Goal: Contribute content: Add original content to the website for others to see

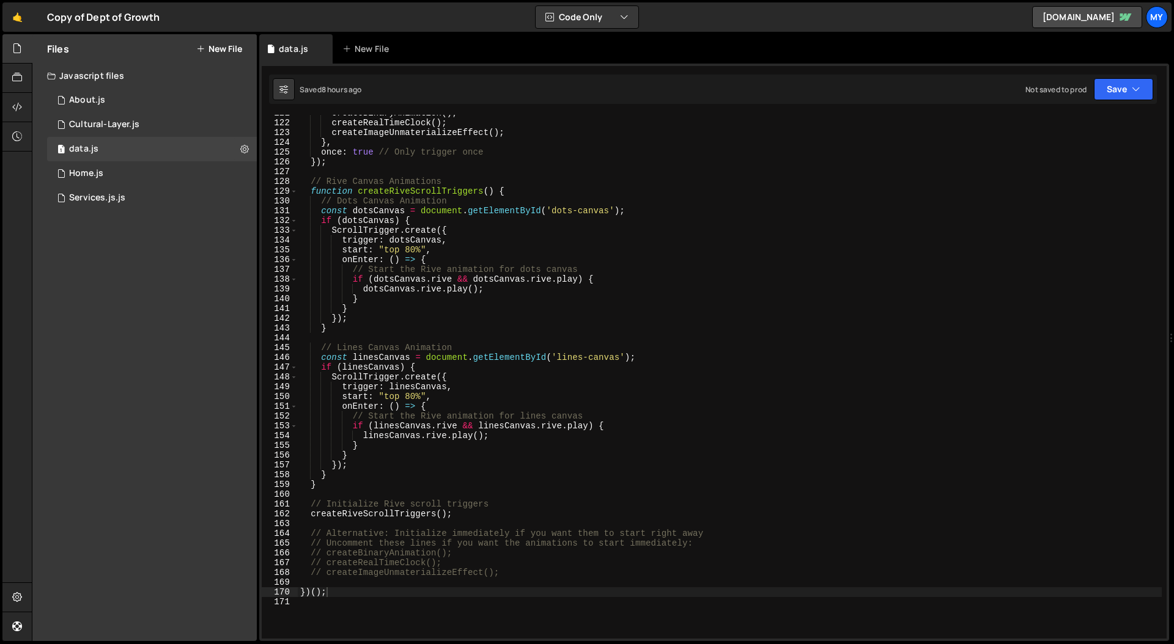
scroll to position [1186, 0]
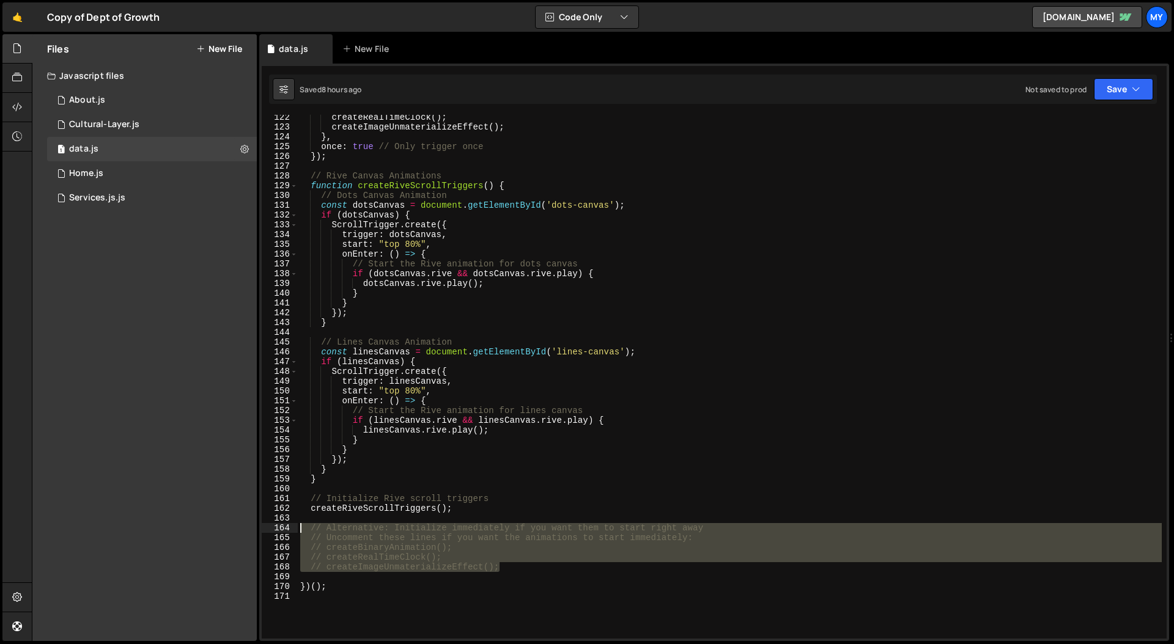
drag, startPoint x: 515, startPoint y: 569, endPoint x: 281, endPoint y: 531, distance: 237.1
click at [281, 459] on div "// createImageUnmaterializeEffect(); 122 123 124 125 126 127 128 129 130 131 13…" at bounding box center [714, 377] width 905 height 524
click at [415, 459] on div "createRealTimeClock ( ) ; createImageUnmaterializeEffect ( ) ; } , once : true …" at bounding box center [730, 377] width 864 height 524
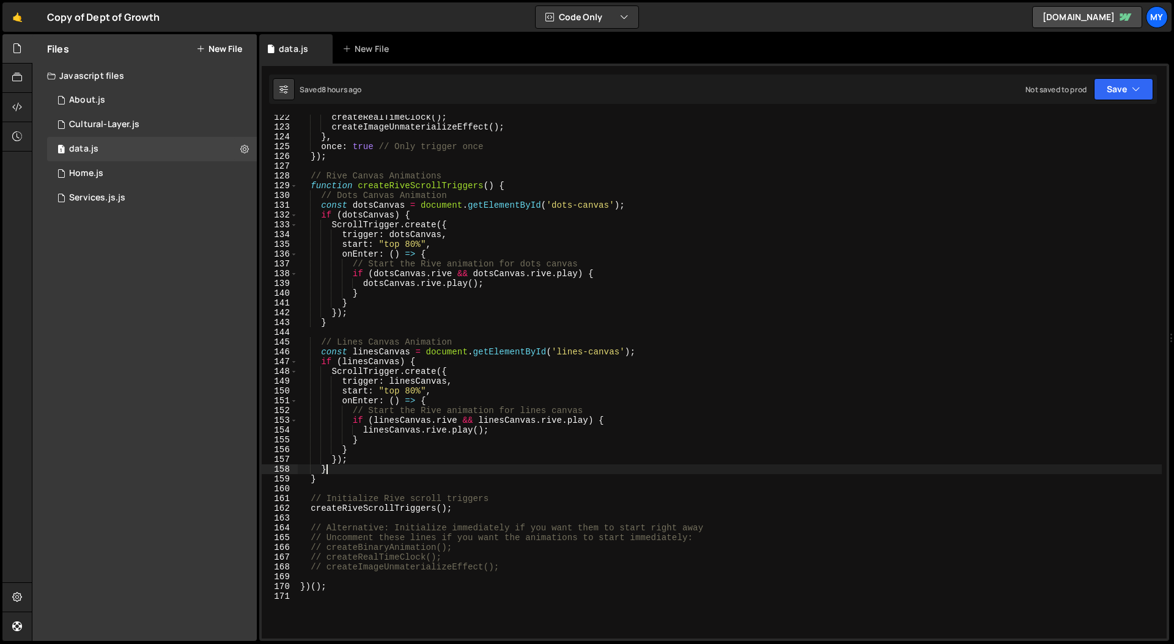
click at [518, 459] on div "createRealTimeClock ( ) ; createImageUnmaterializeEffect ( ) ; } , once : true …" at bounding box center [730, 383] width 864 height 543
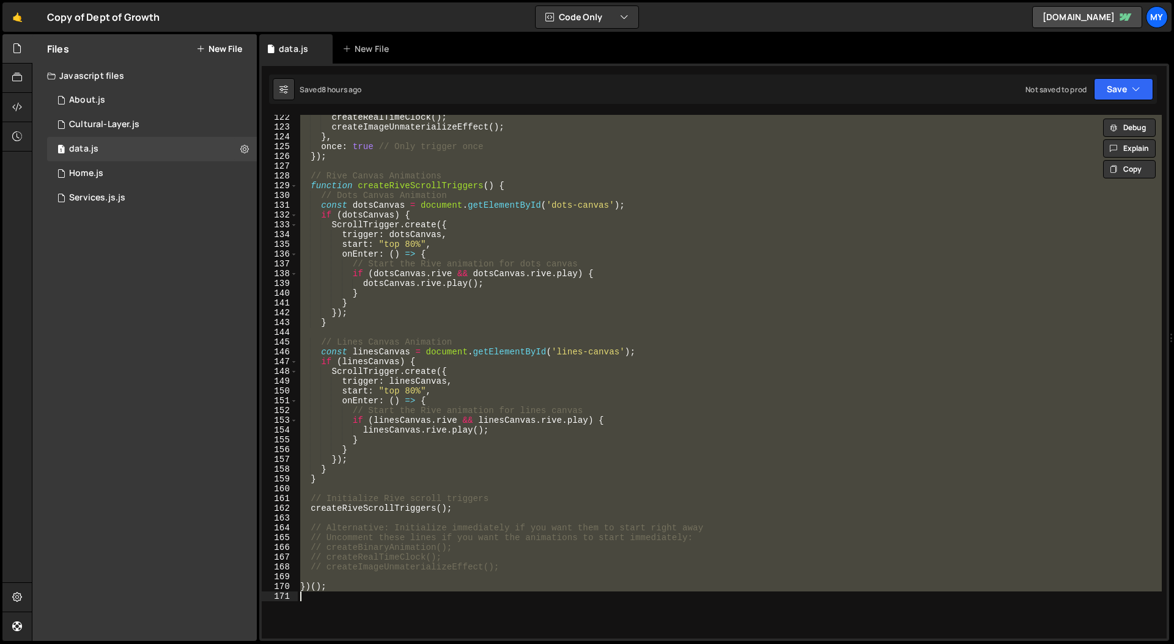
paste textarea "})();"
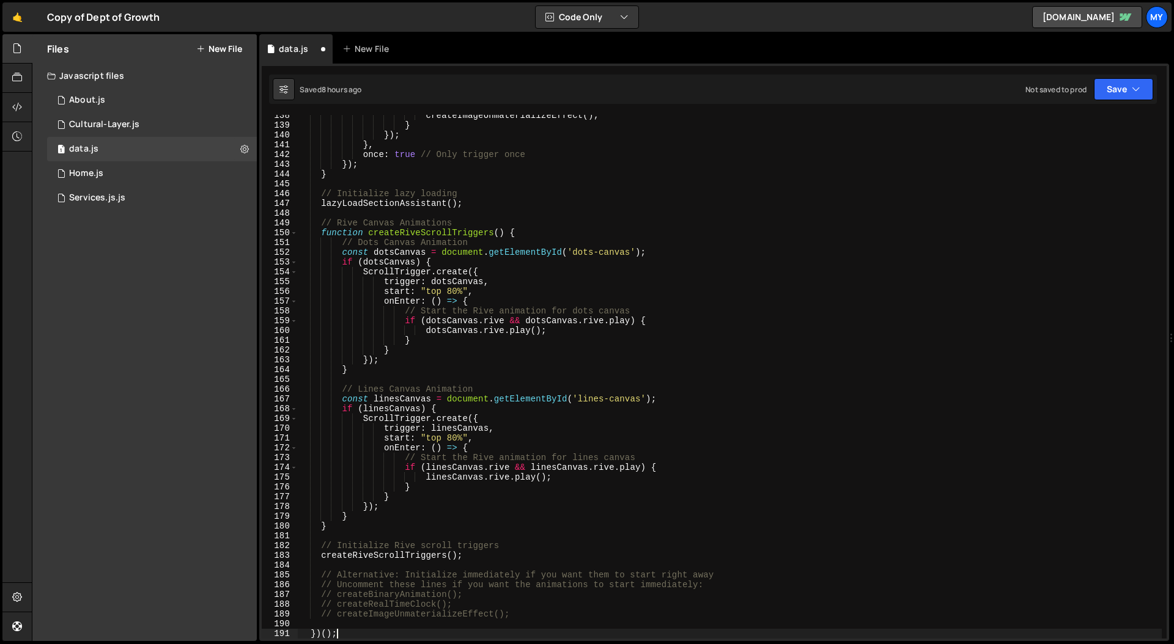
scroll to position [1344, 0]
click at [924, 90] on button "Save" at bounding box center [1123, 89] width 59 height 22
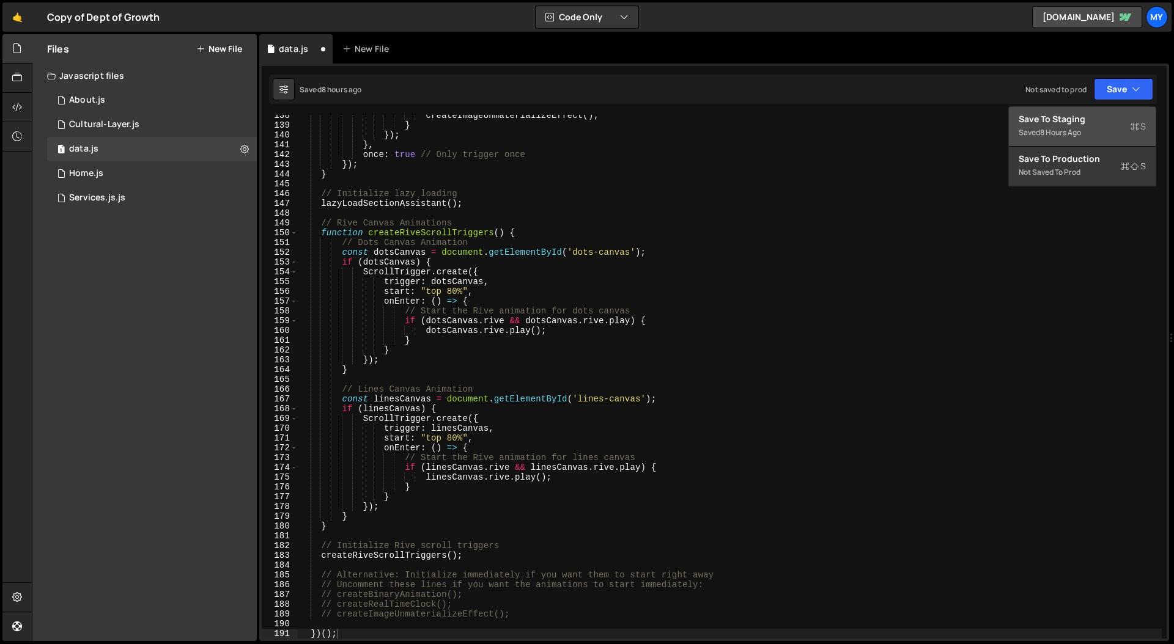
click at [924, 119] on div "Save to Staging S" at bounding box center [1081, 119] width 127 height 12
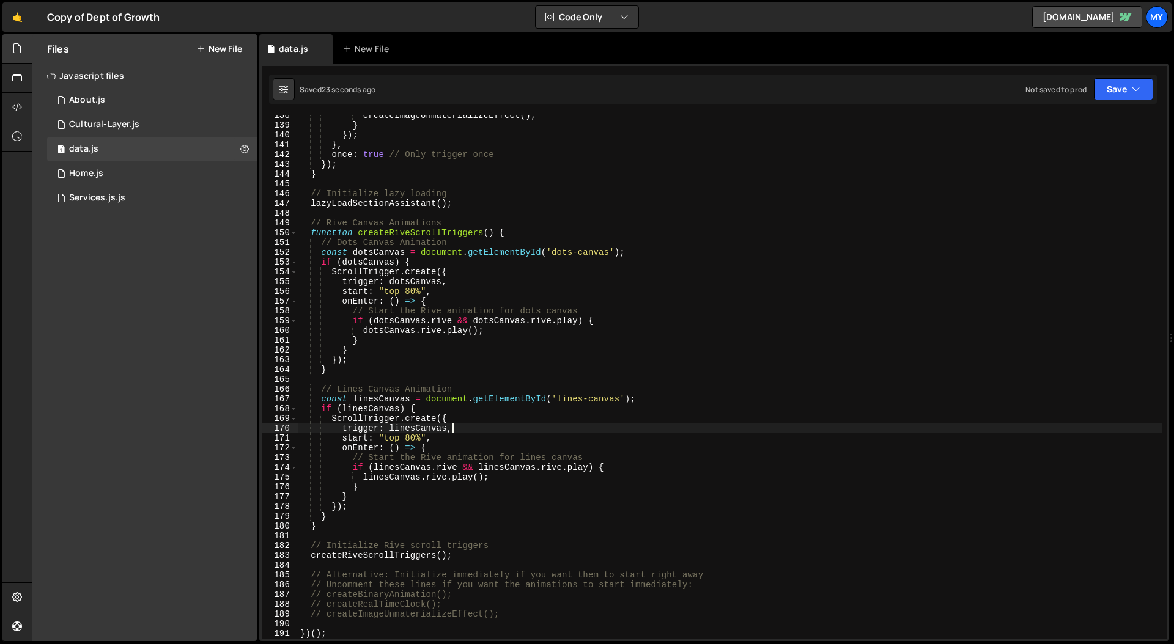
click at [603, 424] on div "createImageUnmaterializeEffect ( ) ; } }) ; } , once : true // Only trigger onc…" at bounding box center [730, 382] width 864 height 543
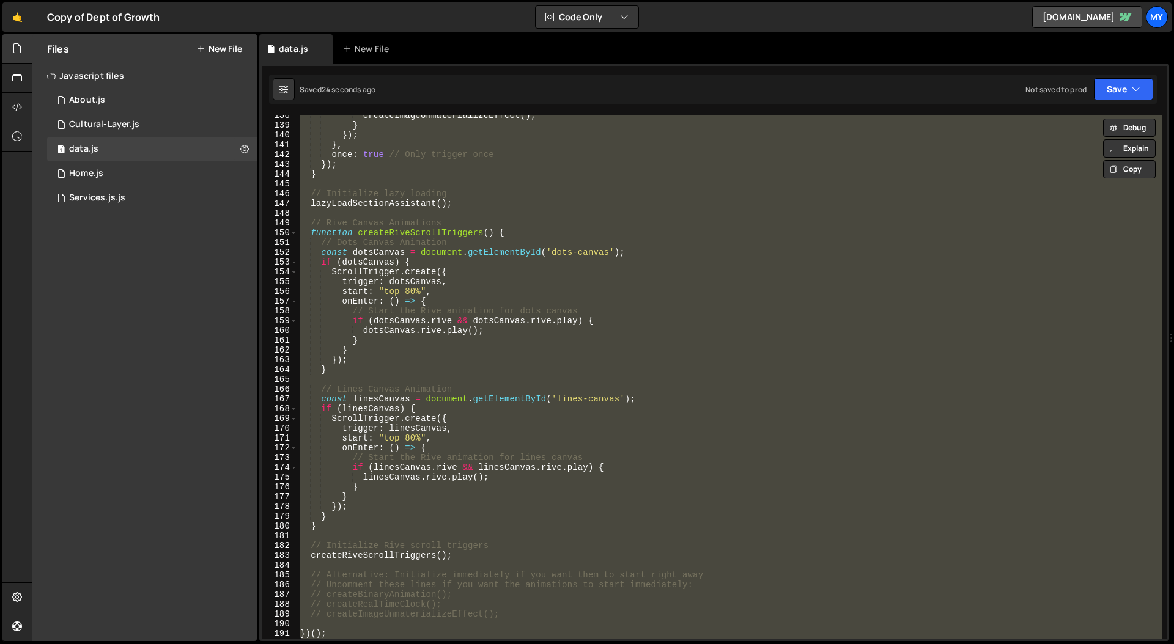
paste textarea "})();"
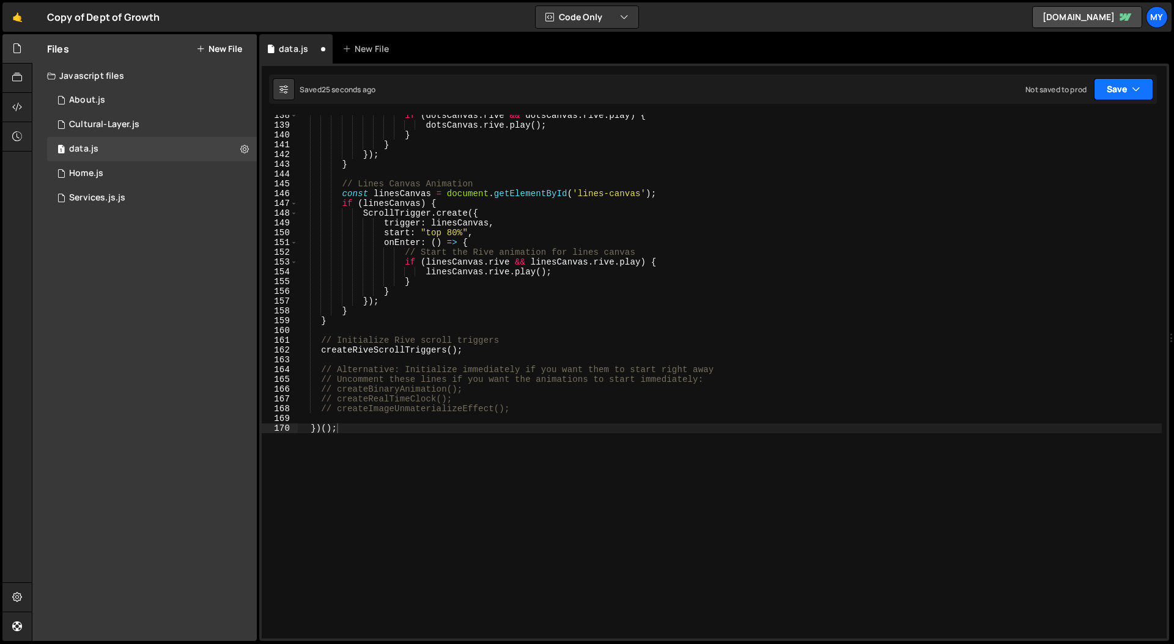
click at [924, 87] on button "Save" at bounding box center [1123, 89] width 59 height 22
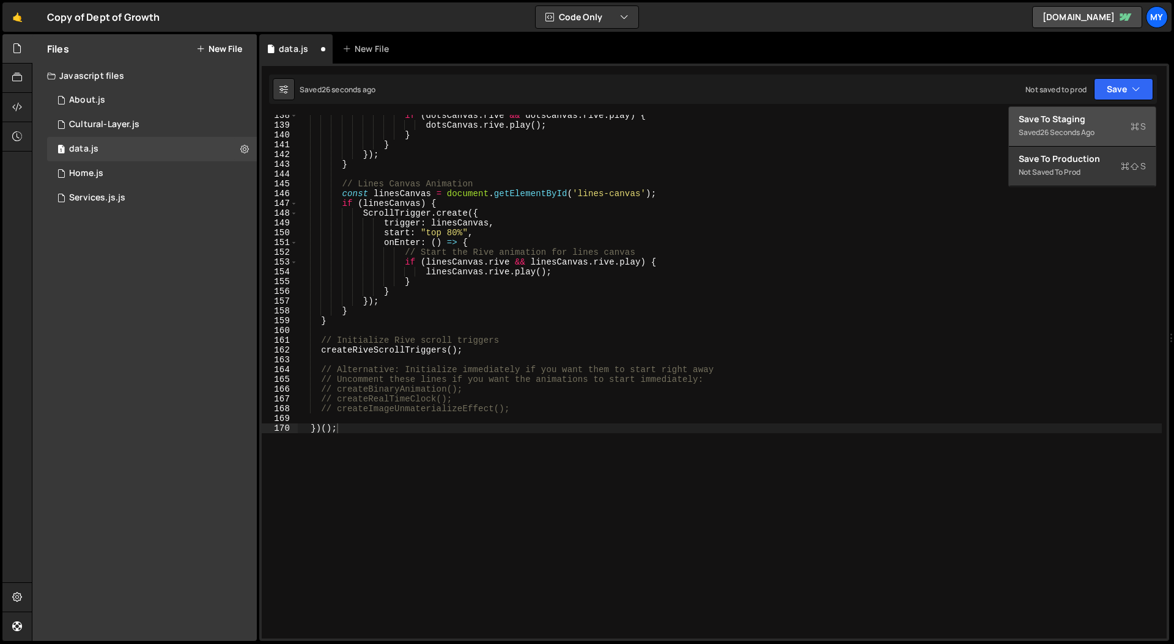
click at [924, 120] on div "Save to Staging S" at bounding box center [1081, 119] width 127 height 12
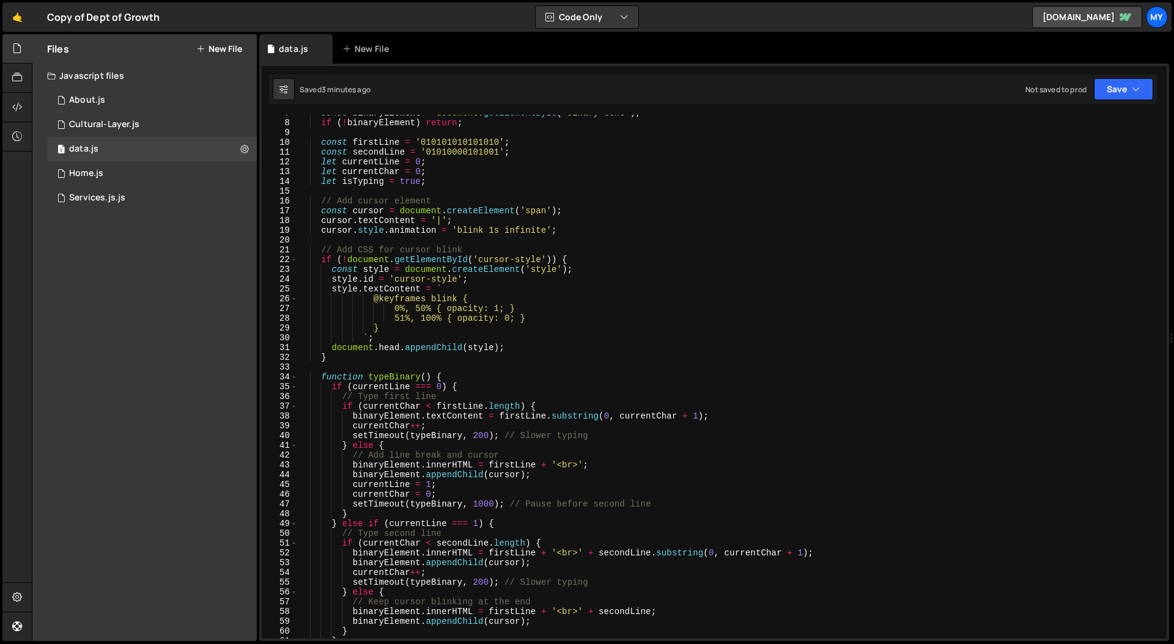
scroll to position [0, 0]
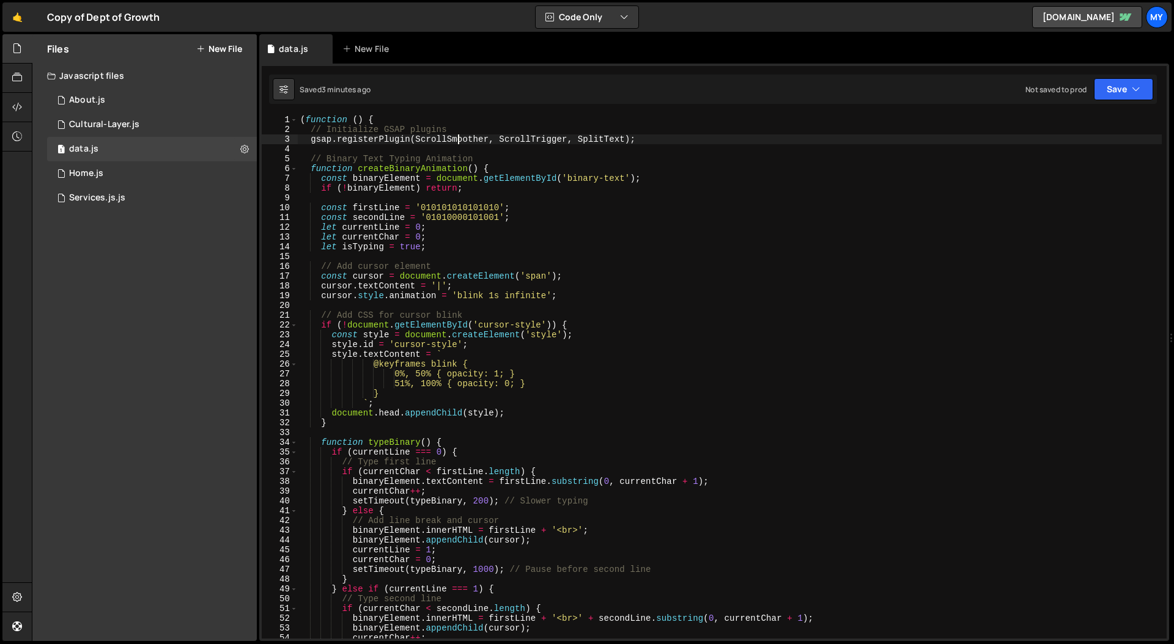
click at [460, 143] on div "( function ( ) { // Initialize GSAP plugins gsap . registerPlugin ( ScrollSmoot…" at bounding box center [730, 386] width 864 height 543
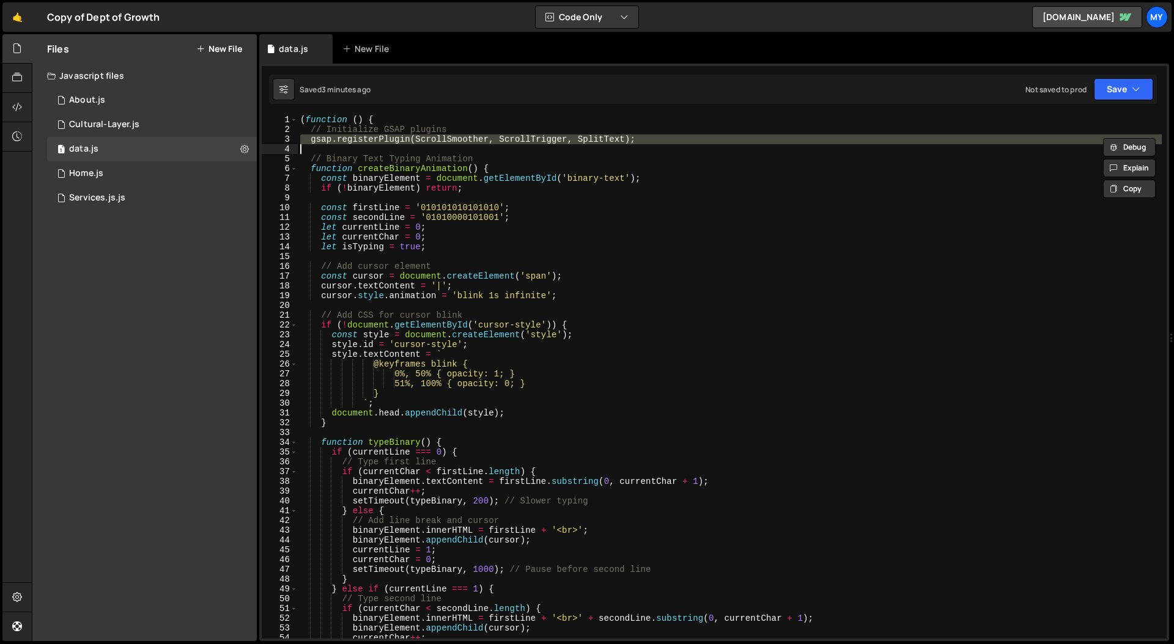
click at [392, 144] on div "( function ( ) { // Initialize GSAP plugins gsap . registerPlugin ( ScrollSmoot…" at bounding box center [730, 377] width 864 height 524
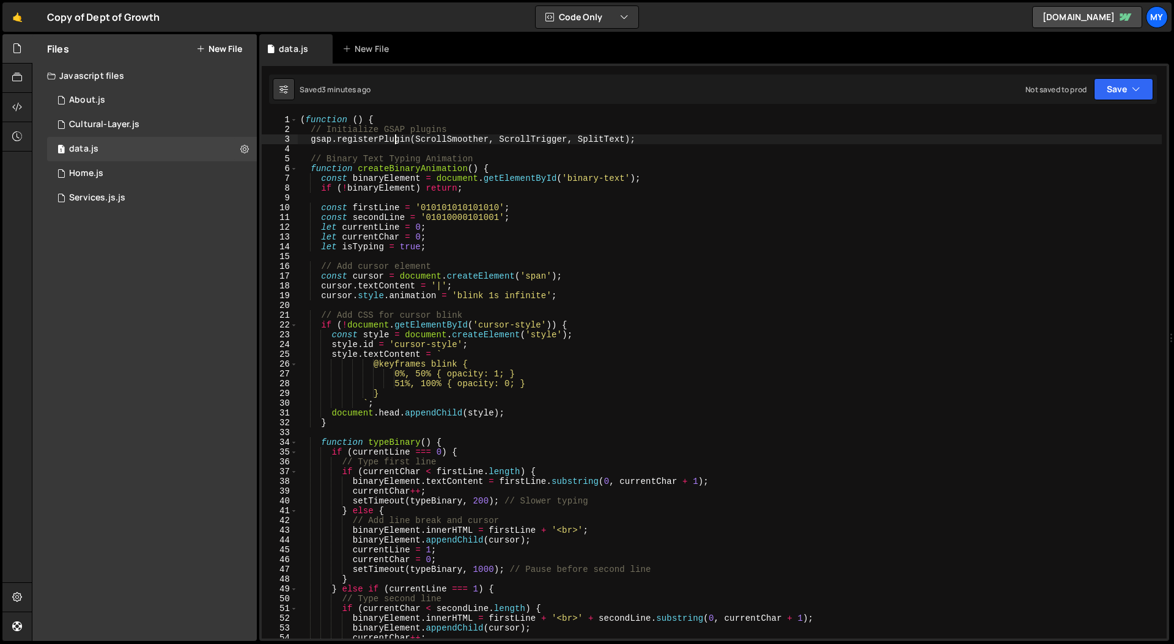
click at [433, 216] on div "( function ( ) { // Initialize GSAP plugins gsap . registerPlugin ( ScrollSmoot…" at bounding box center [730, 386] width 864 height 543
type textarea "const secondLine = '01010000101001'; let currentLine = 0;"
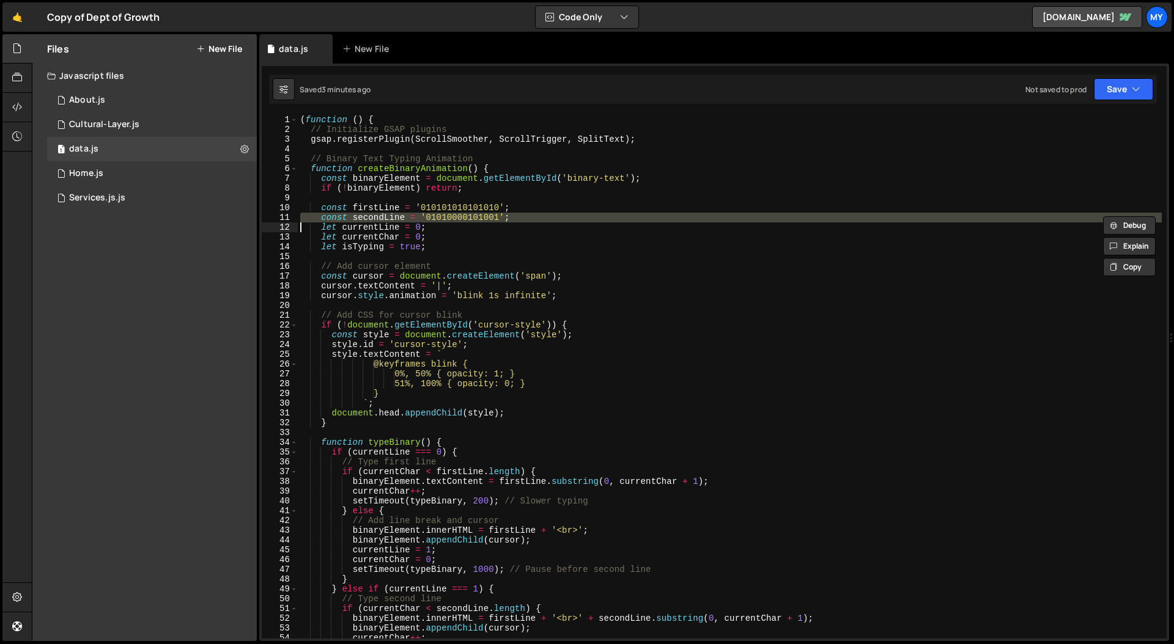
click at [462, 252] on div "( function ( ) { // Initialize GSAP plugins gsap . registerPlugin ( ScrollSmoot…" at bounding box center [730, 386] width 864 height 543
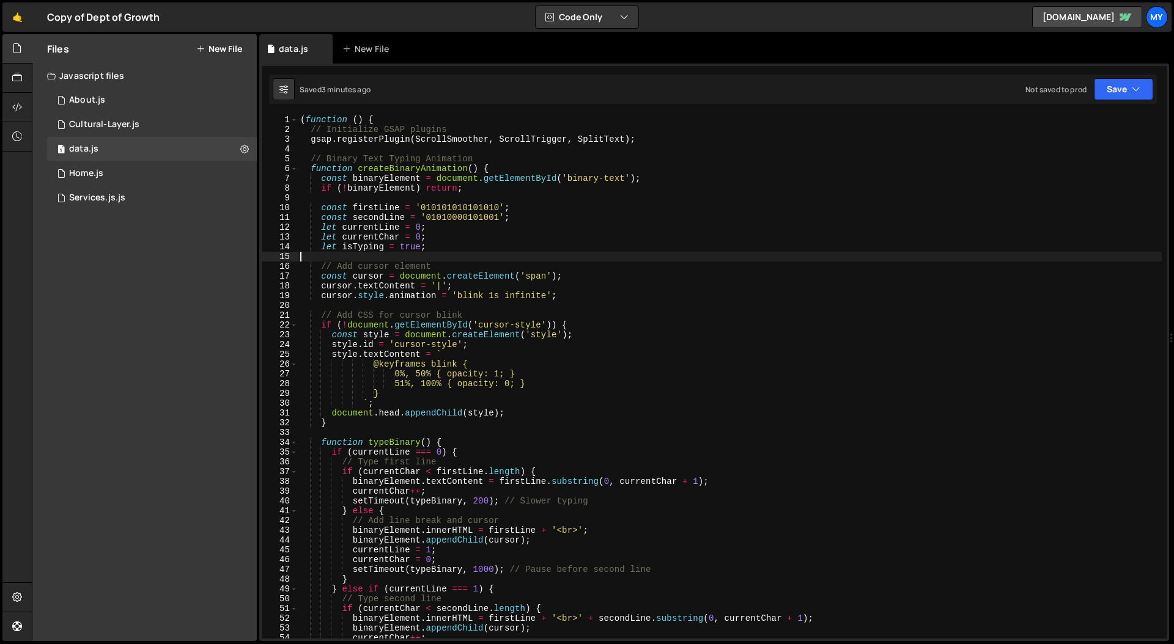
click at [587, 297] on div "( function ( ) { // Initialize GSAP plugins gsap . registerPlugin ( ScrollSmoot…" at bounding box center [730, 386] width 864 height 543
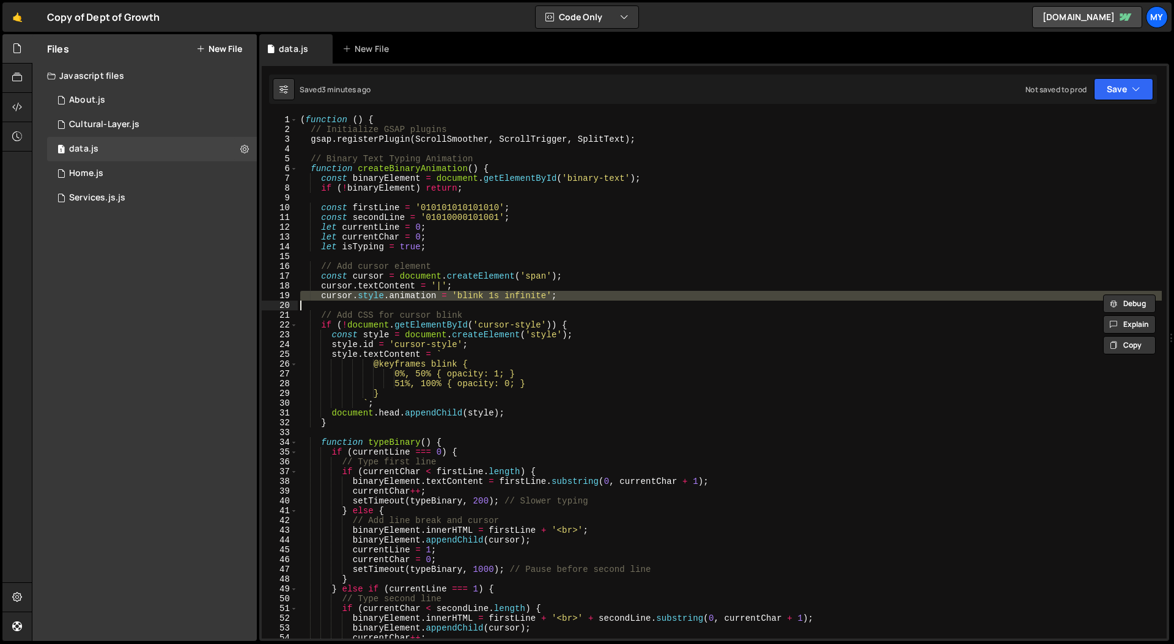
click at [587, 297] on div "( function ( ) { // Initialize GSAP plugins gsap . registerPlugin ( ScrollSmoot…" at bounding box center [730, 386] width 864 height 543
click at [606, 300] on div "( function ( ) { // Initialize GSAP plugins gsap . registerPlugin ( ScrollSmoot…" at bounding box center [730, 377] width 864 height 524
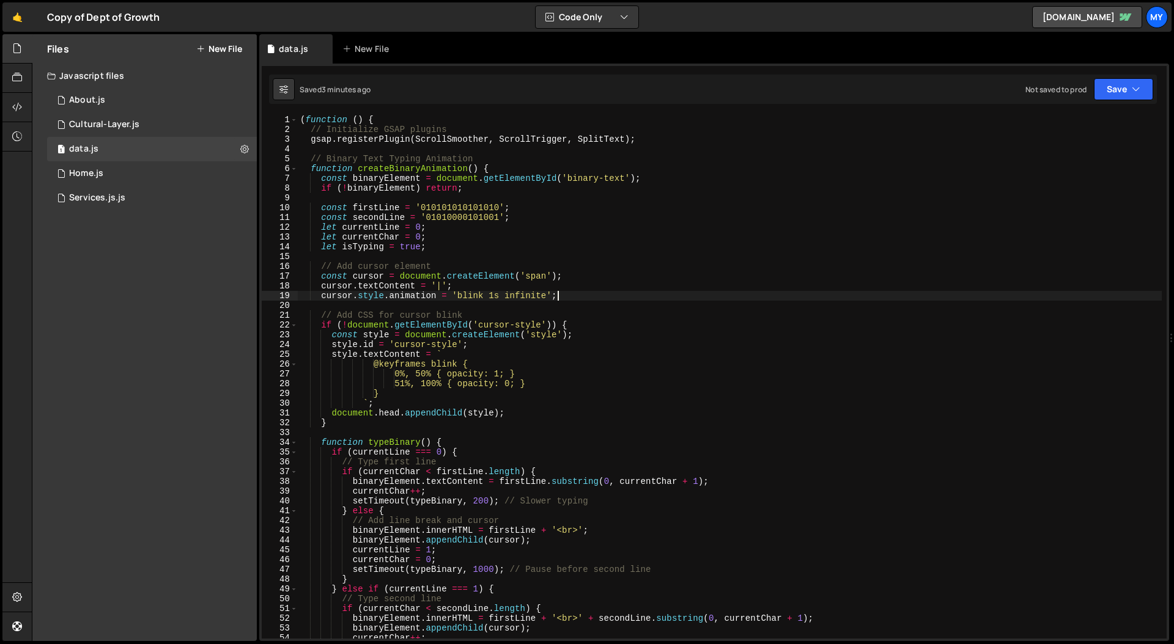
click at [524, 167] on div "( function ( ) { // Initialize GSAP plugins gsap . registerPlugin ( ScrollSmoot…" at bounding box center [730, 386] width 864 height 543
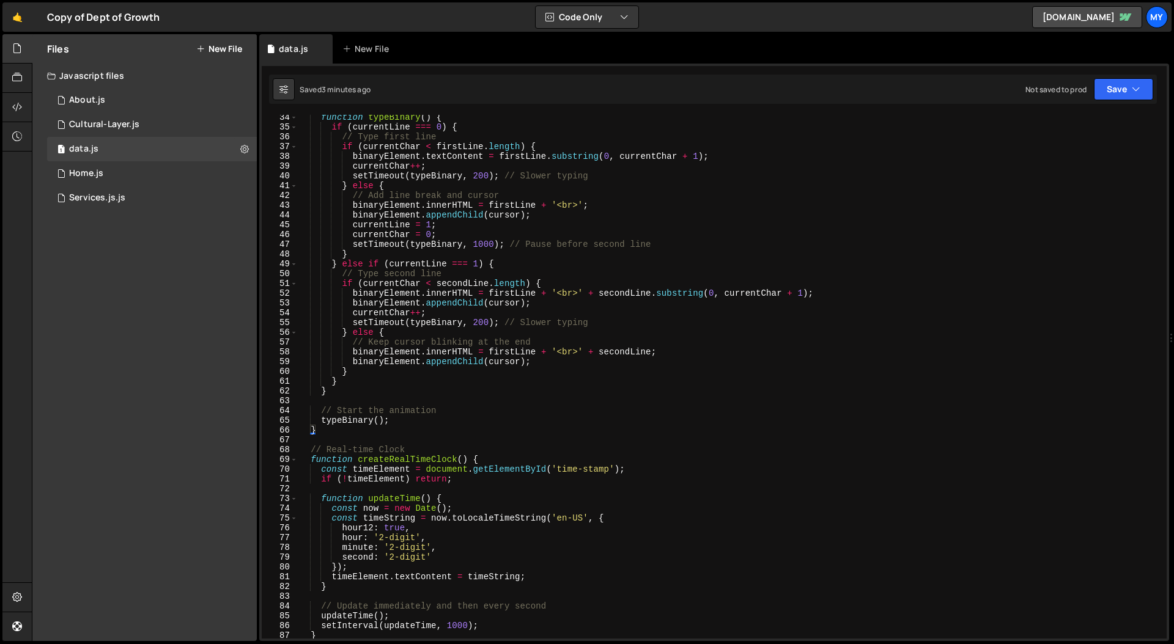
scroll to position [386, 0]
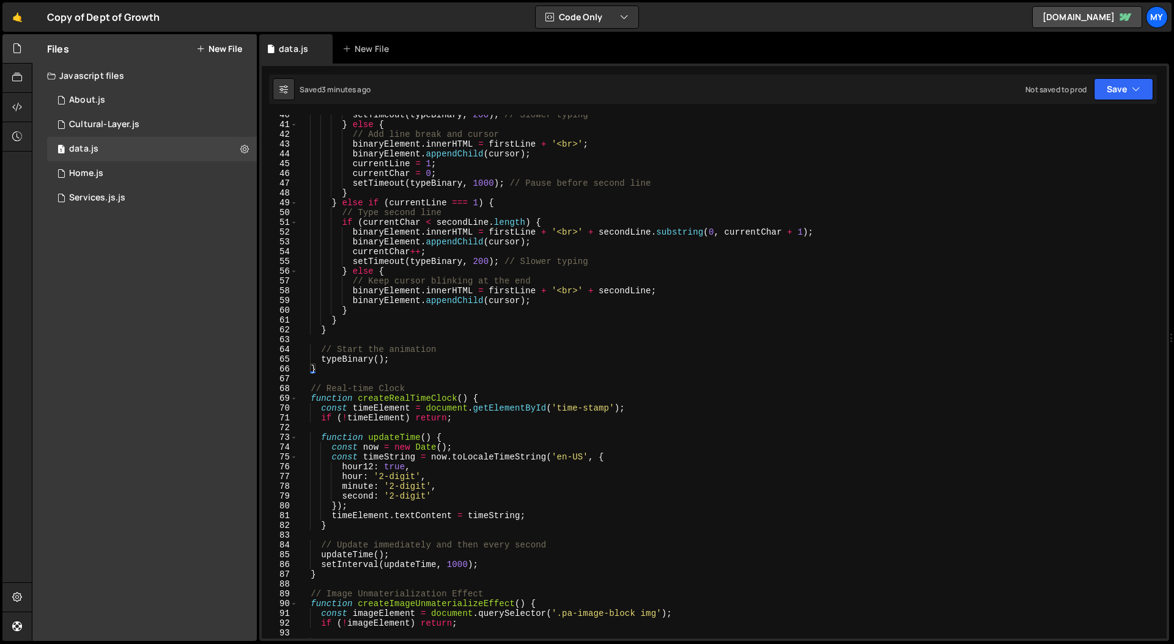
click at [484, 397] on div "setTimeout ( typeBinary , 200 ) ; // Slower typing } else { // Add line break a…" at bounding box center [730, 381] width 864 height 543
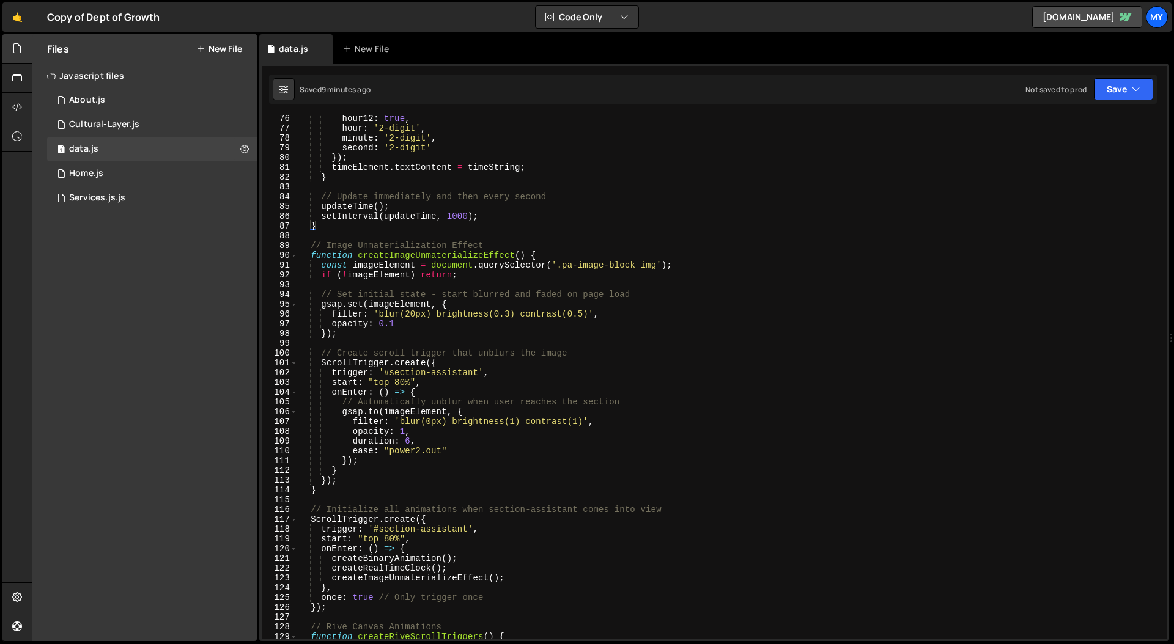
scroll to position [864, 0]
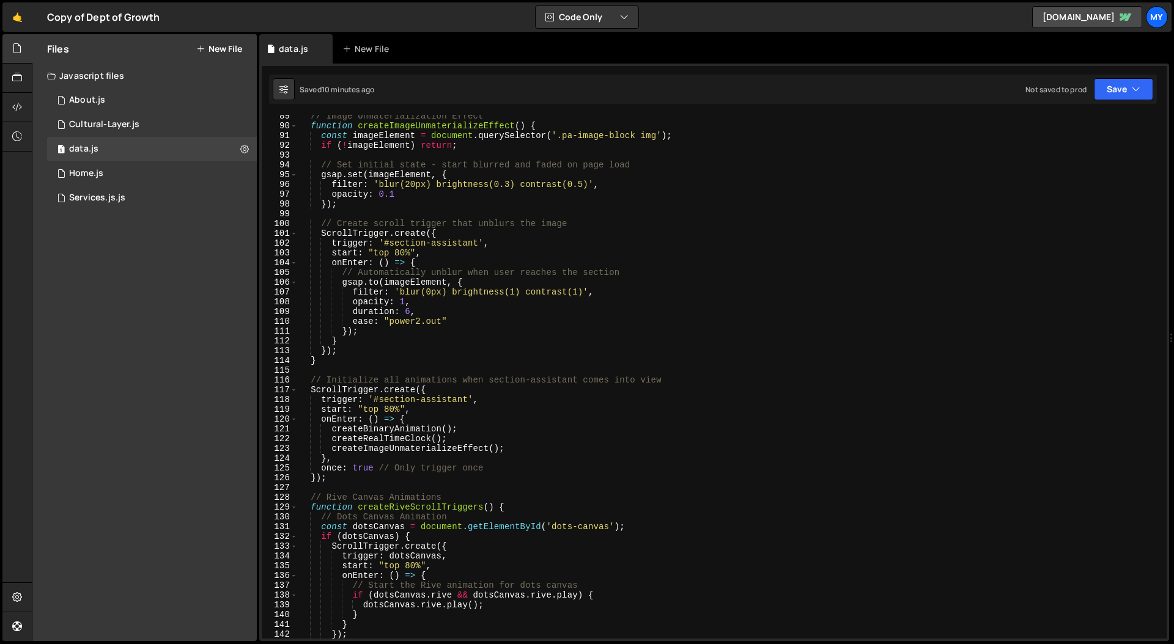
click at [594, 336] on div "// Image Unmaterialization Effect function createImageUnmaterializeEffect ( ) {…" at bounding box center [730, 382] width 864 height 543
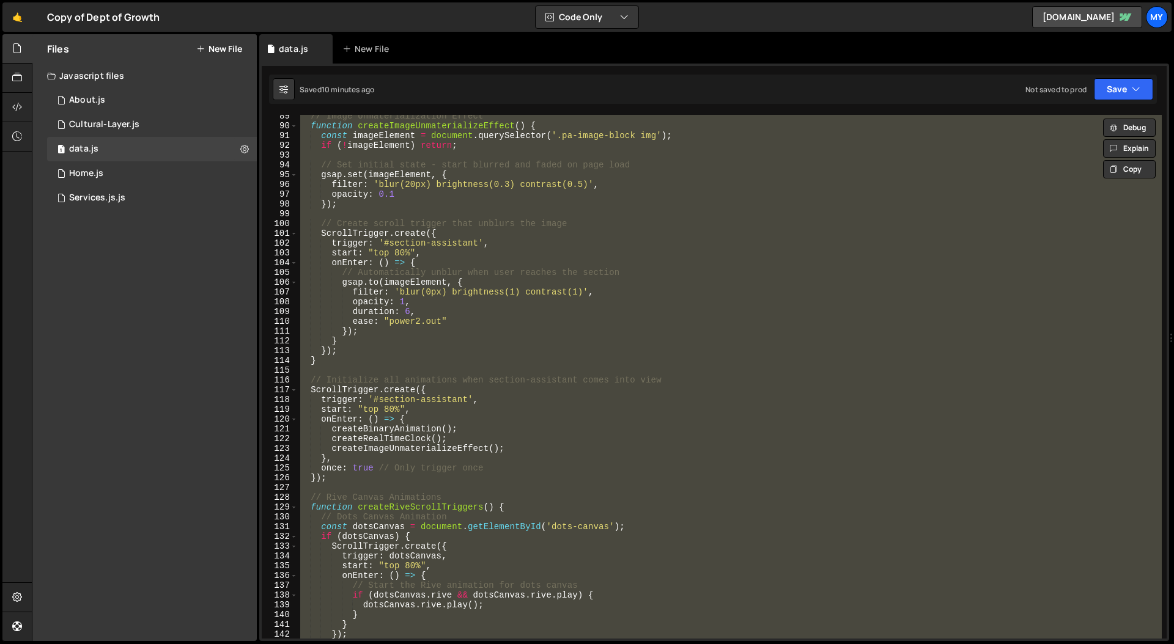
paste textarea "})();"
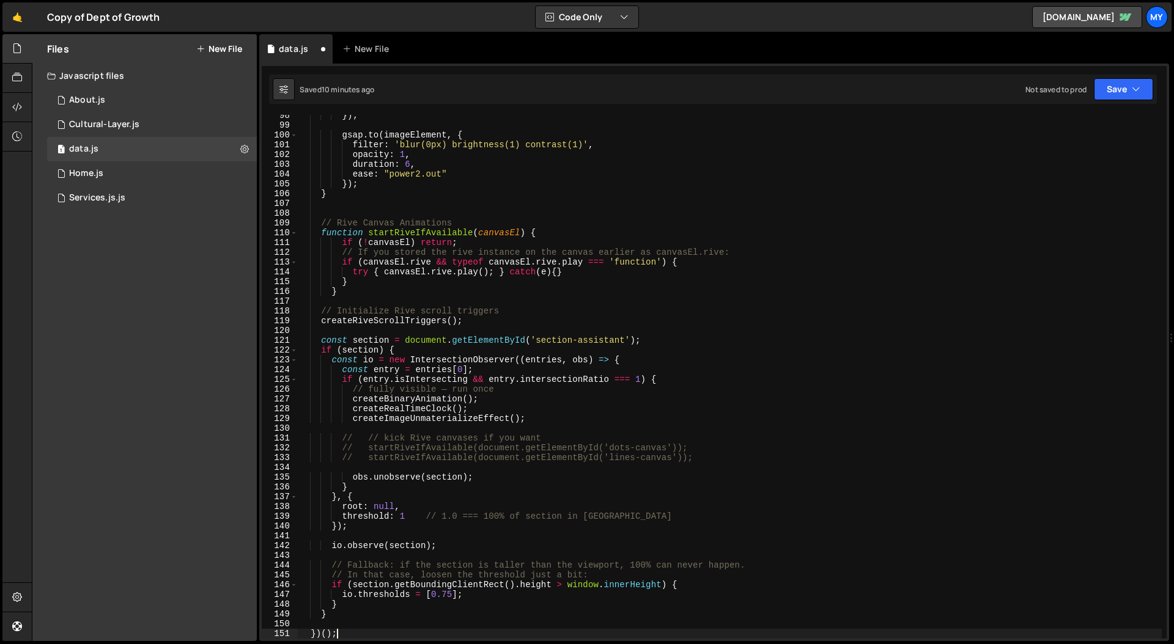
scroll to position [953, 0]
click at [924, 94] on button "Save" at bounding box center [1123, 89] width 59 height 22
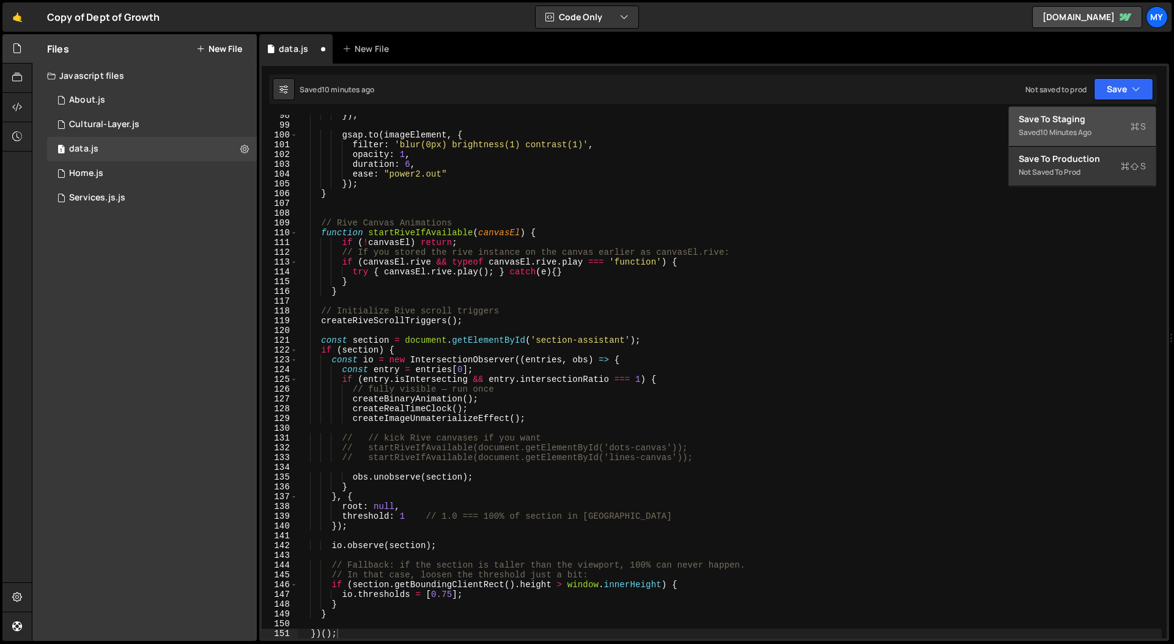
click at [924, 128] on div "Saved 10 minutes ago" at bounding box center [1081, 132] width 127 height 15
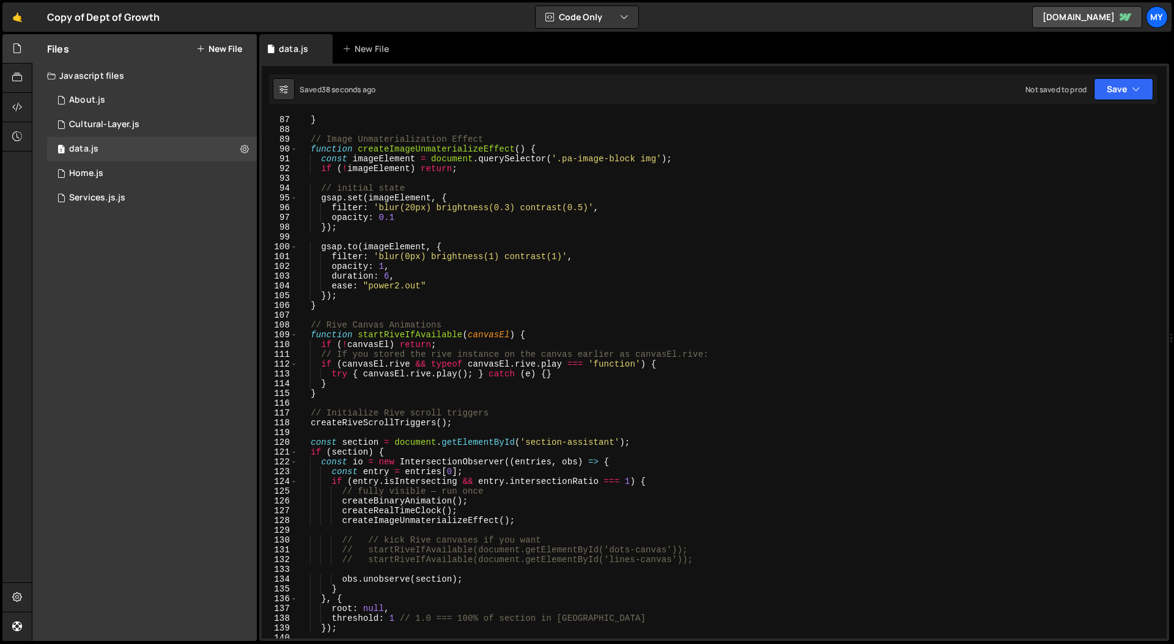
scroll to position [841, 0]
click at [311, 416] on div "setInterval ( updateTime , 1000 ) ; } // Image Unmaterialization Effect functio…" at bounding box center [730, 376] width 864 height 543
click at [310, 425] on div "setInterval ( updateTime , 1000 ) ; } // Image Unmaterialization Effect functio…" at bounding box center [730, 376] width 864 height 543
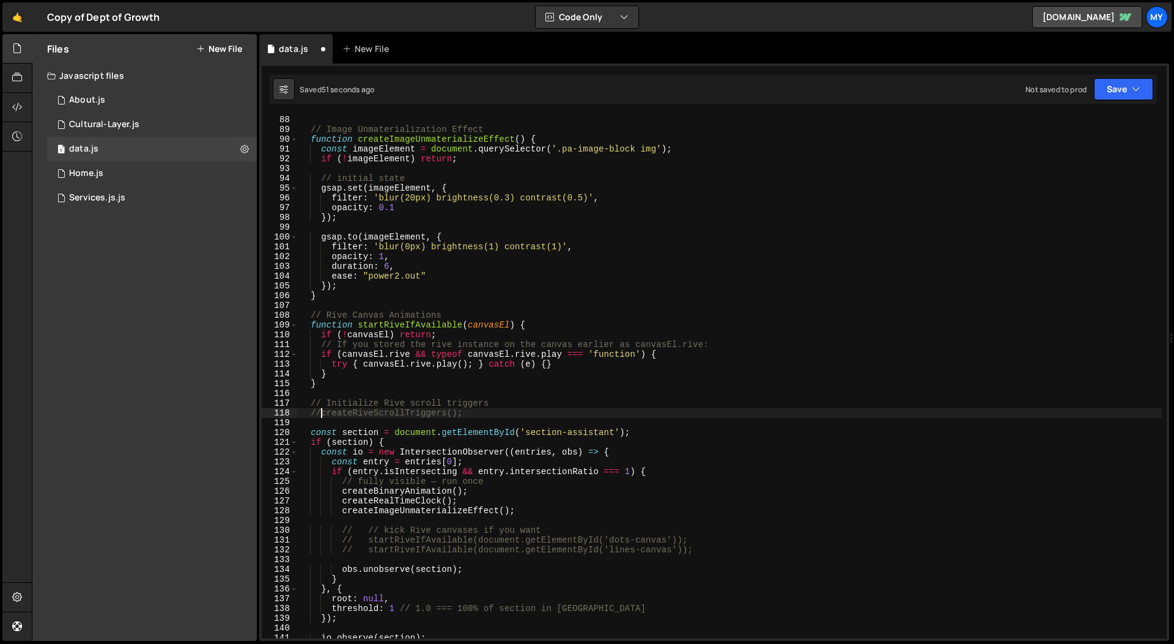
scroll to position [855, 0]
click at [924, 95] on button "Save" at bounding box center [1123, 89] width 59 height 22
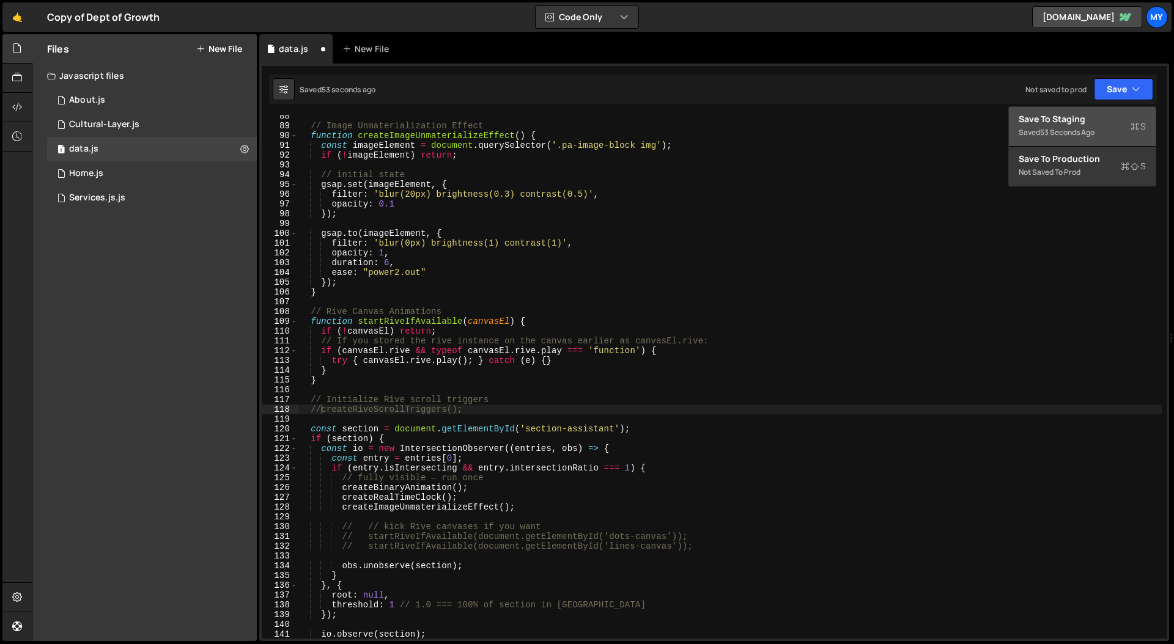
drag, startPoint x: 1095, startPoint y: 119, endPoint x: 1080, endPoint y: 114, distance: 15.5
click at [924, 119] on div "Save to Staging S" at bounding box center [1081, 119] width 127 height 12
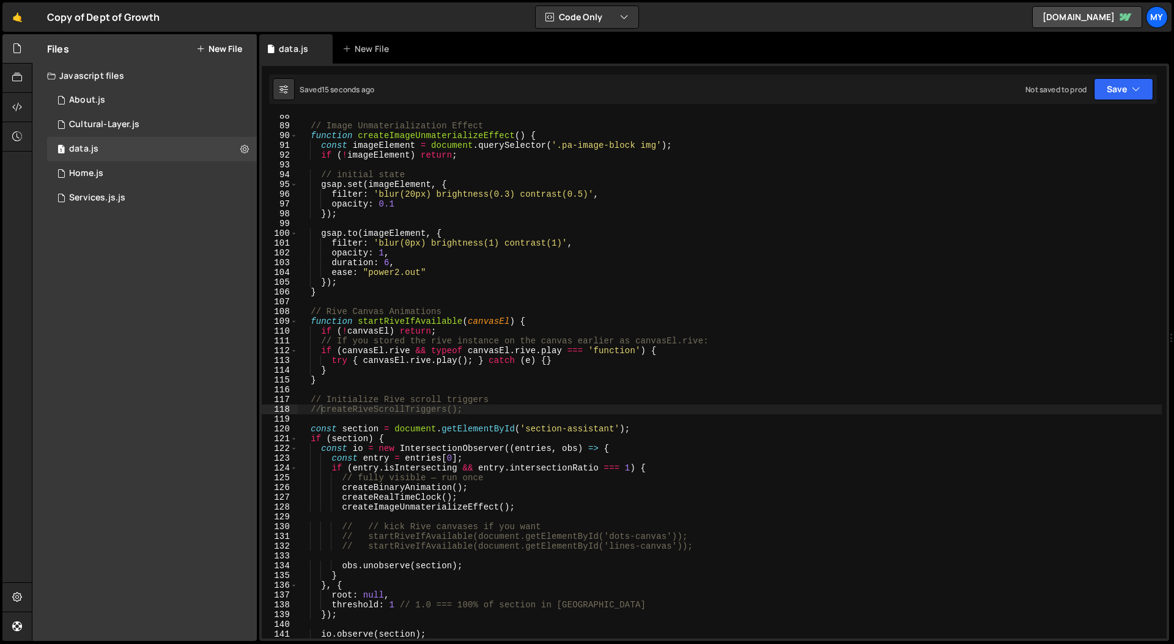
type textarea "if (canvasEl.rive && typeof [DOMAIN_NAME] === 'function') {"
click at [466, 353] on div "// Image Unmaterialization Effect function createImageUnmaterializeEffect ( ) {…" at bounding box center [730, 382] width 864 height 543
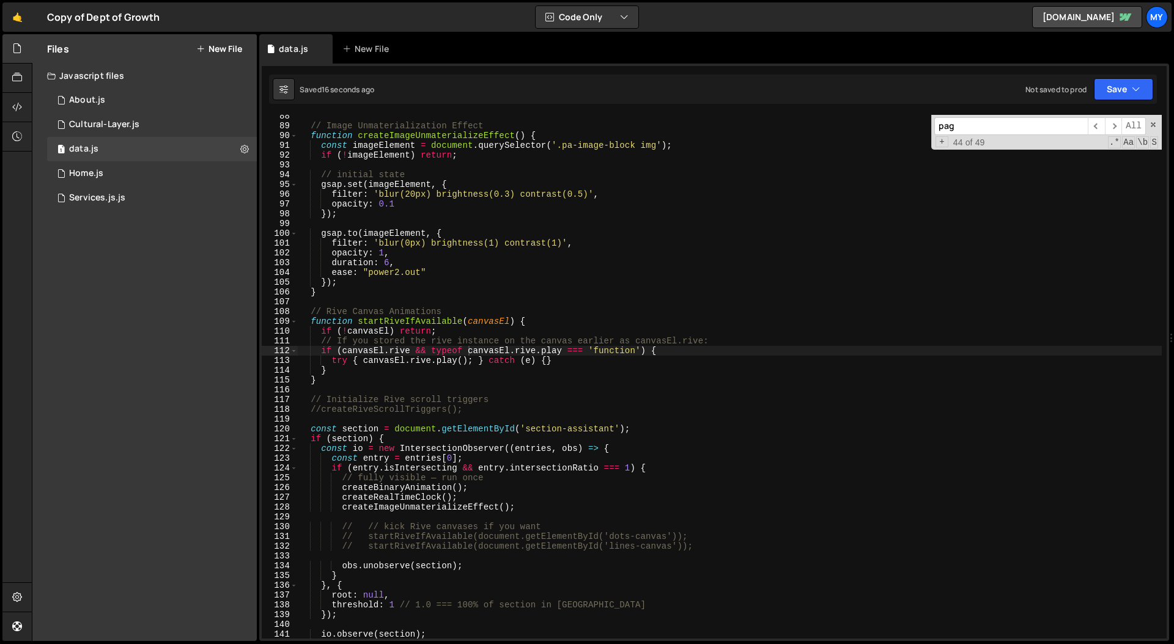
scroll to position [0, 0]
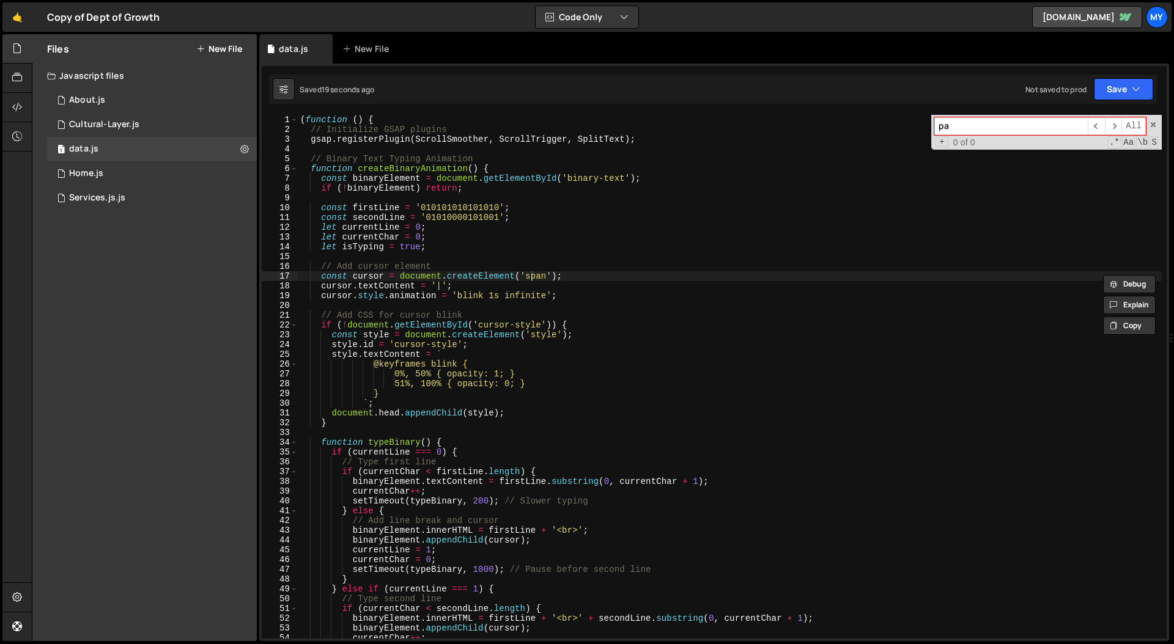
type input "p"
click at [606, 330] on div "( function ( ) { // Initialize GSAP plugins gsap . registerPlugin ( ScrollSmoot…" at bounding box center [730, 386] width 864 height 543
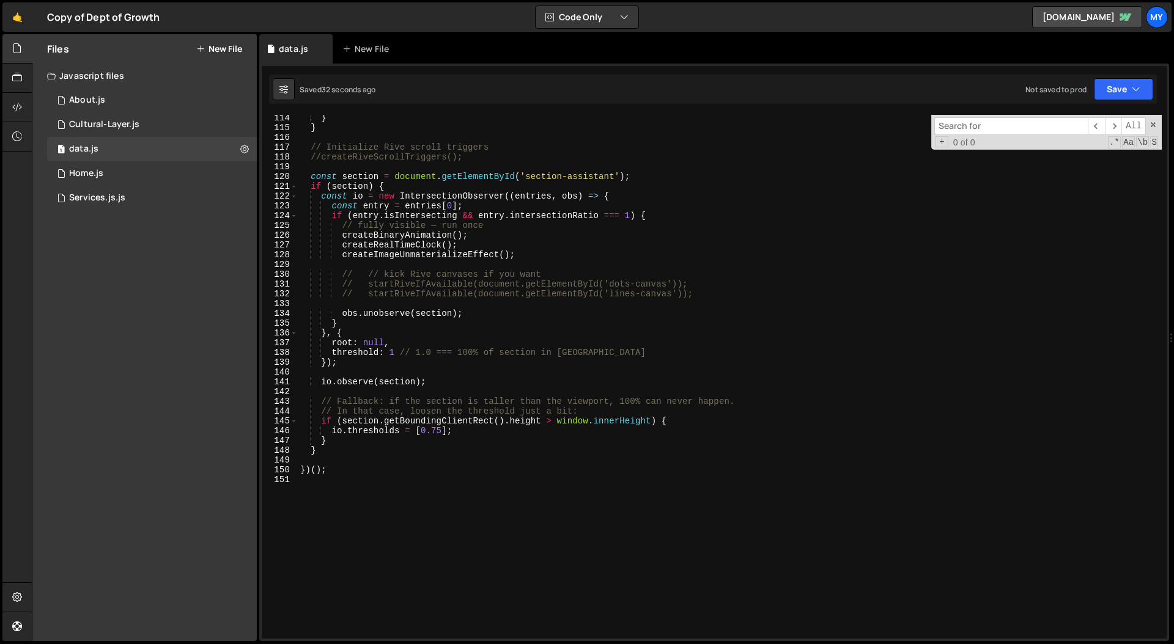
scroll to position [1107, 0]
click at [413, 364] on div "} } // Initialize Rive scroll triggers //createRiveScrollTriggers(); const sect…" at bounding box center [730, 384] width 864 height 543
type textarea "});"
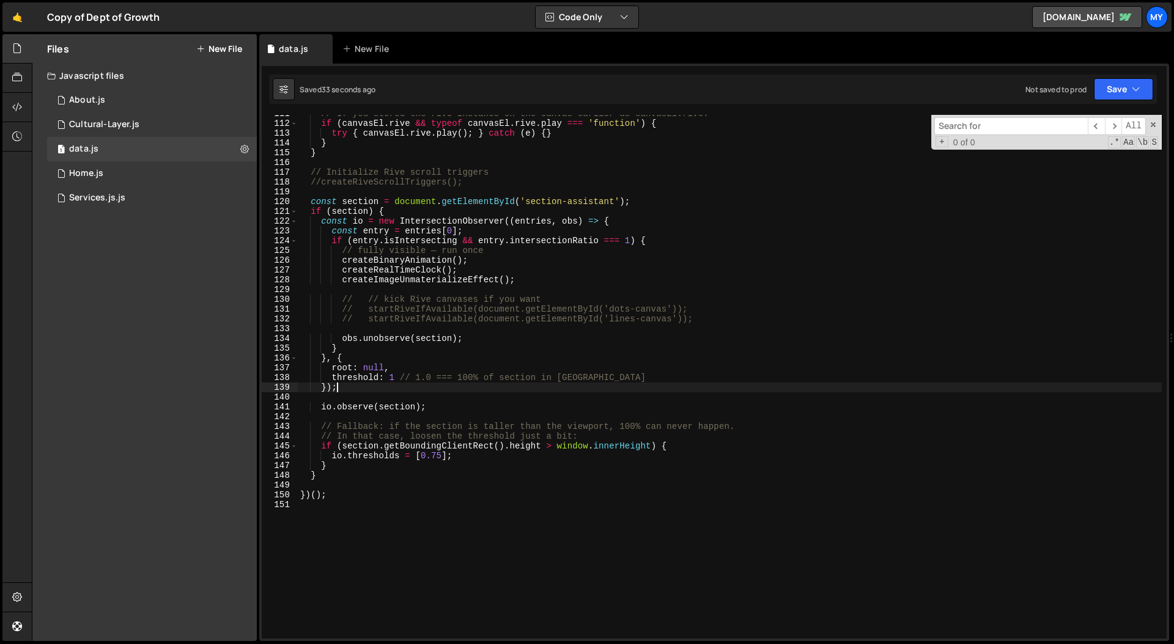
scroll to position [1074, 0]
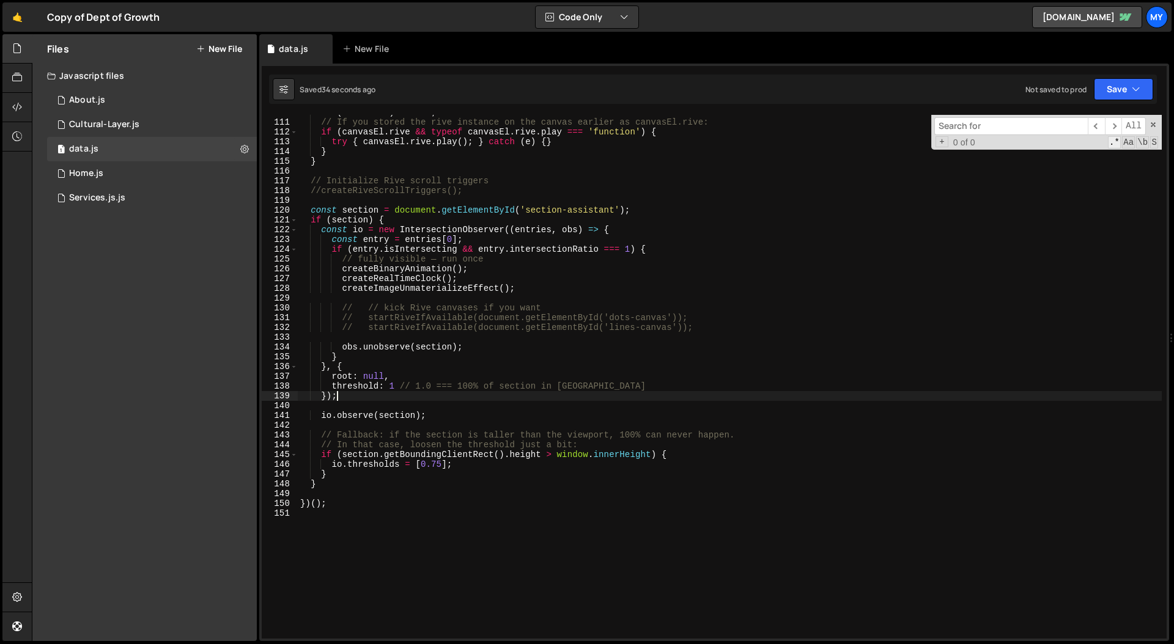
drag, startPoint x: 1156, startPoint y: 128, endPoint x: 1112, endPoint y: 141, distance: 45.9
click at [924, 128] on div "​ ​ All Replace All + 0 of 0 .* Aa \b S" at bounding box center [1046, 132] width 230 height 35
click at [594, 295] on div "if ( ! canvasEl ) return ; // If you stored the rive instance on the canvas ear…" at bounding box center [730, 379] width 864 height 543
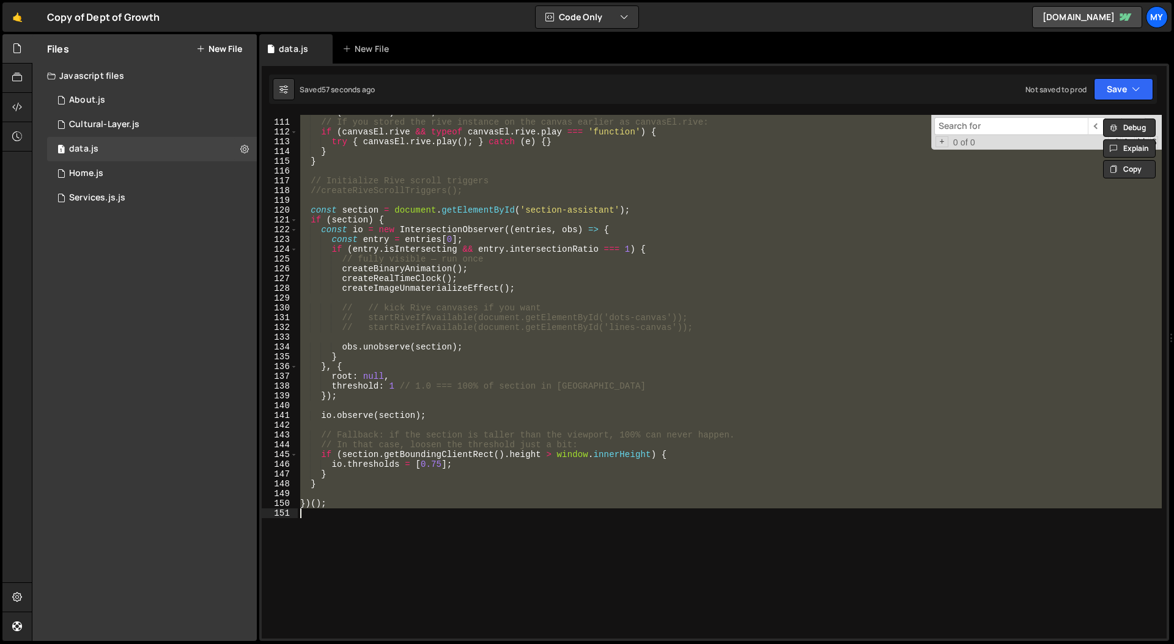
paste textarea "})();"
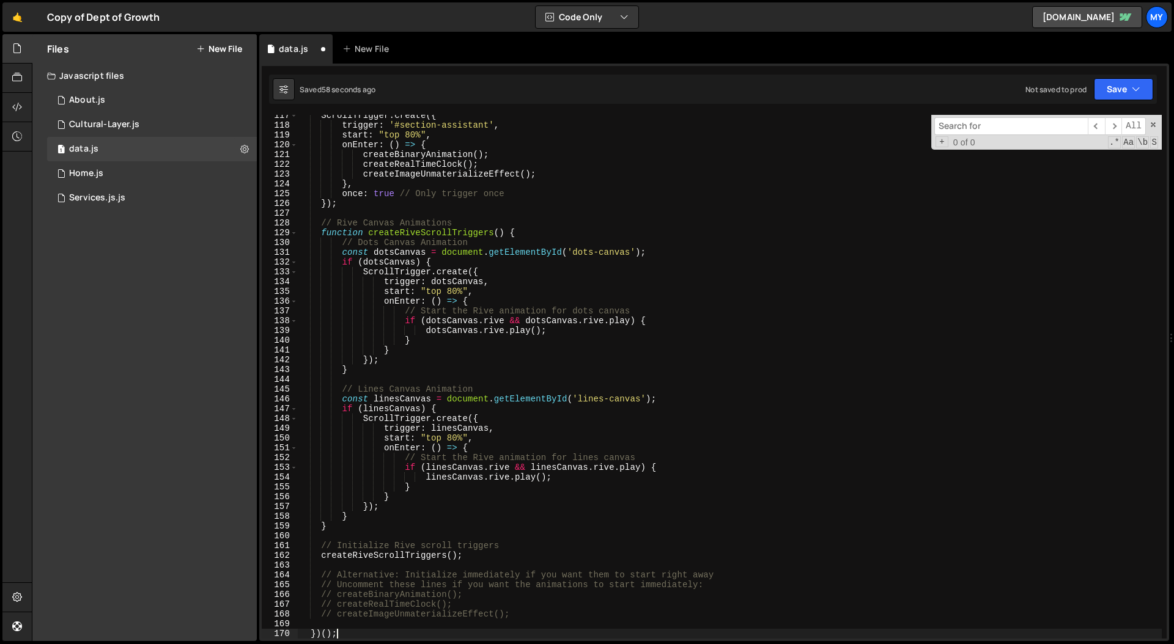
scroll to position [1200, 0]
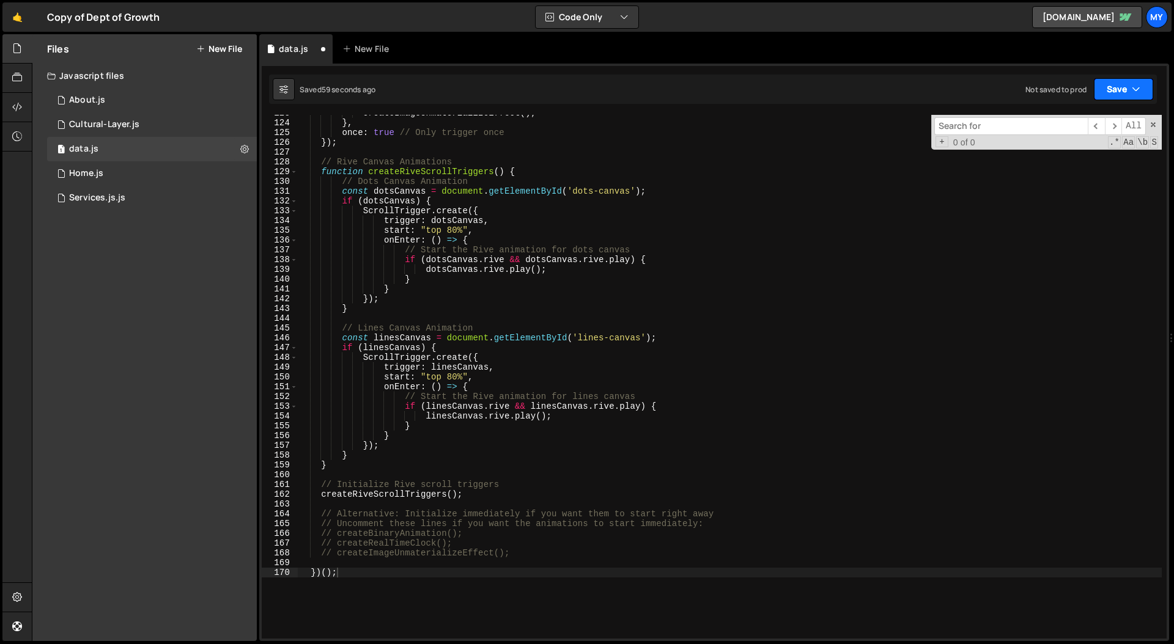
click at [924, 90] on button "Save" at bounding box center [1123, 89] width 59 height 22
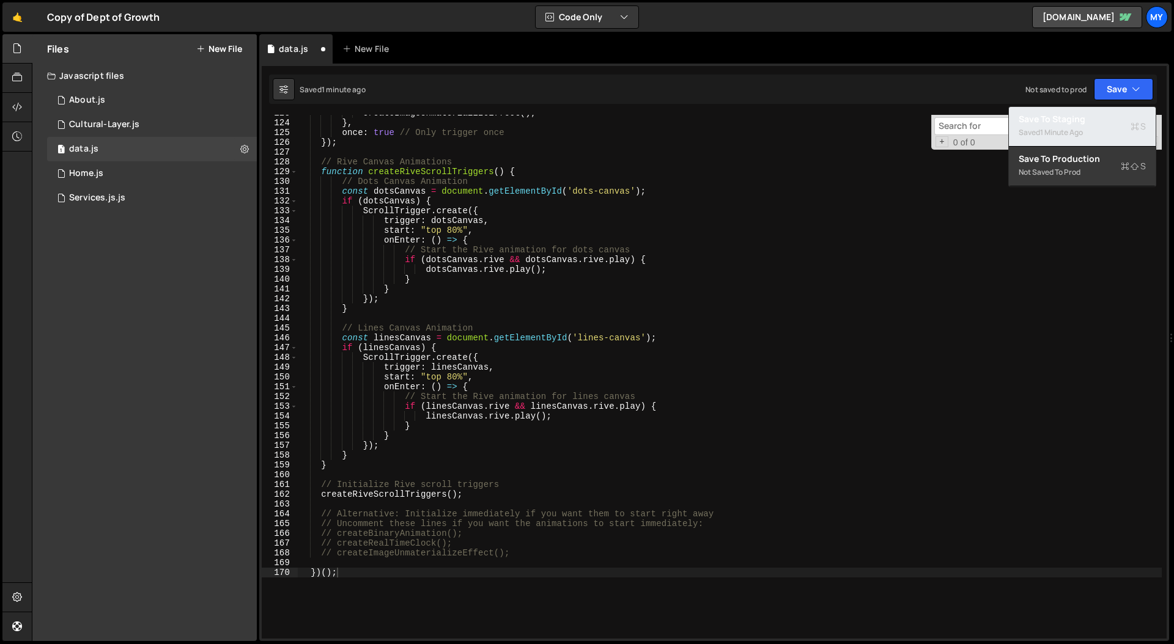
click at [924, 120] on div "Save to Staging S" at bounding box center [1081, 119] width 127 height 12
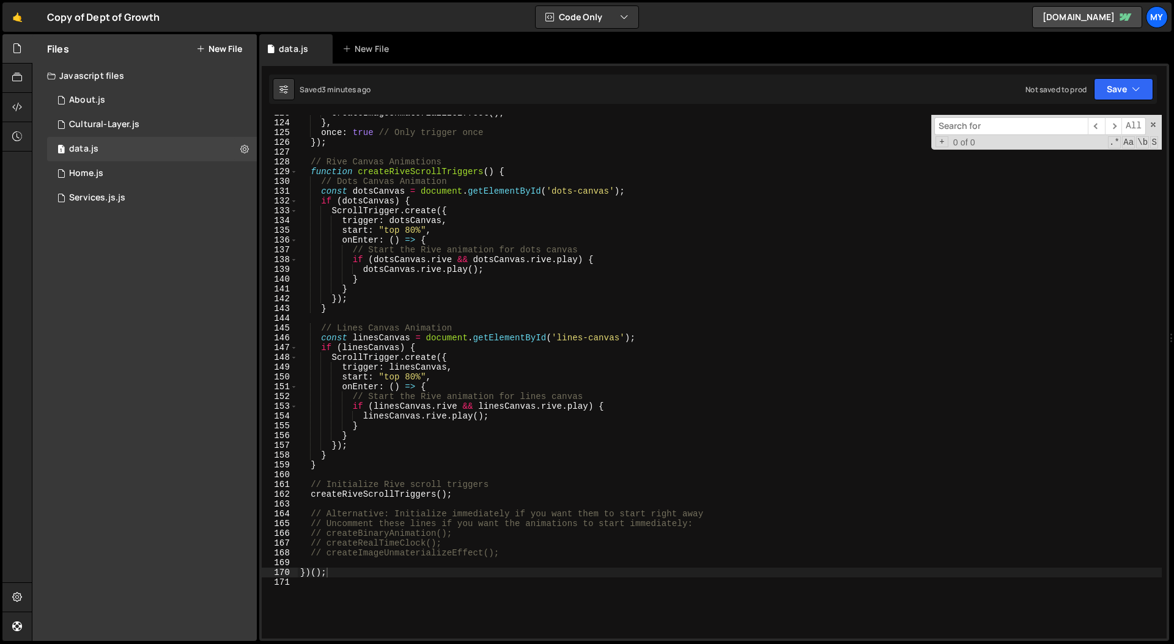
click at [565, 268] on div "createImageUnmaterializeEffect ( ) ; } , once : true // Only trigger once }) ; …" at bounding box center [730, 379] width 864 height 543
click at [924, 126] on span at bounding box center [1153, 124] width 9 height 9
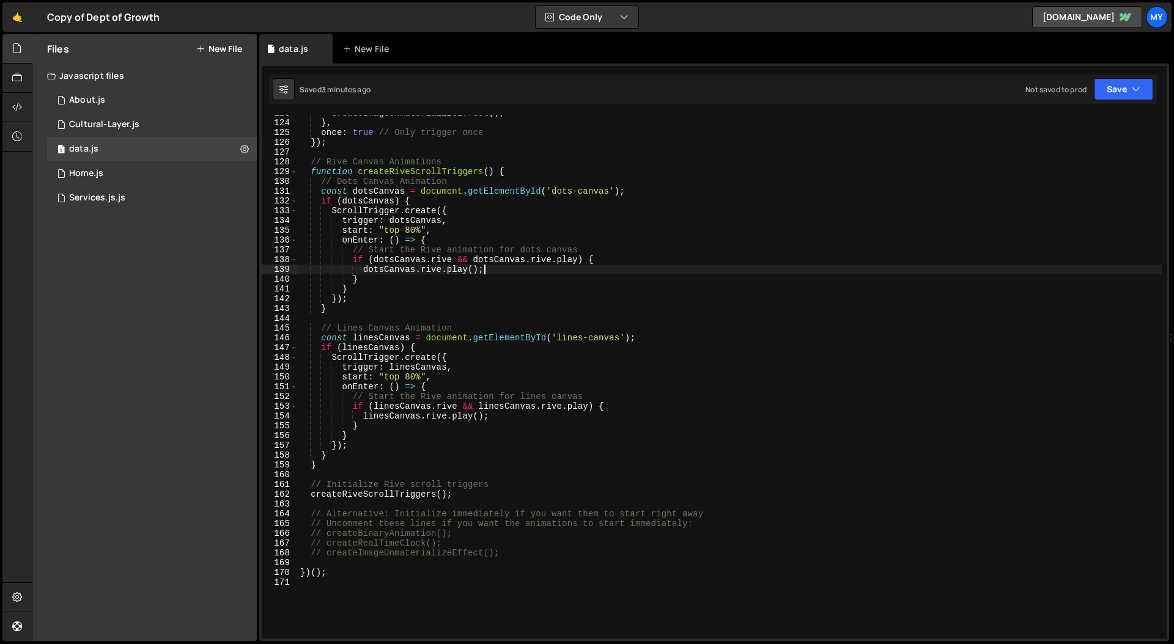
click at [684, 274] on div "createImageUnmaterializeEffect ( ) ; } , once : true // Only trigger once }) ; …" at bounding box center [730, 379] width 864 height 543
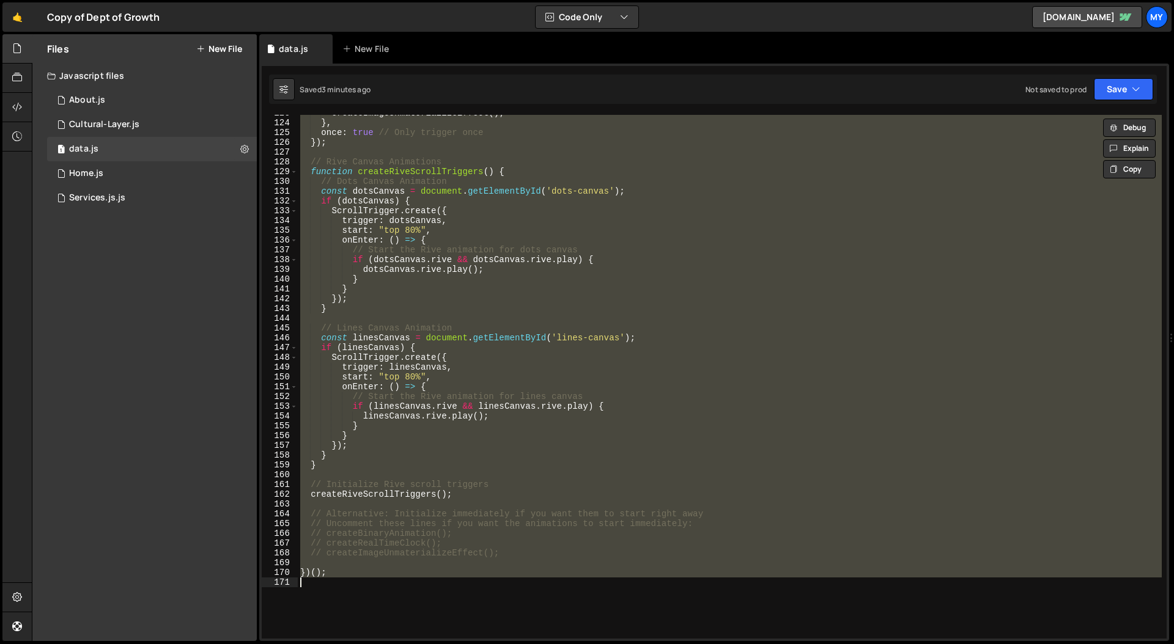
paste textarea "})();"
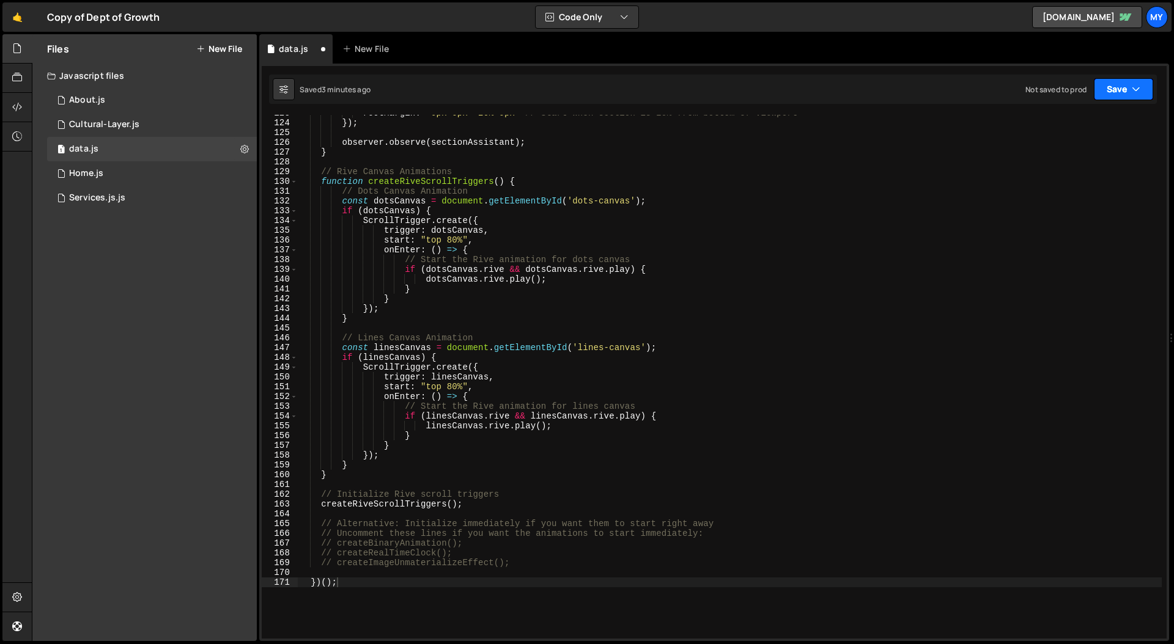
click at [924, 86] on icon "button" at bounding box center [1136, 89] width 9 height 12
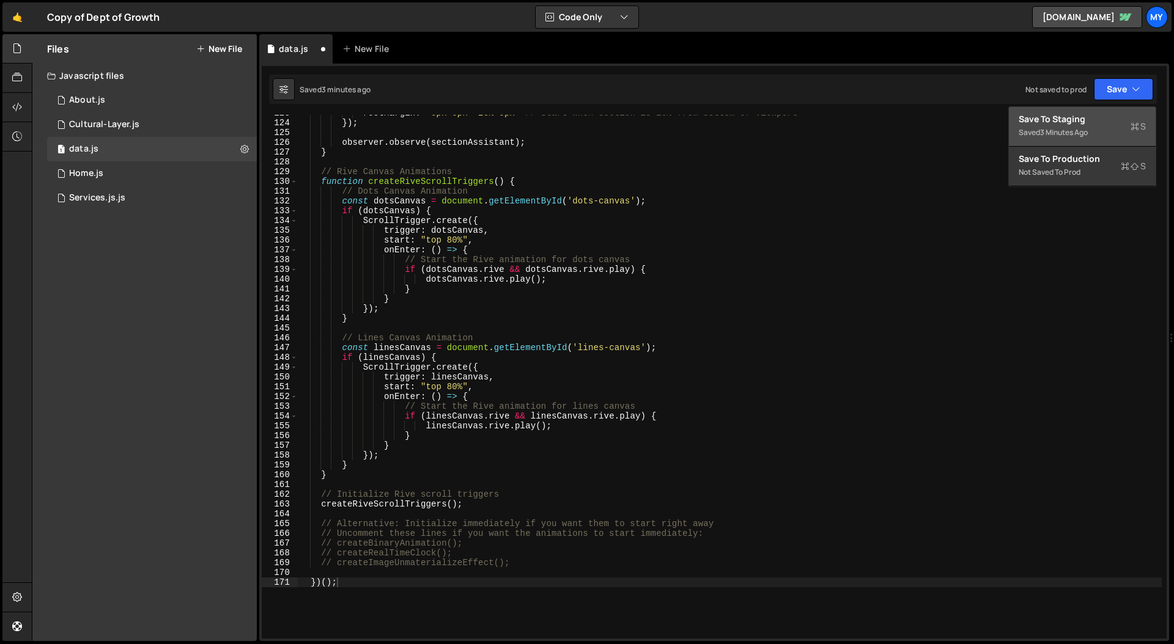
click at [924, 123] on div "Save to Staging S" at bounding box center [1081, 119] width 127 height 12
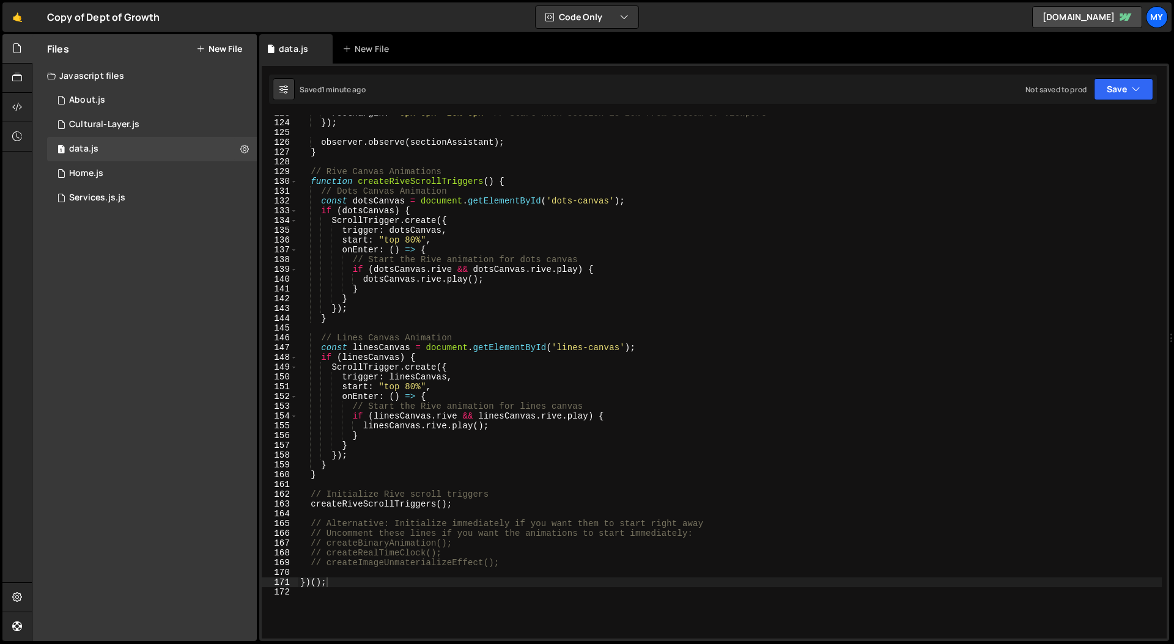
click at [647, 322] on div "rootMargin : '0px 0px -20% 0px' // Start when section is 20% from bottom of vie…" at bounding box center [730, 379] width 864 height 543
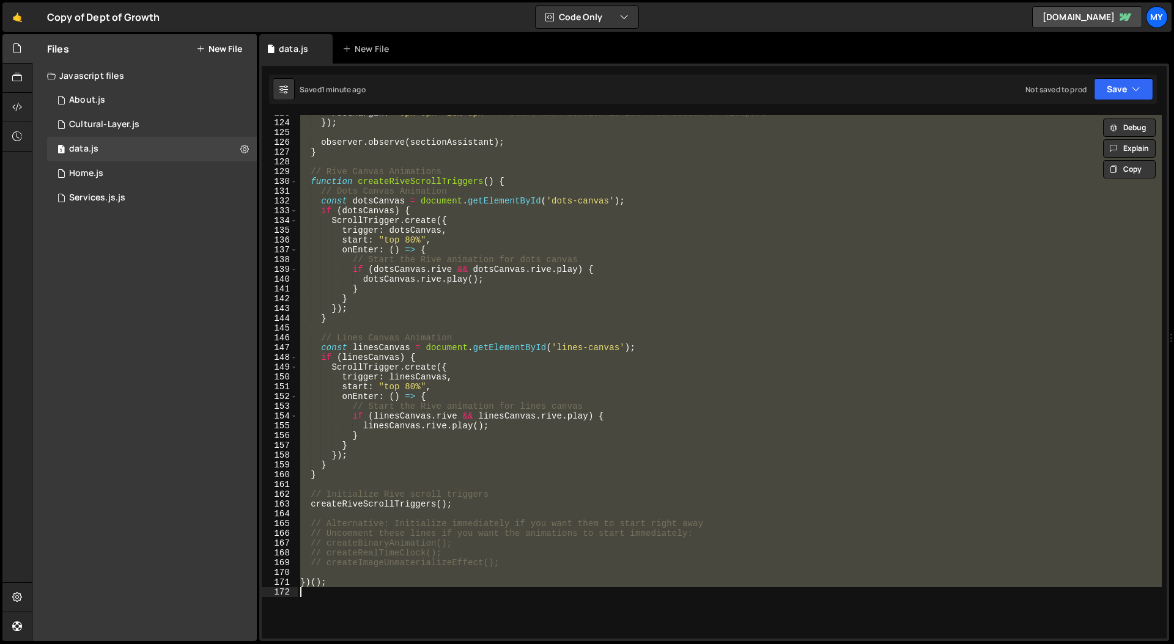
paste textarea "})();"
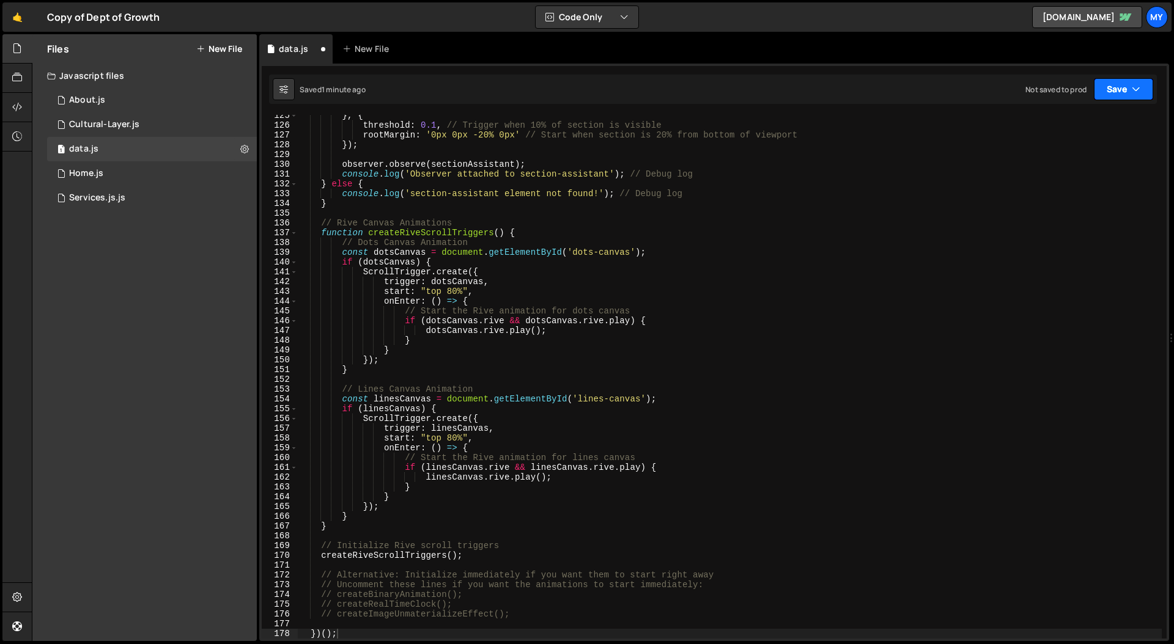
click at [924, 86] on button "Save" at bounding box center [1123, 89] width 59 height 22
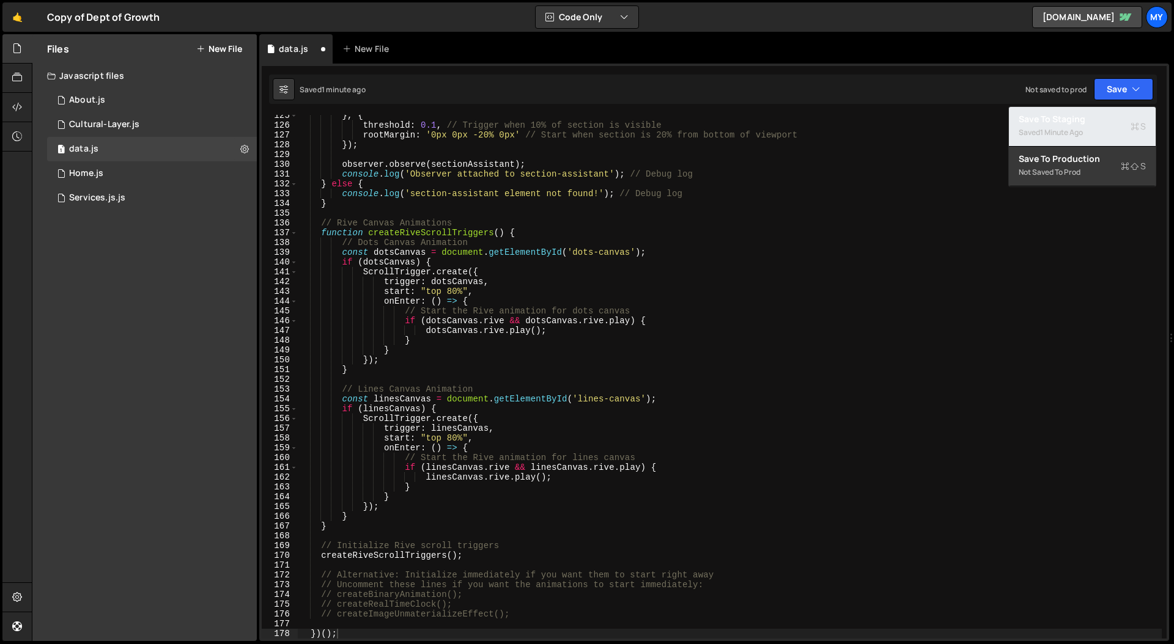
click at [924, 113] on div "Save to Staging S" at bounding box center [1081, 119] width 127 height 12
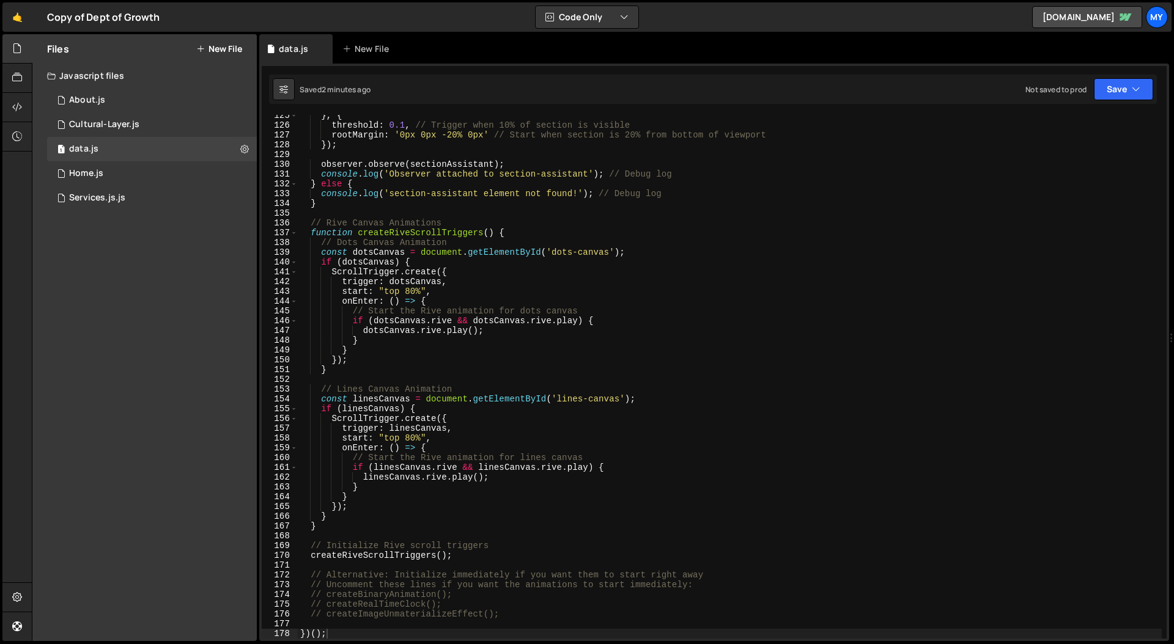
click at [589, 326] on div "} , { threshold : 0.1 , // Trigger when 10% of section is visible rootMargin : …" at bounding box center [730, 382] width 864 height 543
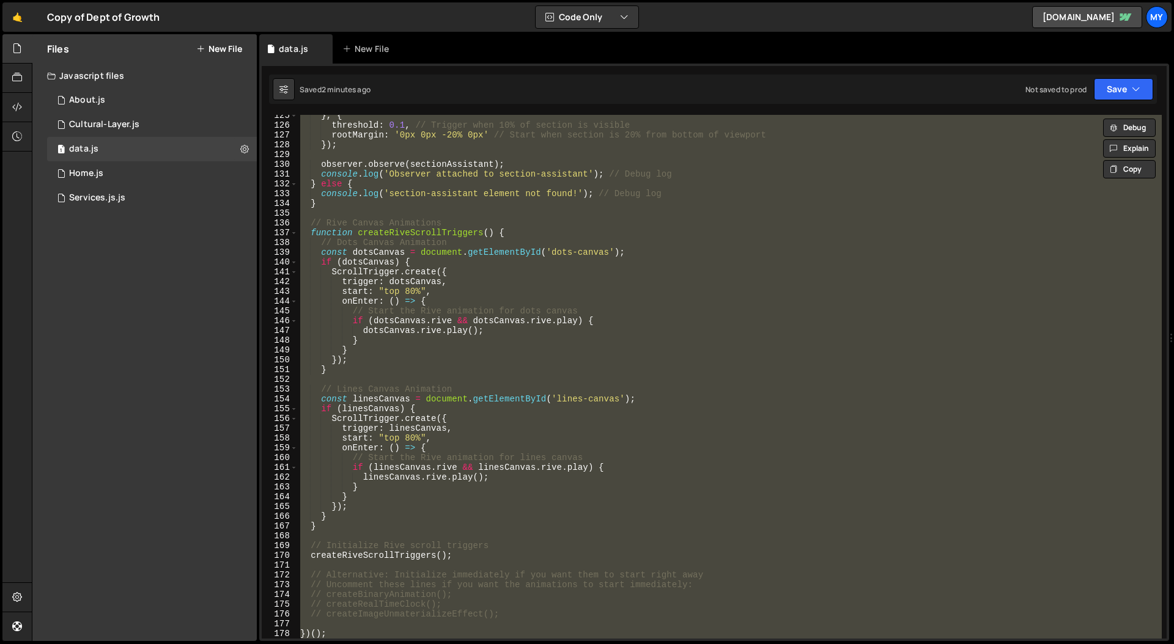
paste textarea "})();"
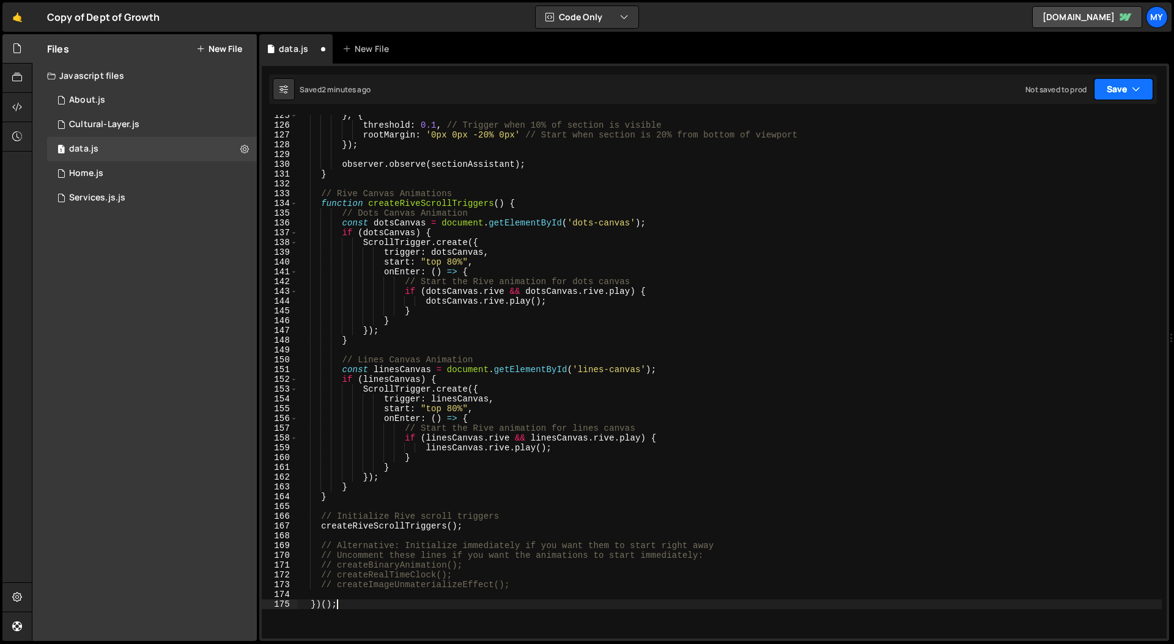
click at [924, 93] on button "Save" at bounding box center [1123, 89] width 59 height 22
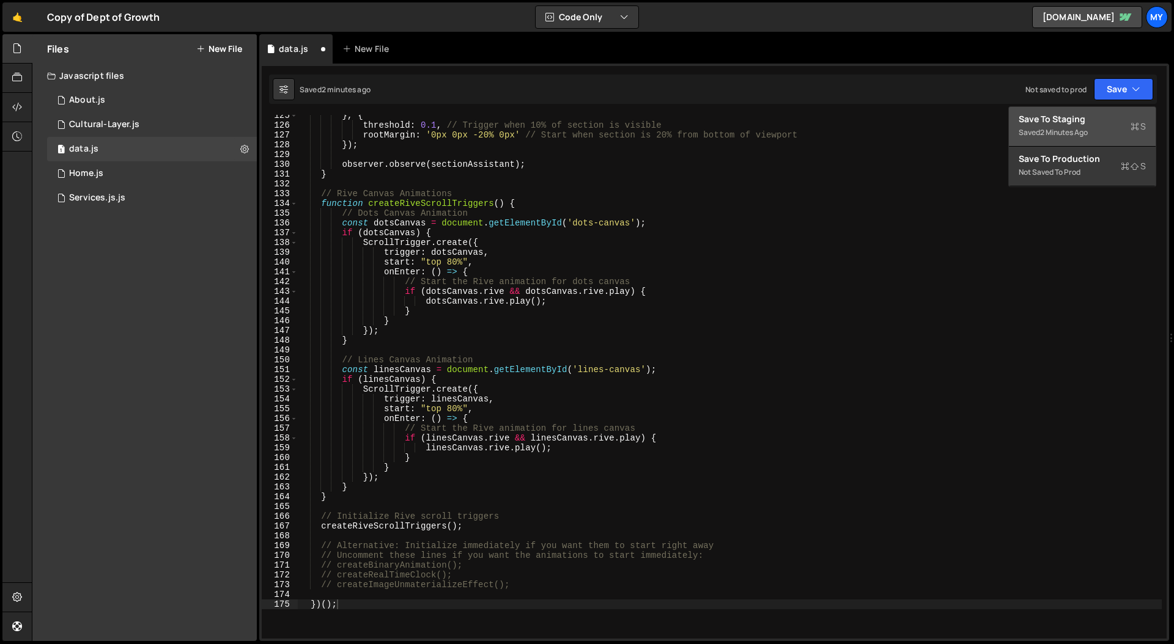
click at [924, 123] on div "Save to Staging S" at bounding box center [1081, 119] width 127 height 12
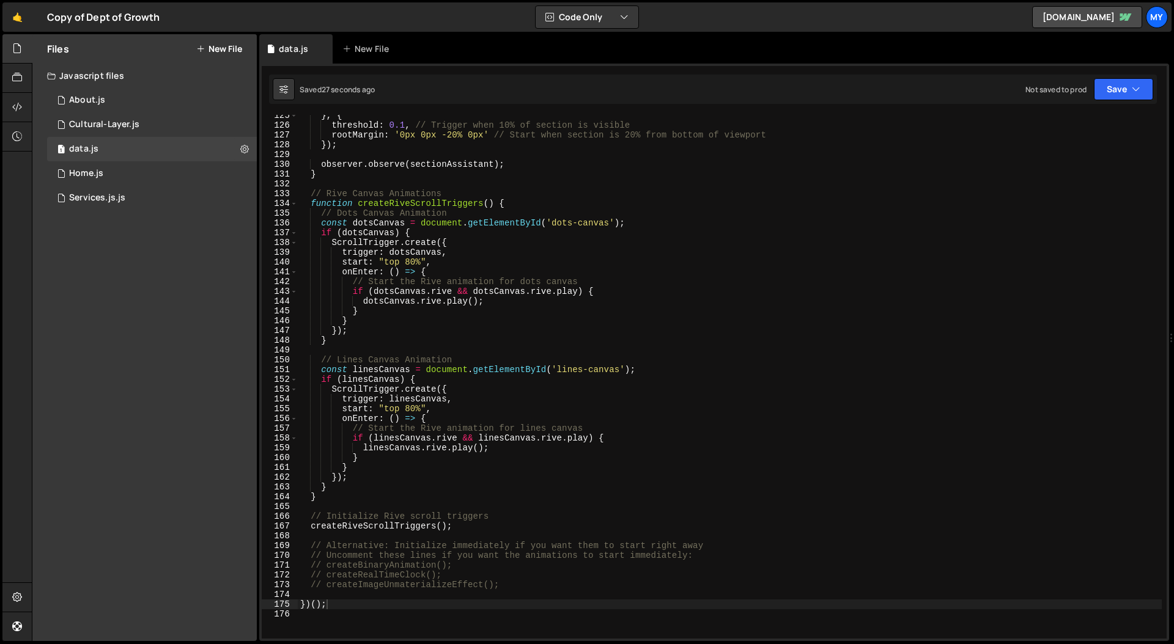
click at [540, 337] on div "} , { threshold : 0.1 , // Trigger when 10% of section is visible rootMargin : …" at bounding box center [730, 382] width 864 height 543
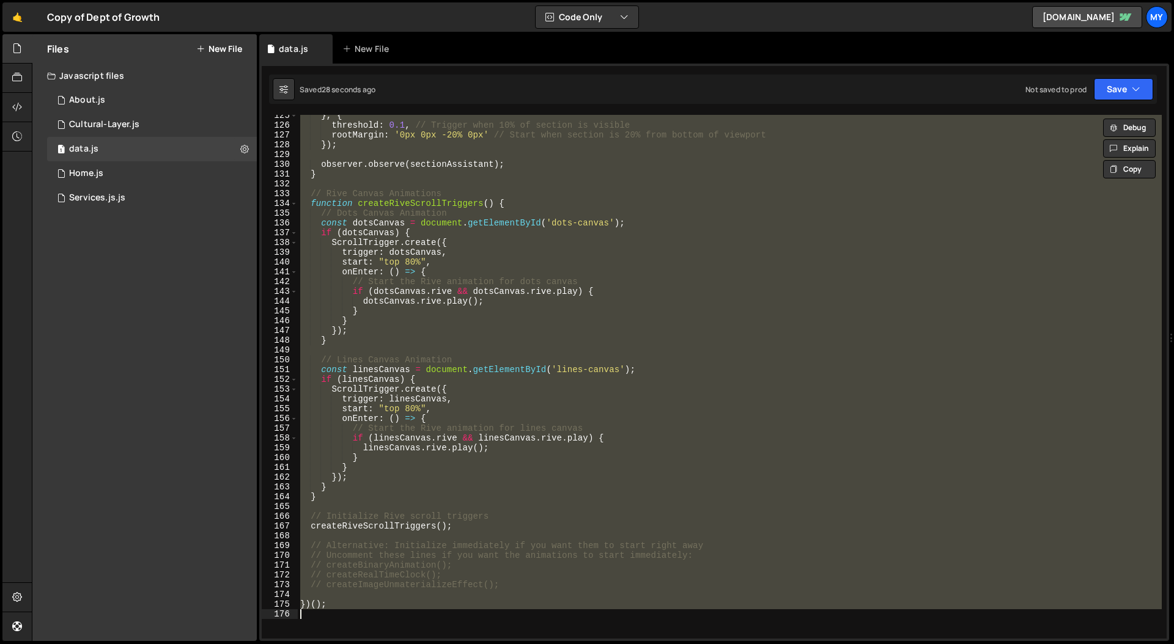
paste textarea "})();"
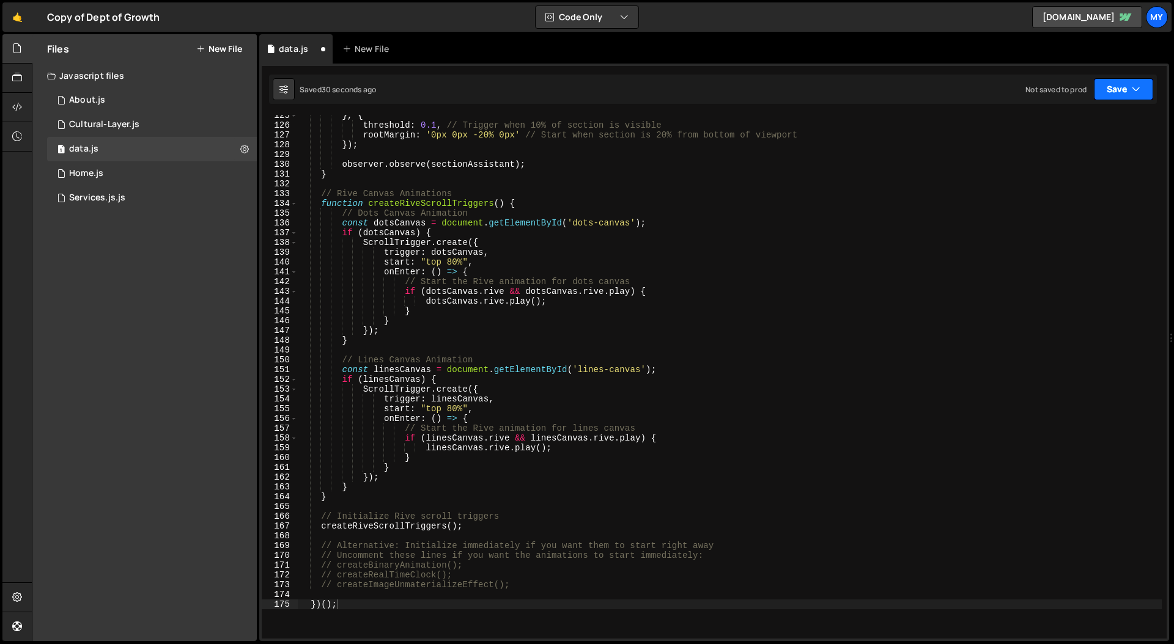
drag, startPoint x: 1140, startPoint y: 82, endPoint x: 1092, endPoint y: 116, distance: 58.2
click at [924, 82] on button "Save" at bounding box center [1123, 89] width 59 height 22
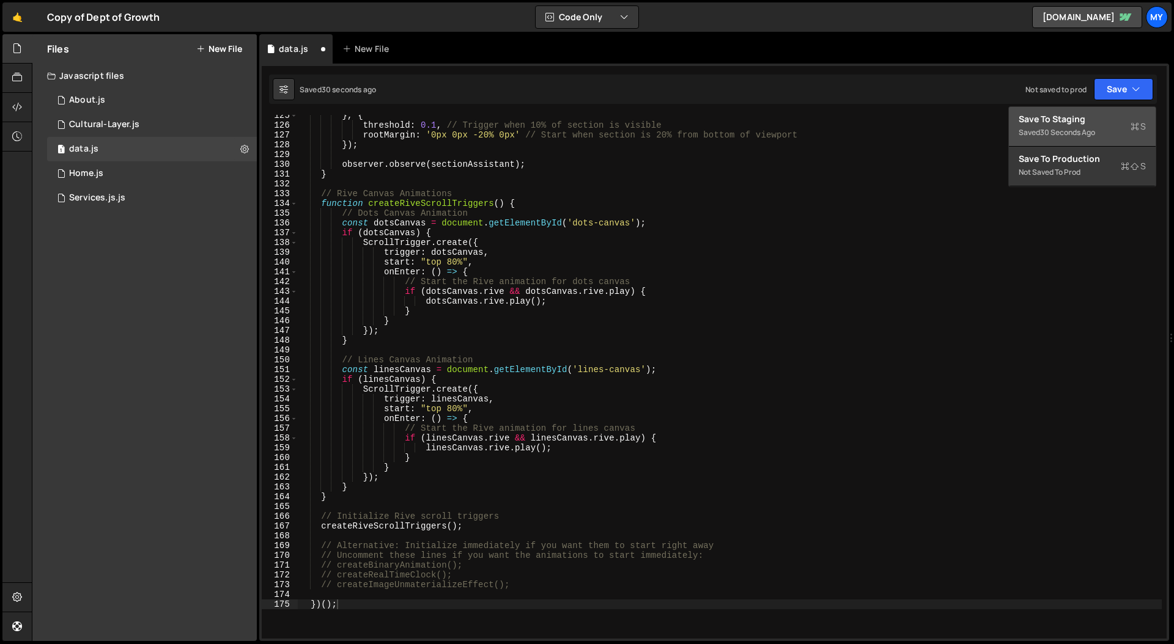
click at [924, 126] on div "Saved 30 seconds ago" at bounding box center [1081, 132] width 127 height 15
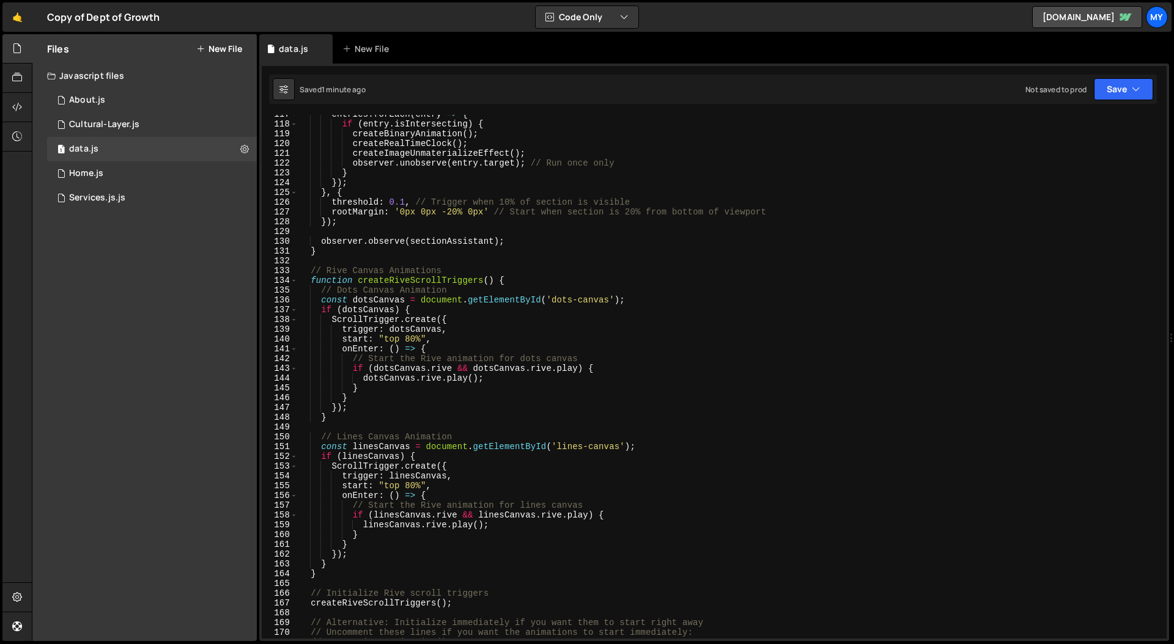
scroll to position [1140, 0]
click at [598, 363] on div "entries . forEach ( entry => { if ( entry . isIntersecting ) { createBinaryAnim…" at bounding box center [730, 380] width 864 height 543
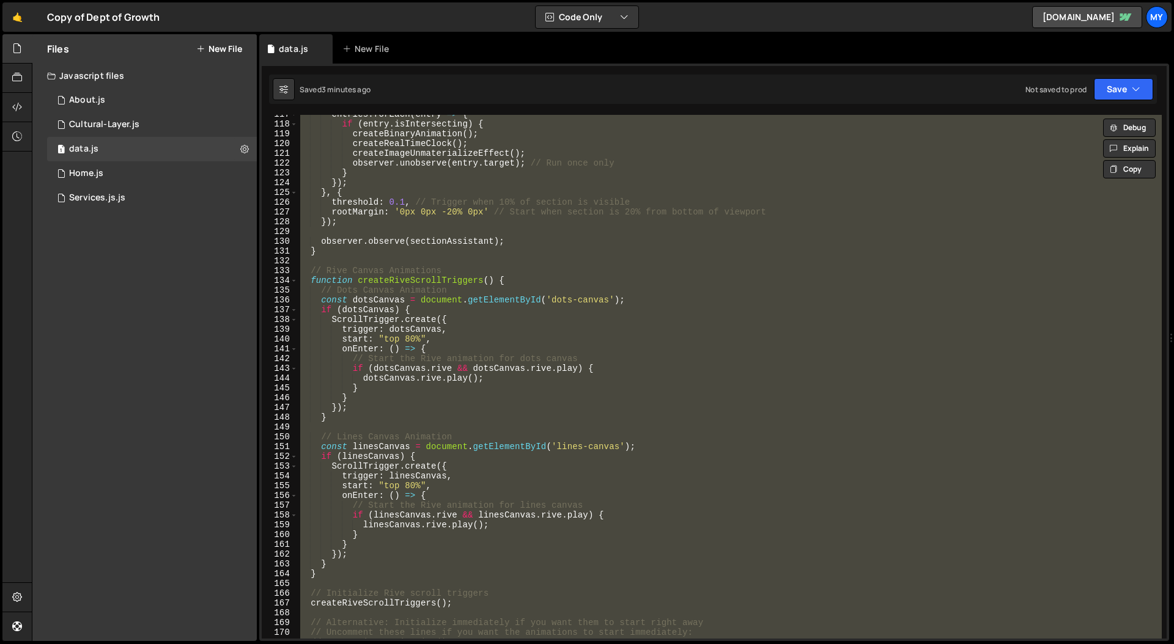
paste textarea "})();"
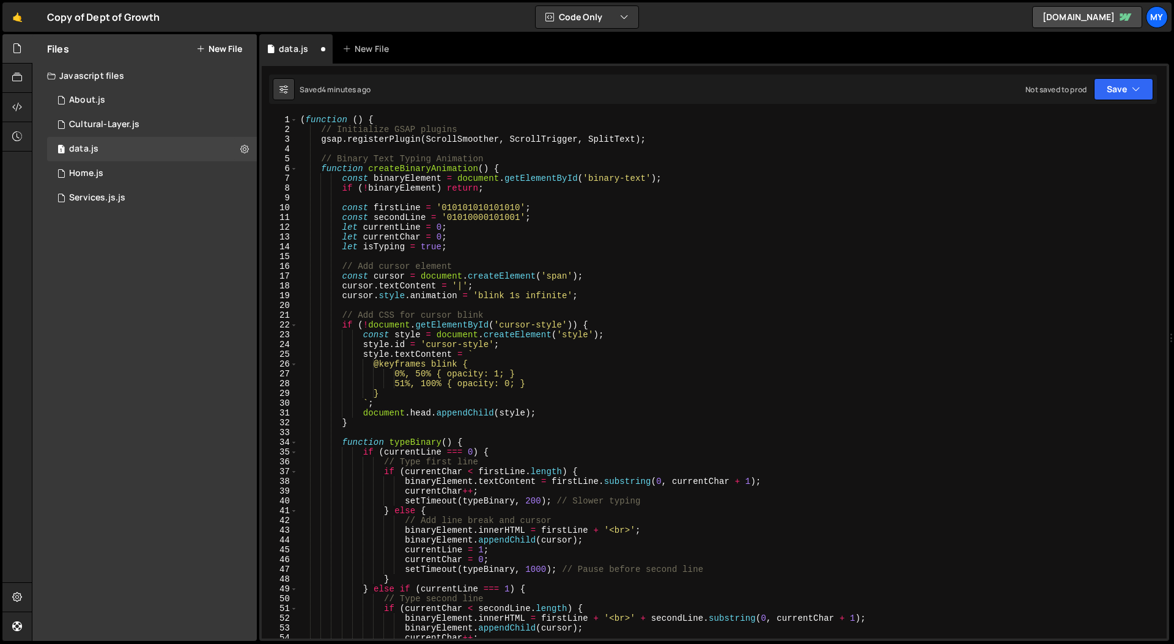
scroll to position [0, 0]
click at [924, 90] on button "Save" at bounding box center [1123, 89] width 59 height 22
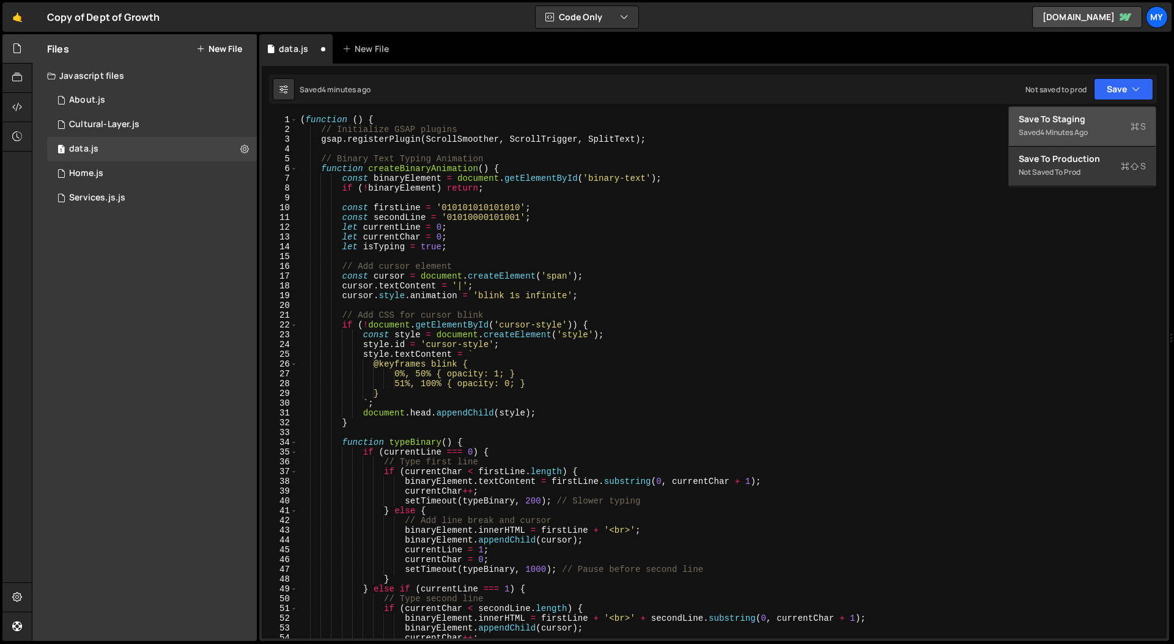
click at [924, 114] on div "Save to Staging S" at bounding box center [1081, 119] width 127 height 12
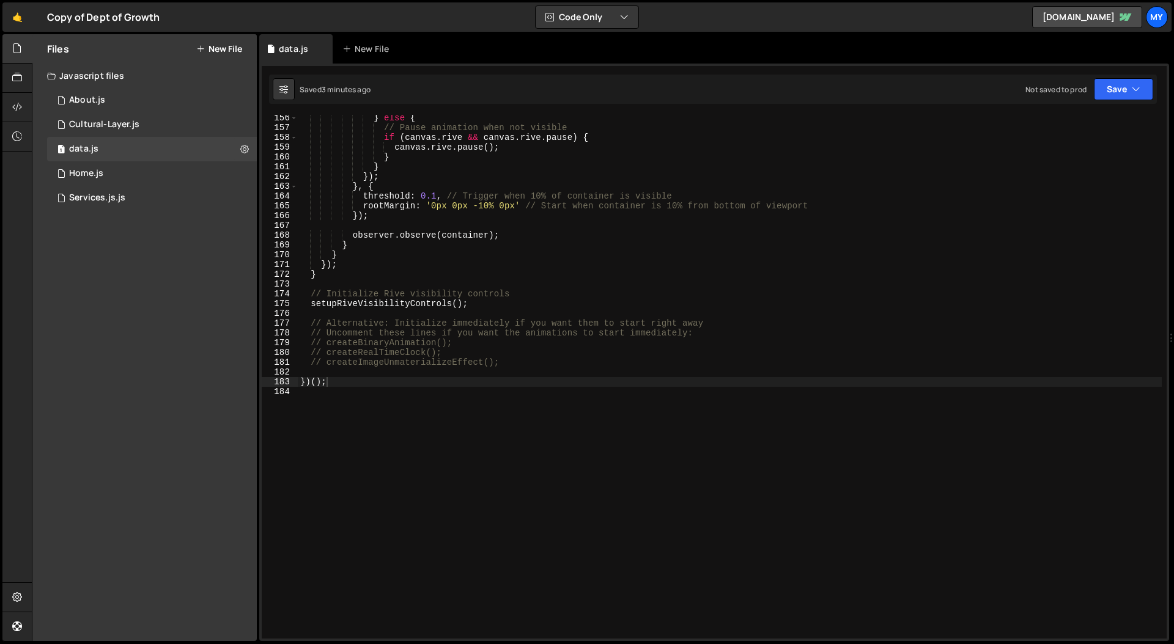
click at [512, 304] on div "} else { // Pause animation when not visible if ( canvas . rive && canvas . riv…" at bounding box center [730, 384] width 864 height 543
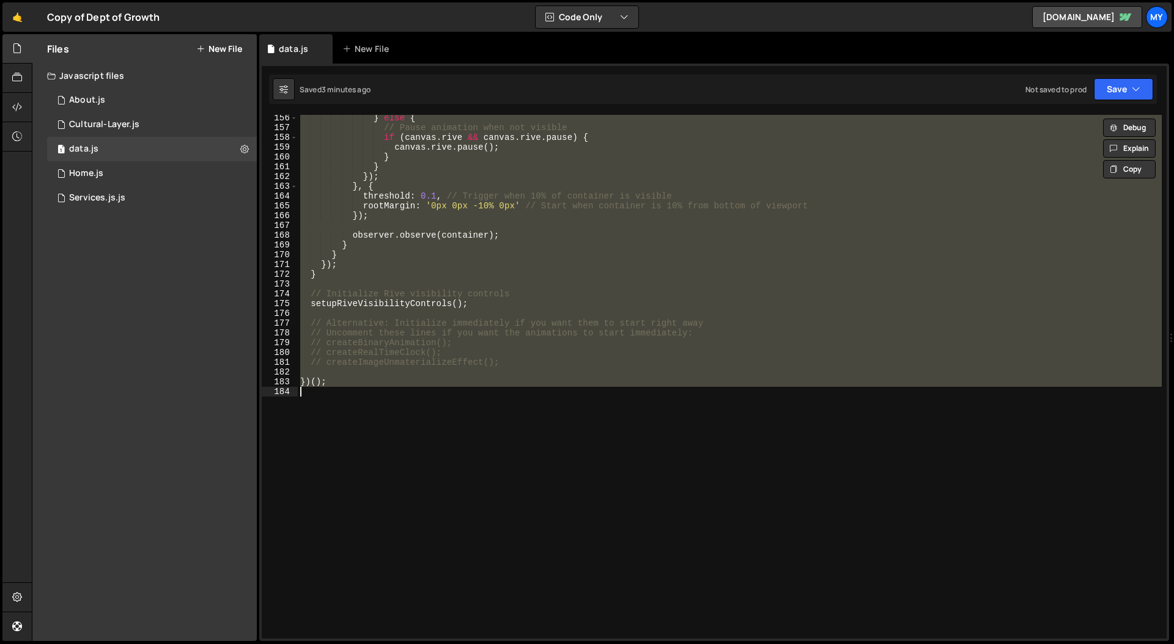
paste textarea "})();"
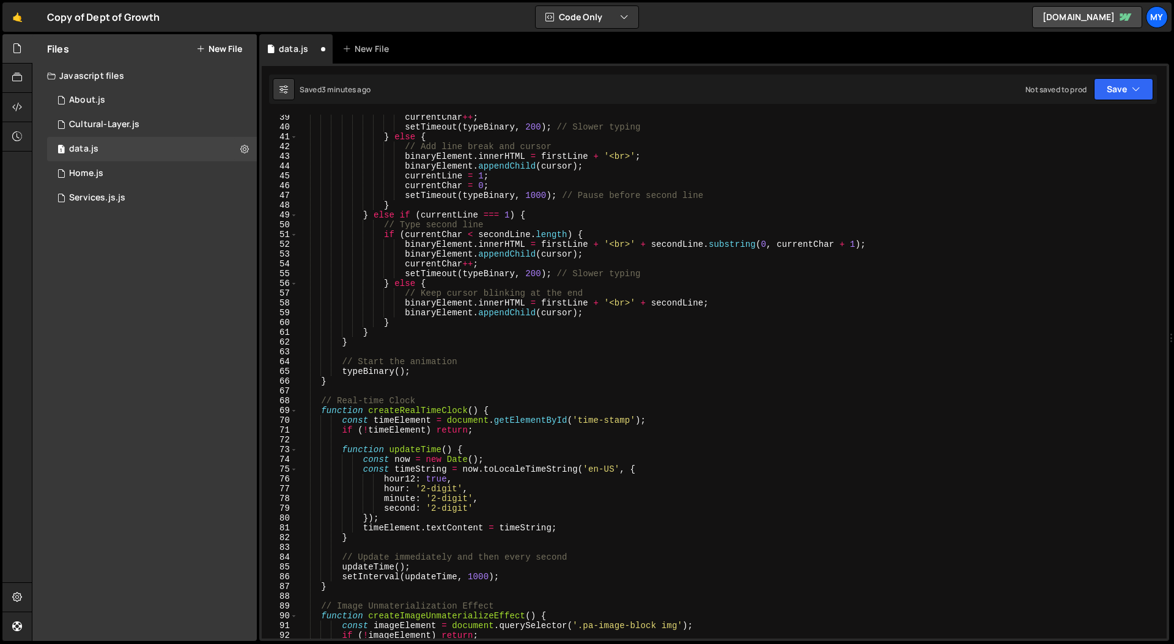
scroll to position [0, 0]
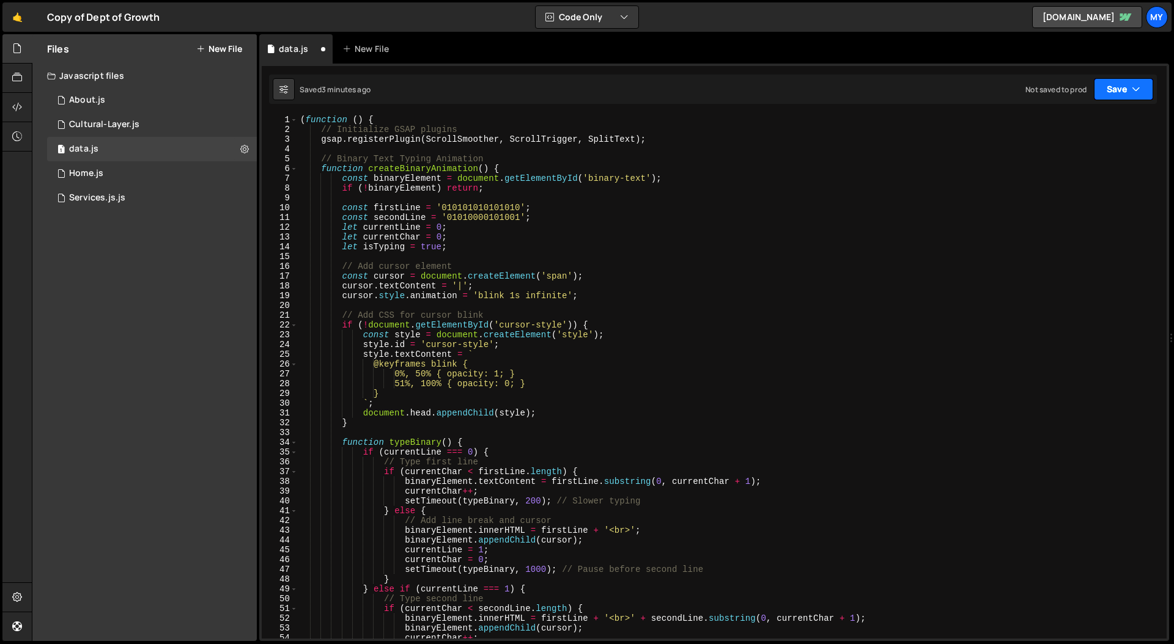
click at [924, 88] on icon "button" at bounding box center [1136, 89] width 9 height 12
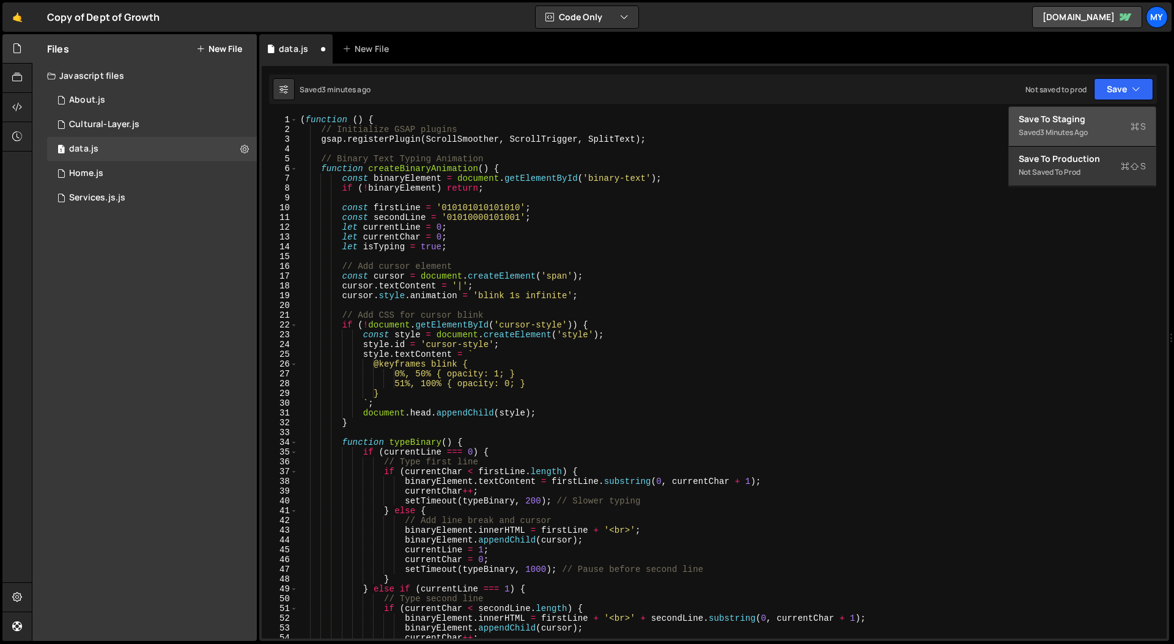
click at [924, 120] on div "Save to Staging S" at bounding box center [1081, 119] width 127 height 12
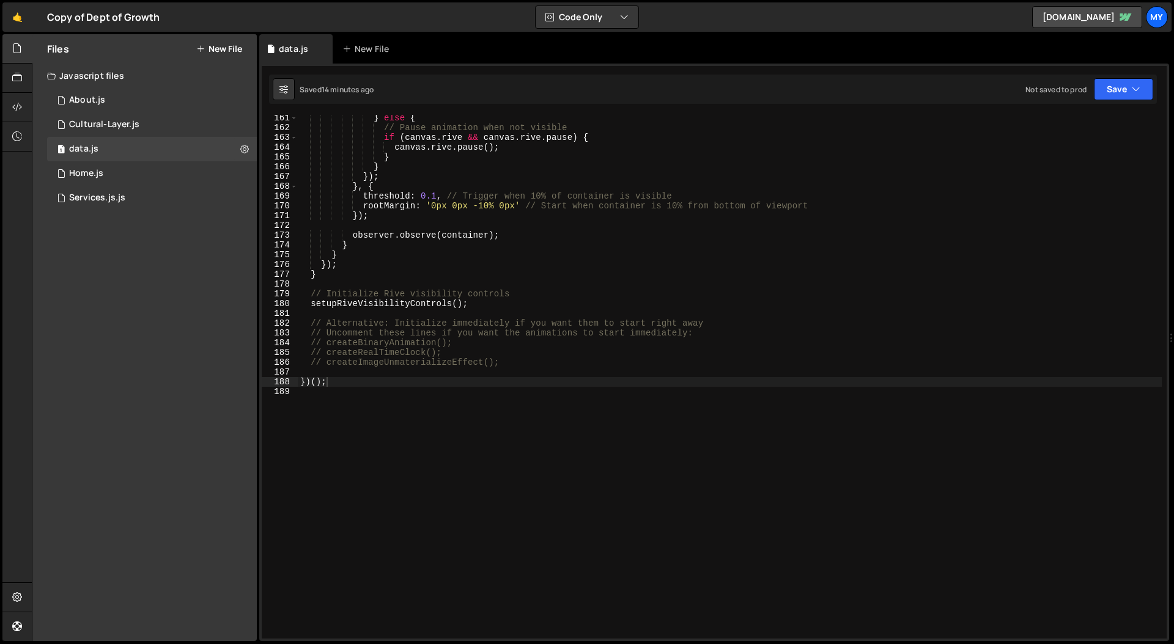
click at [545, 356] on div "} else { // Pause animation when not visible if ( canvas . rive && canvas . riv…" at bounding box center [730, 384] width 864 height 543
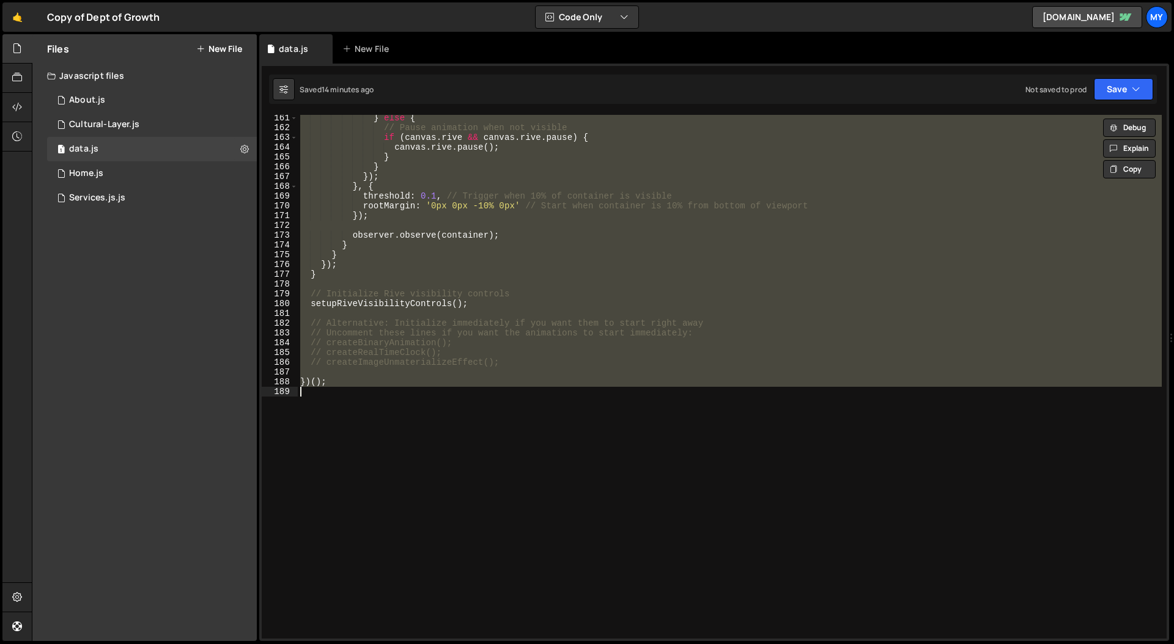
click at [399, 207] on div "} else { // Pause animation when not visible if ( canvas . rive && canvas . riv…" at bounding box center [730, 377] width 864 height 524
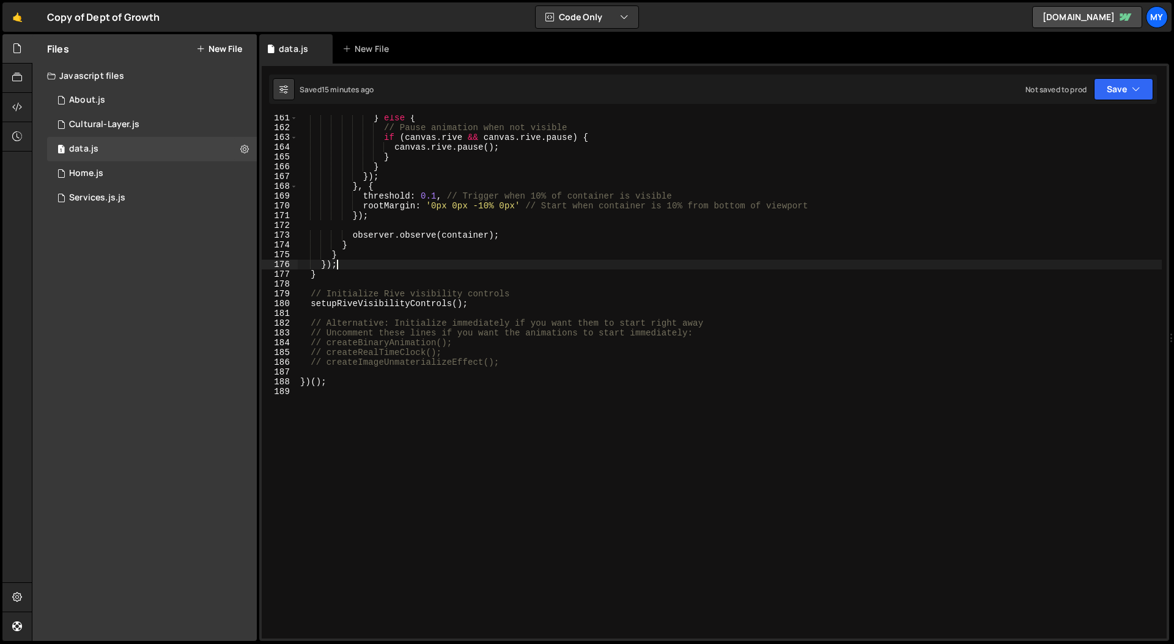
click at [459, 269] on div "} else { // Pause animation when not visible if ( canvas . rive && canvas . riv…" at bounding box center [730, 384] width 864 height 543
type textarea "})();"
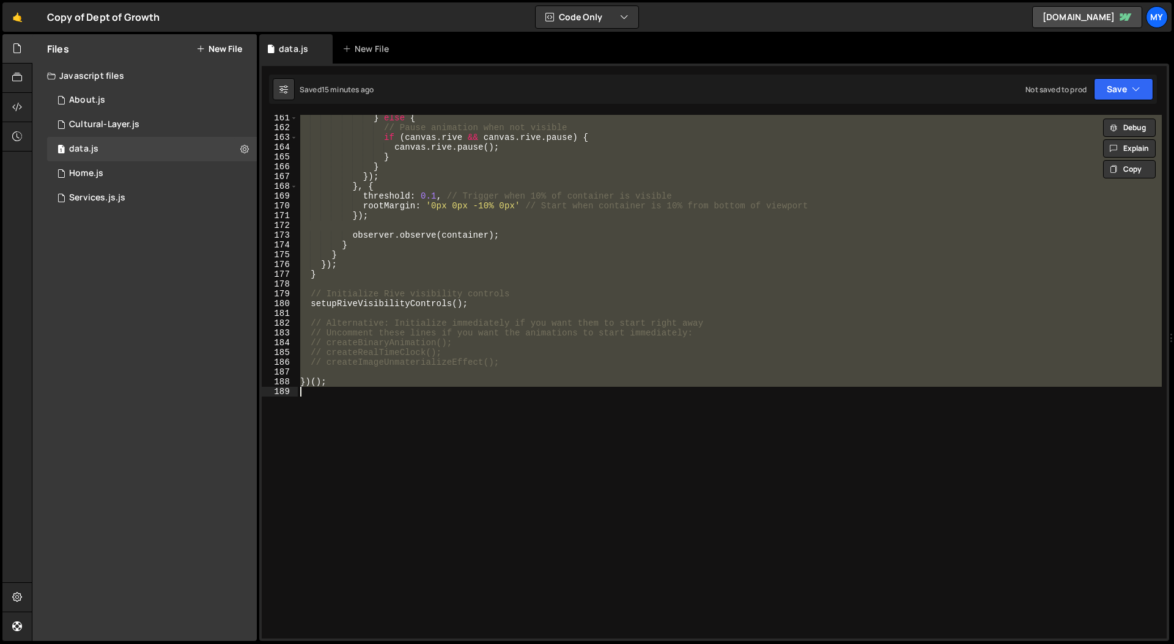
paste textarea
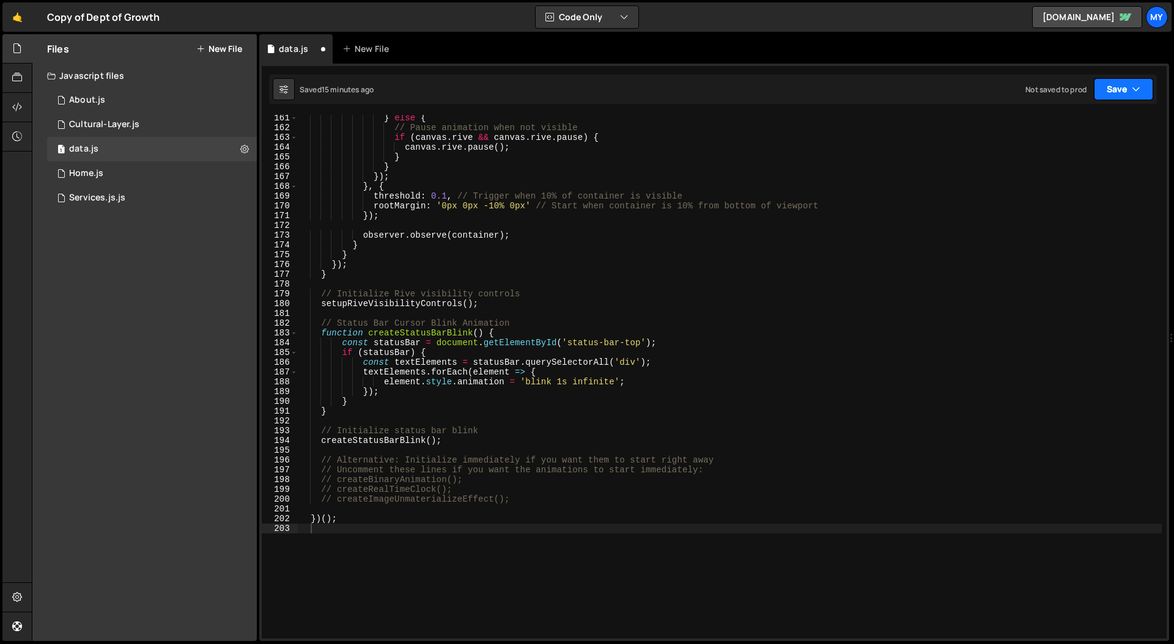
click at [924, 89] on button "Save" at bounding box center [1123, 89] width 59 height 22
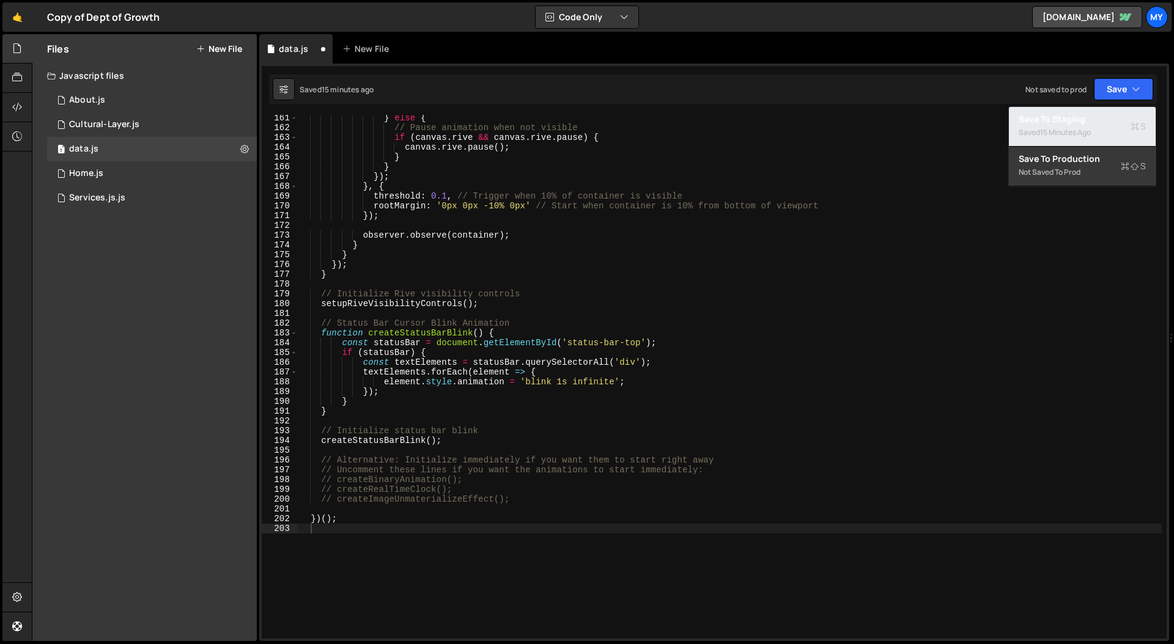
click at [924, 121] on div "Save to Staging S" at bounding box center [1081, 119] width 127 height 12
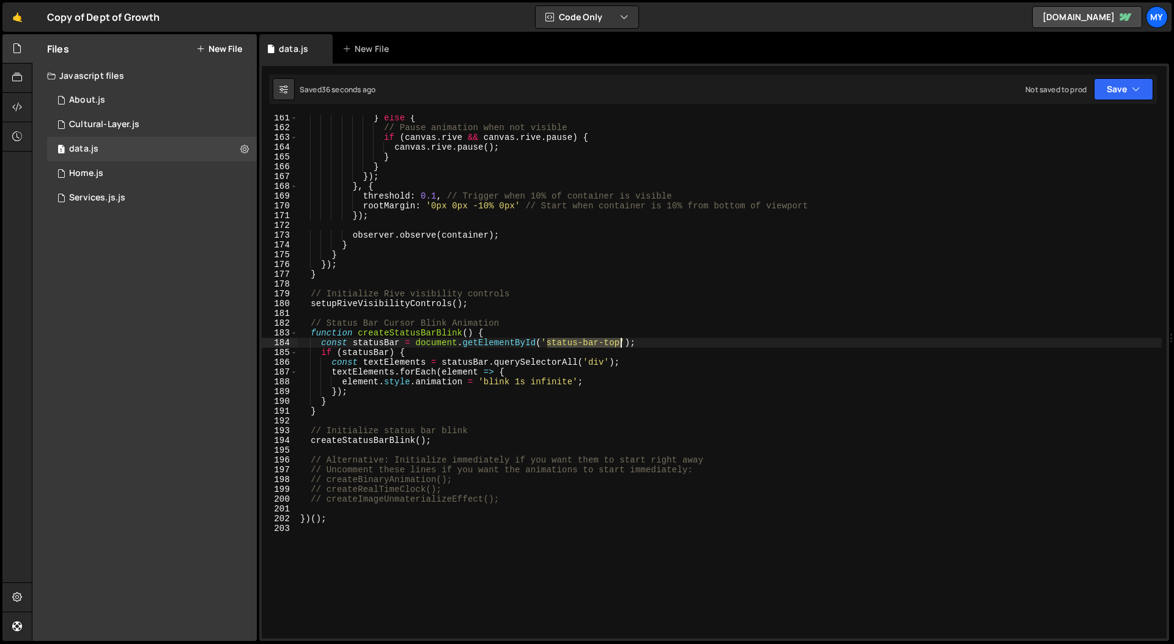
drag, startPoint x: 547, startPoint y: 342, endPoint x: 619, endPoint y: 340, distance: 71.6
click at [619, 340] on div "} else { // Pause animation when not visible if ( canvas . rive && canvas . riv…" at bounding box center [730, 384] width 864 height 543
click at [498, 343] on div "} else { // Pause animation when not visible if ( canvas . rive && canvas . riv…" at bounding box center [730, 384] width 864 height 543
click at [593, 375] on div "} else { // Pause animation when not visible if ( canvas . rive && canvas . riv…" at bounding box center [730, 384] width 864 height 543
type textarea "})();"
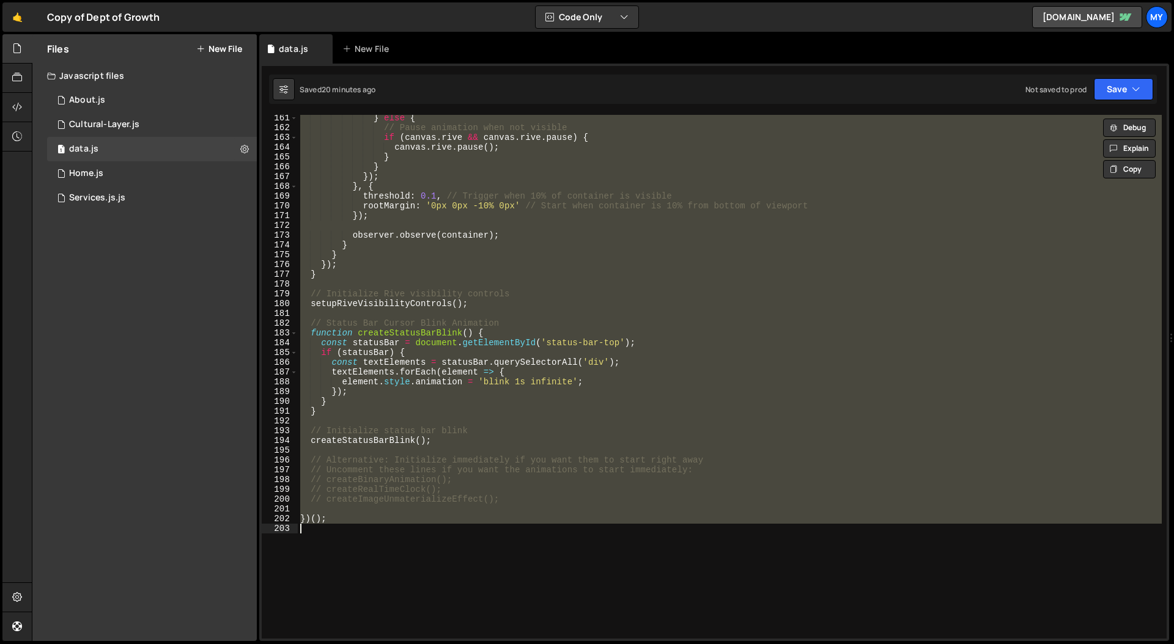
paste textarea
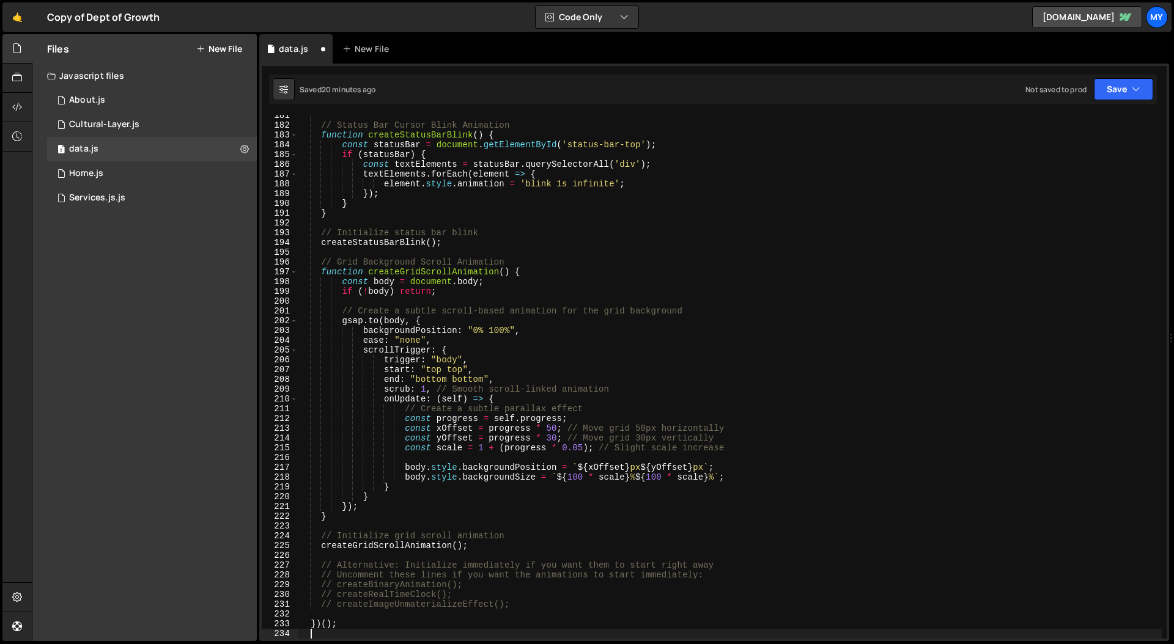
scroll to position [1765, 0]
click at [924, 94] on button "Save" at bounding box center [1123, 89] width 59 height 22
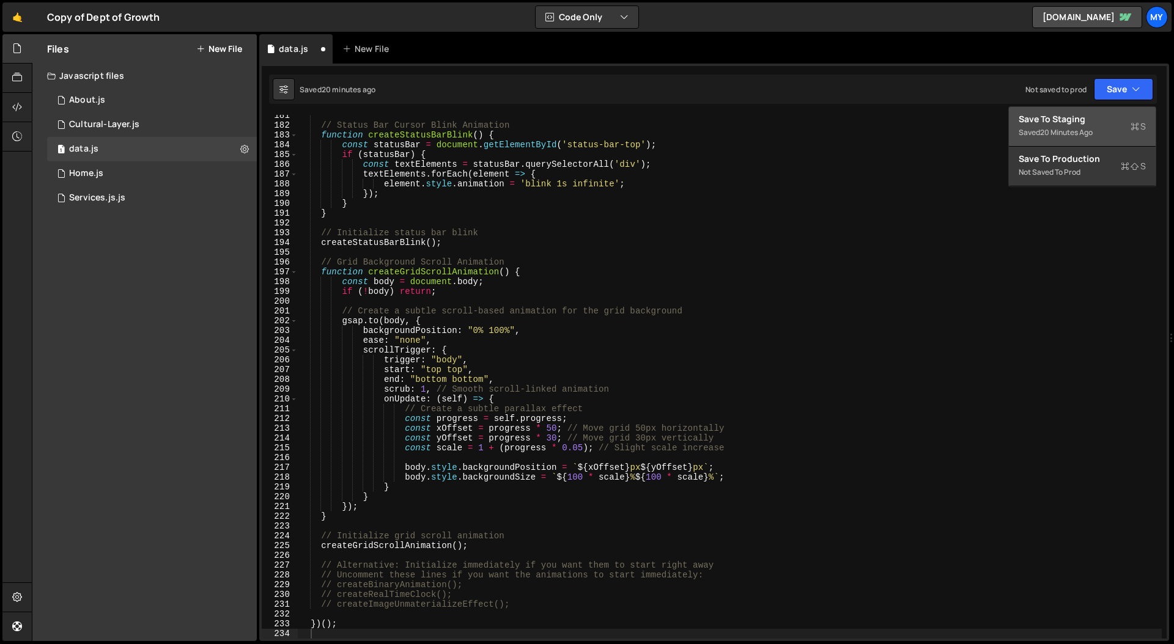
click at [924, 116] on div "Save to Staging S" at bounding box center [1081, 119] width 127 height 12
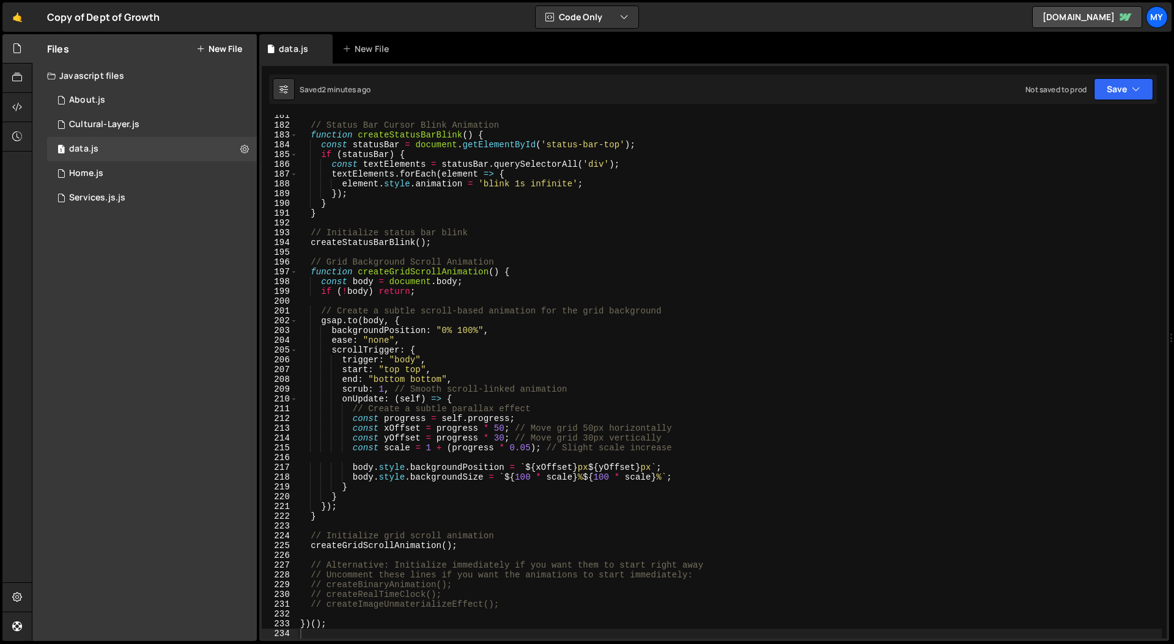
click at [532, 364] on div "// Status Bar Cursor Blink Animation function createStatusBarBlink ( ) { const …" at bounding box center [730, 382] width 864 height 543
type textarea "})();"
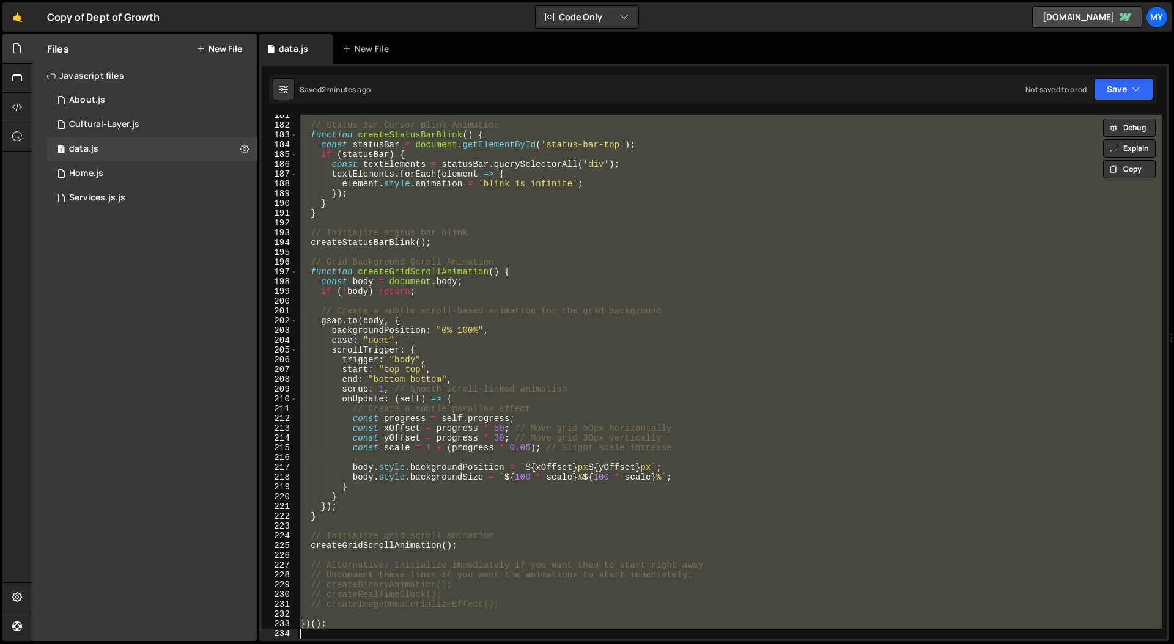
paste textarea
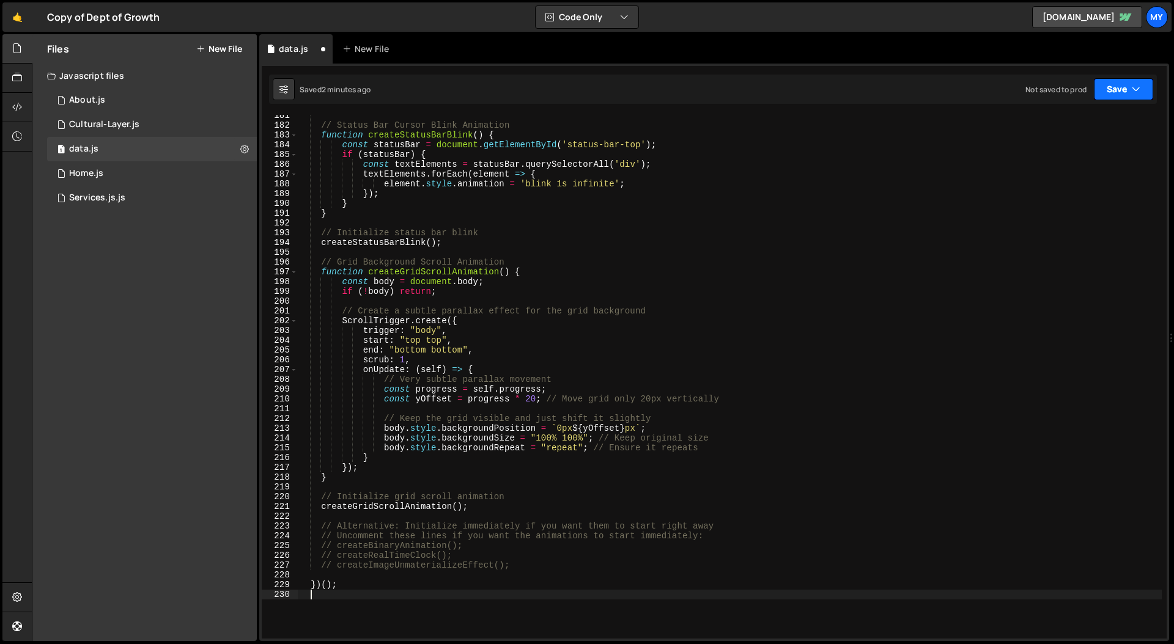
click at [924, 87] on button "Save" at bounding box center [1123, 89] width 59 height 22
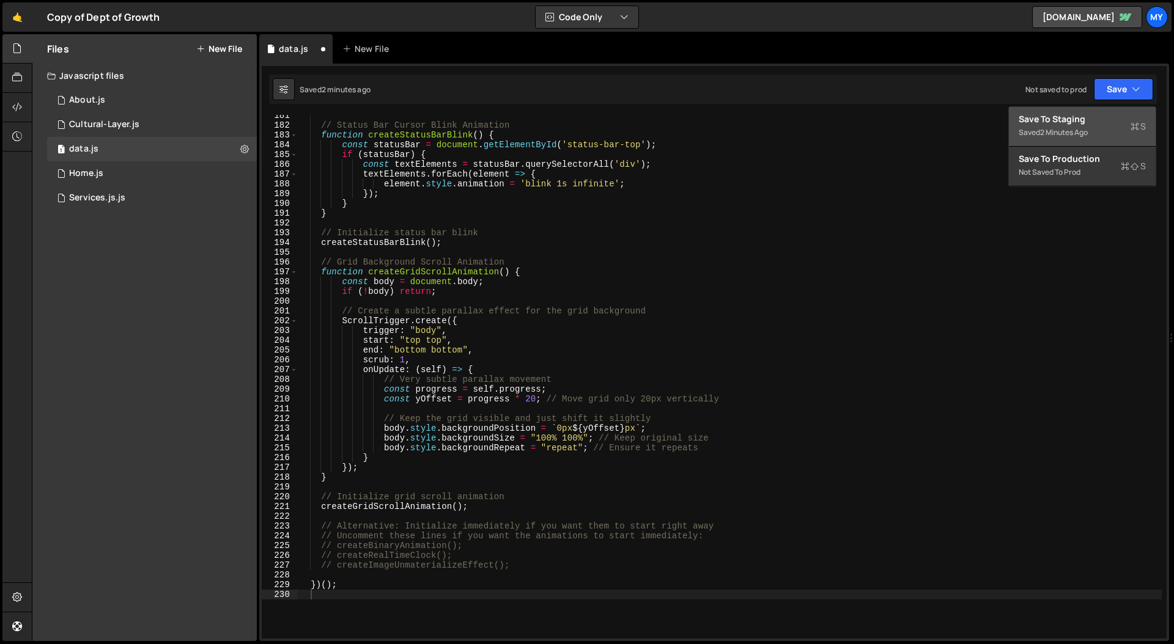
click at [924, 122] on div "Save to Staging S" at bounding box center [1081, 119] width 127 height 12
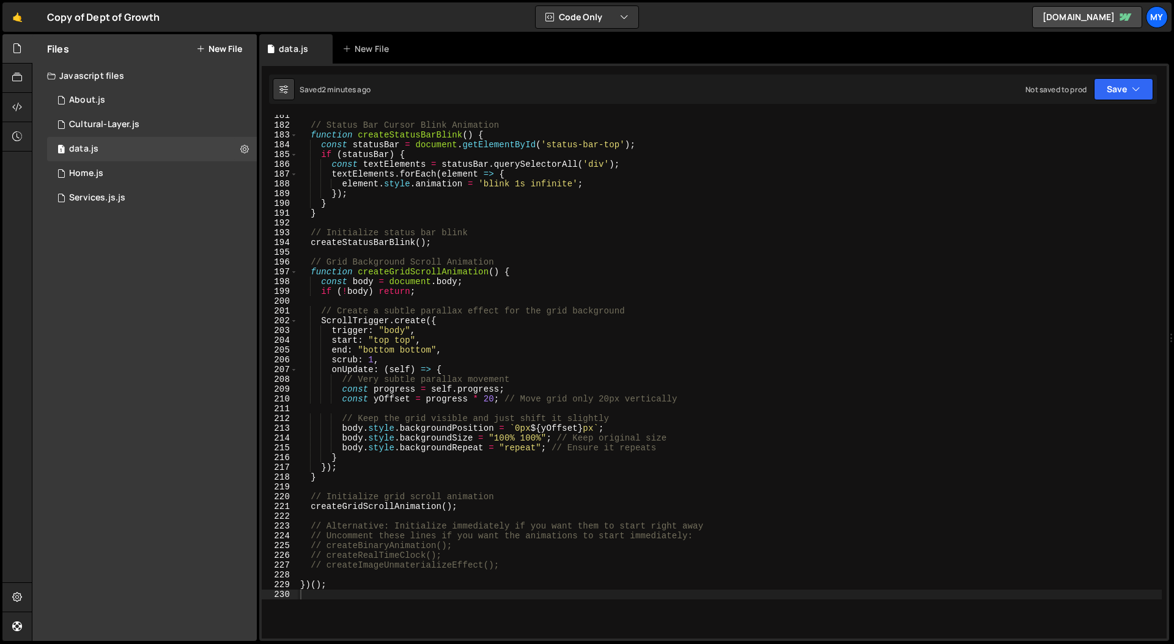
click at [621, 400] on div "// Status Bar Cursor Blink Animation function createStatusBarBlink ( ) { const …" at bounding box center [730, 382] width 864 height 543
type textarea "})();"
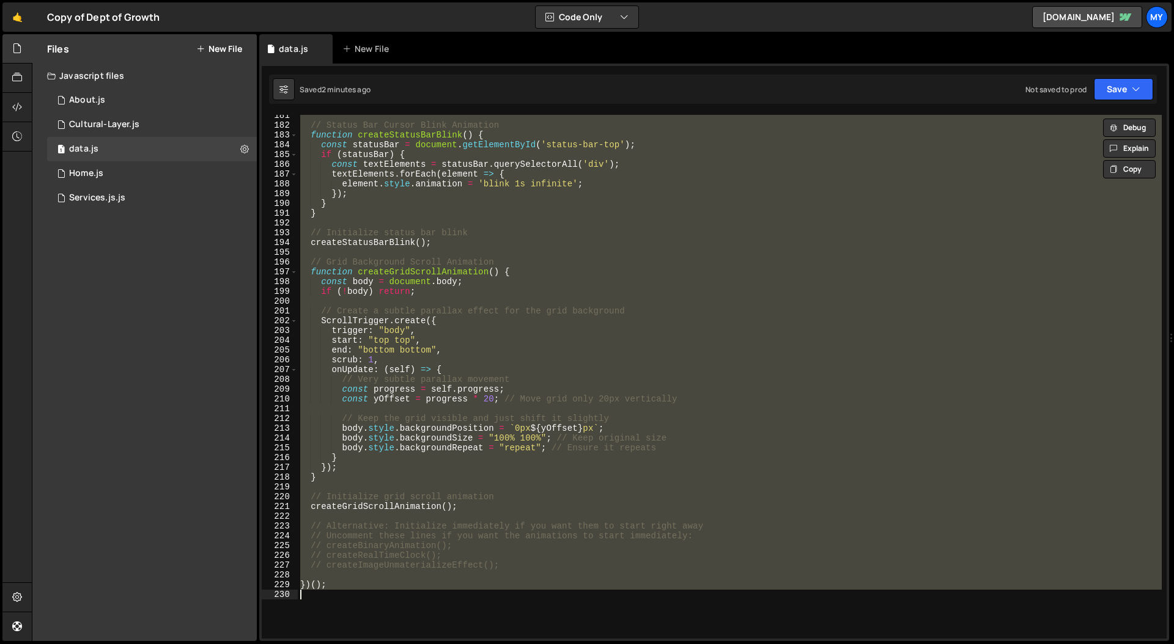
paste textarea
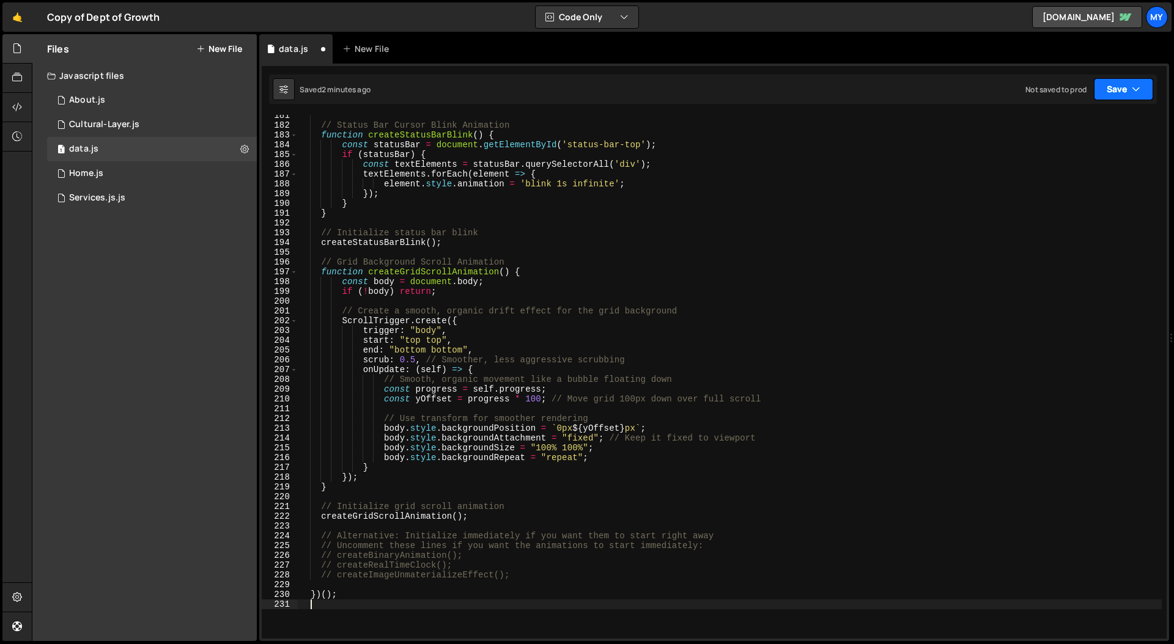
click at [924, 83] on button "Save" at bounding box center [1123, 89] width 59 height 22
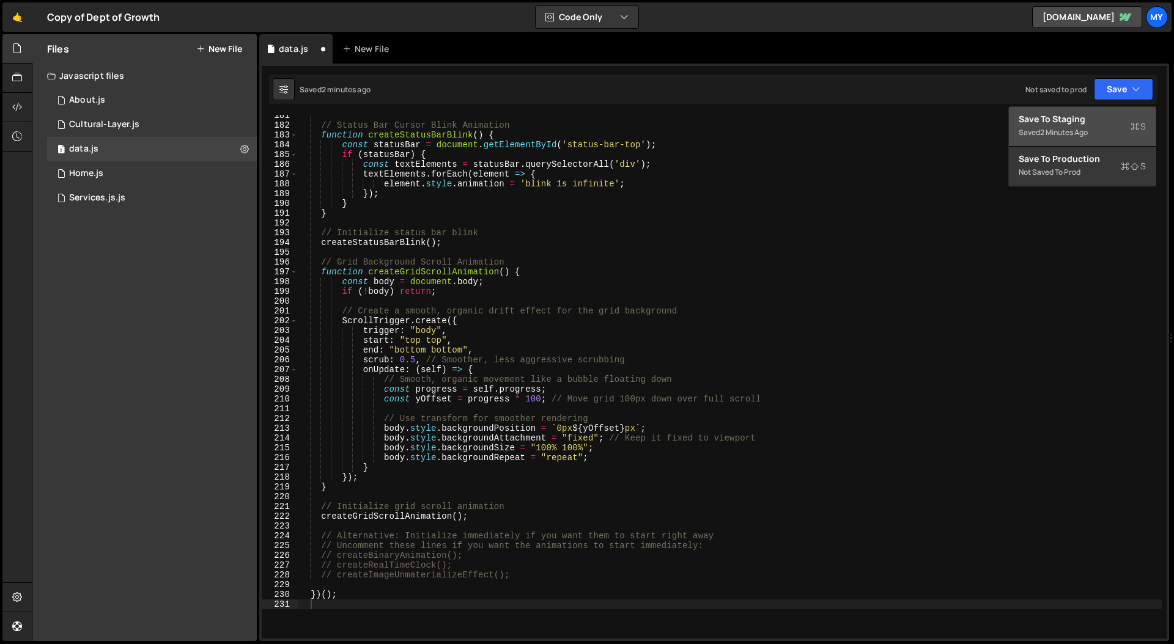
click at [924, 126] on div "Saved 2 minutes ago" at bounding box center [1081, 132] width 127 height 15
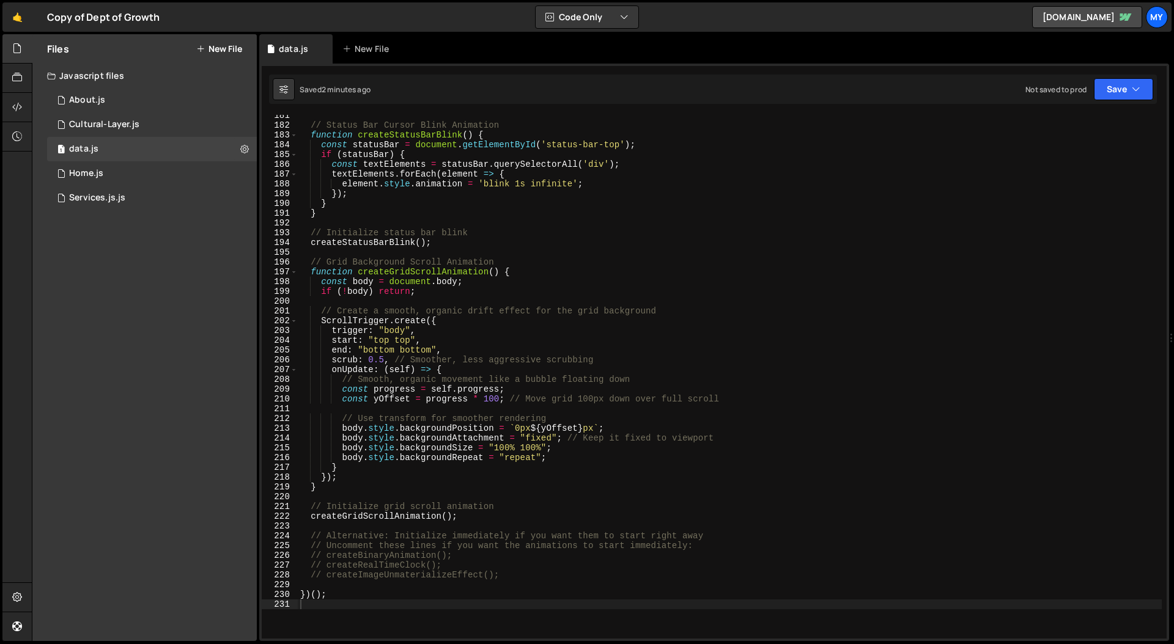
click at [562, 270] on div "// Status Bar Cursor Blink Animation function createStatusBarBlink ( ) { const …" at bounding box center [730, 382] width 864 height 543
type textarea "})();"
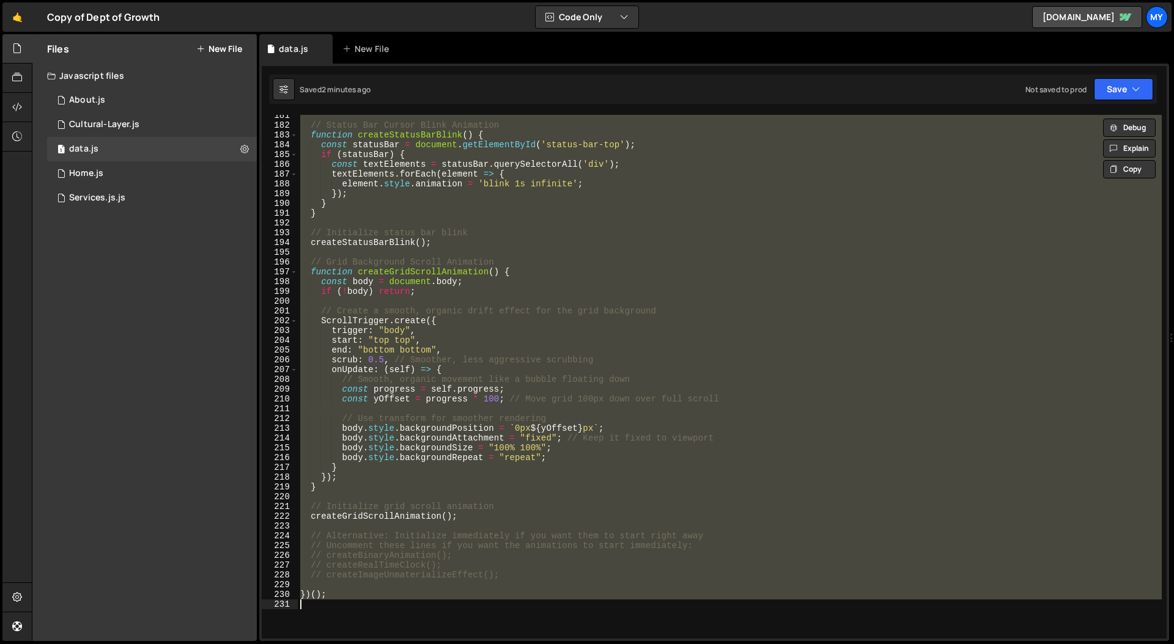
paste textarea
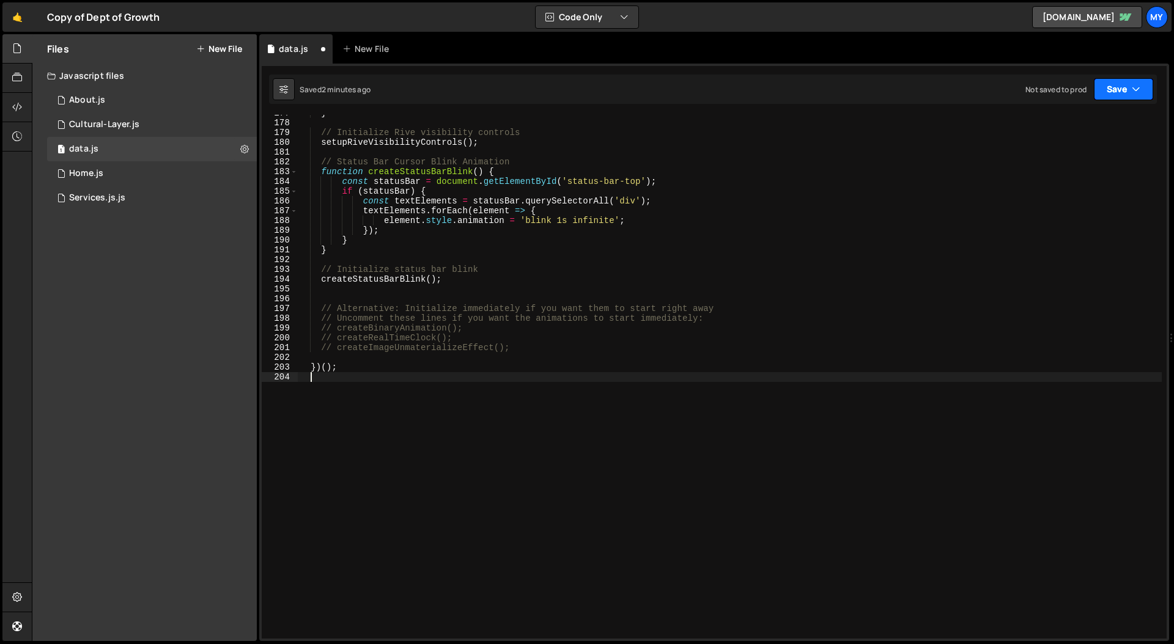
click at [924, 87] on button "Save" at bounding box center [1123, 89] width 59 height 22
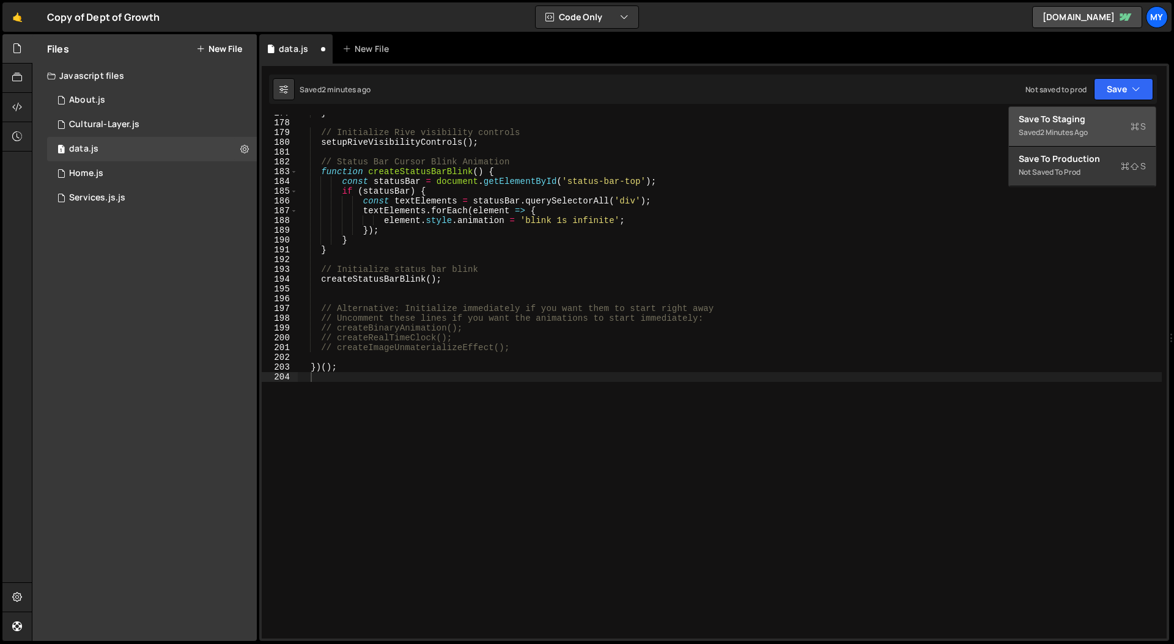
click at [924, 119] on div "Save to Staging S" at bounding box center [1081, 119] width 127 height 12
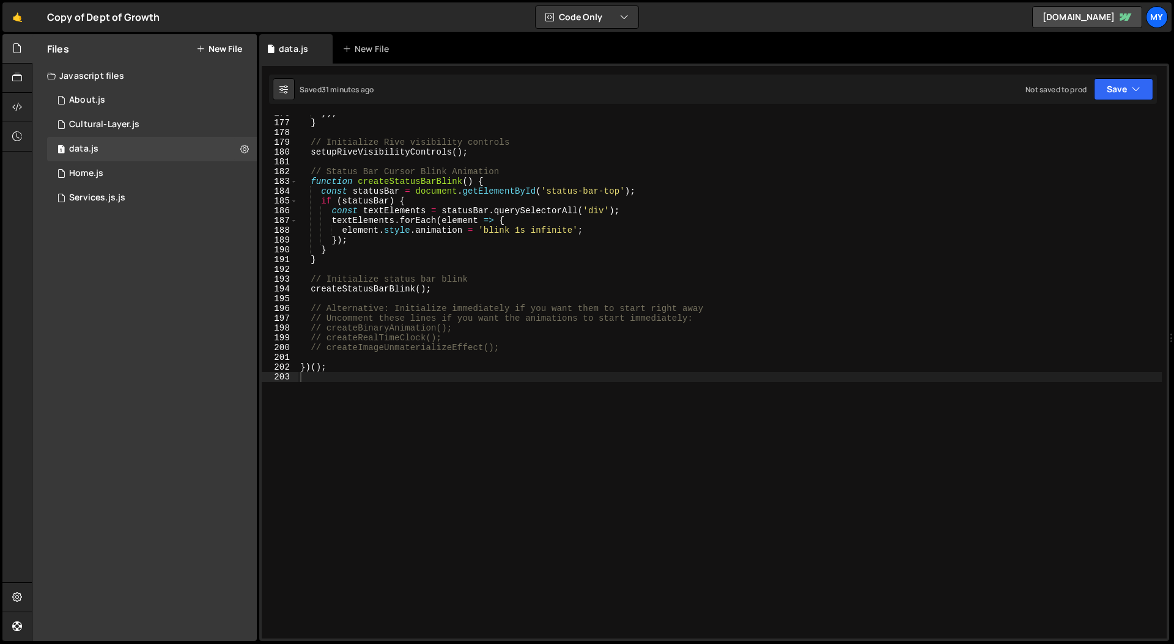
scroll to position [1719, 0]
click at [465, 208] on div "}) ; } // Initialize Rive visibility controls setupRiveVisibilityControls ( ) ;…" at bounding box center [730, 379] width 864 height 543
type textarea "})();"
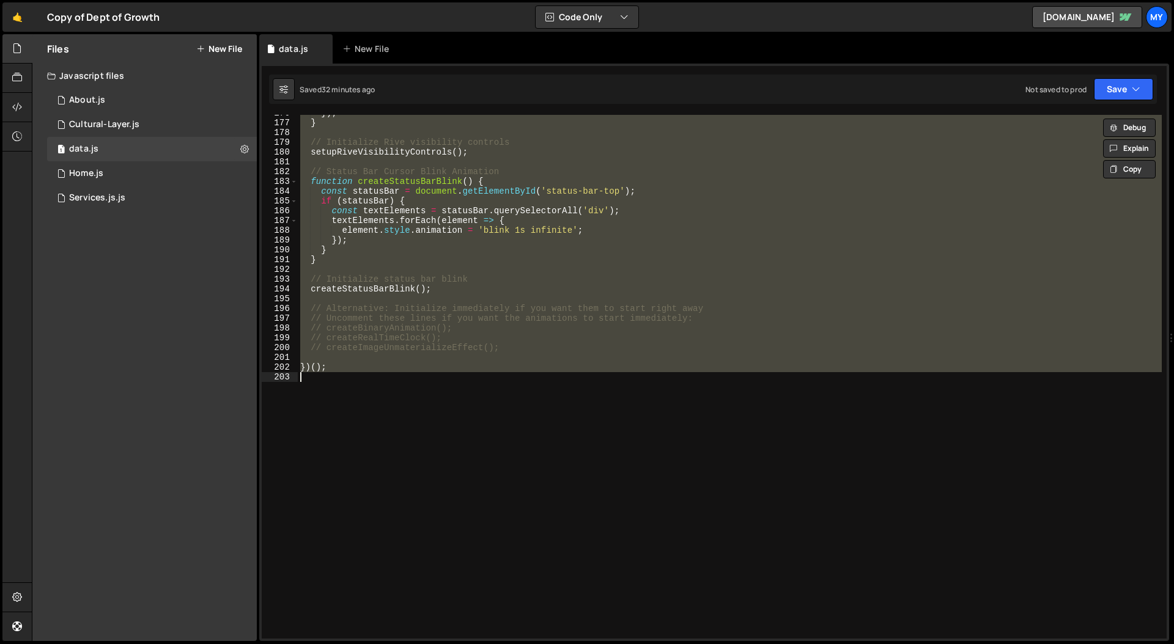
paste textarea
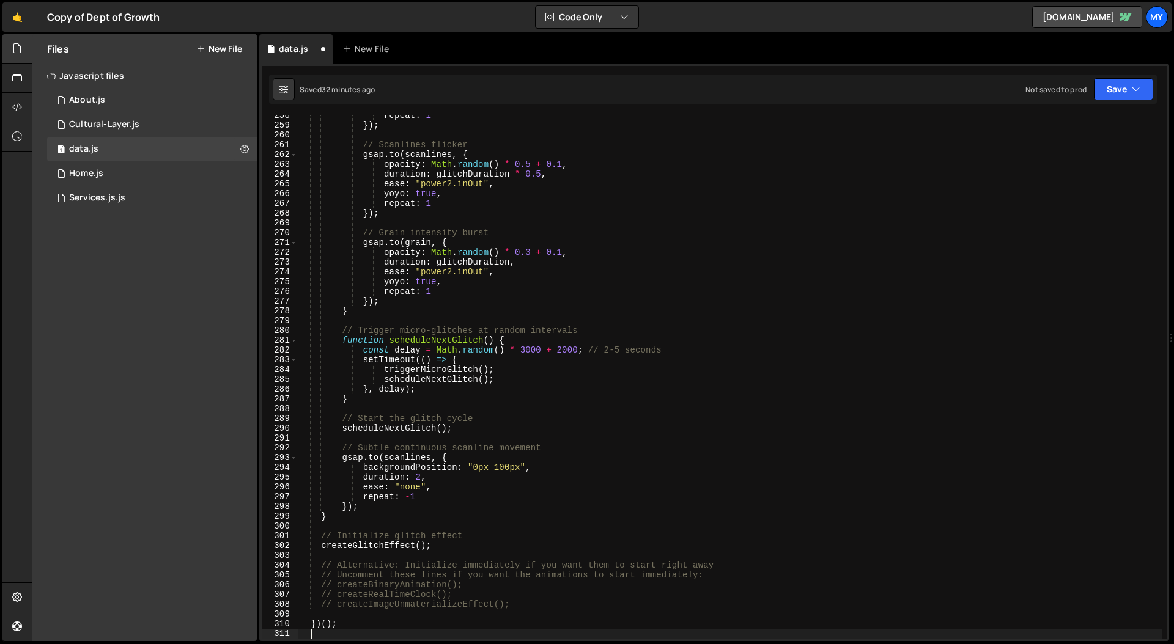
scroll to position [2677, 0]
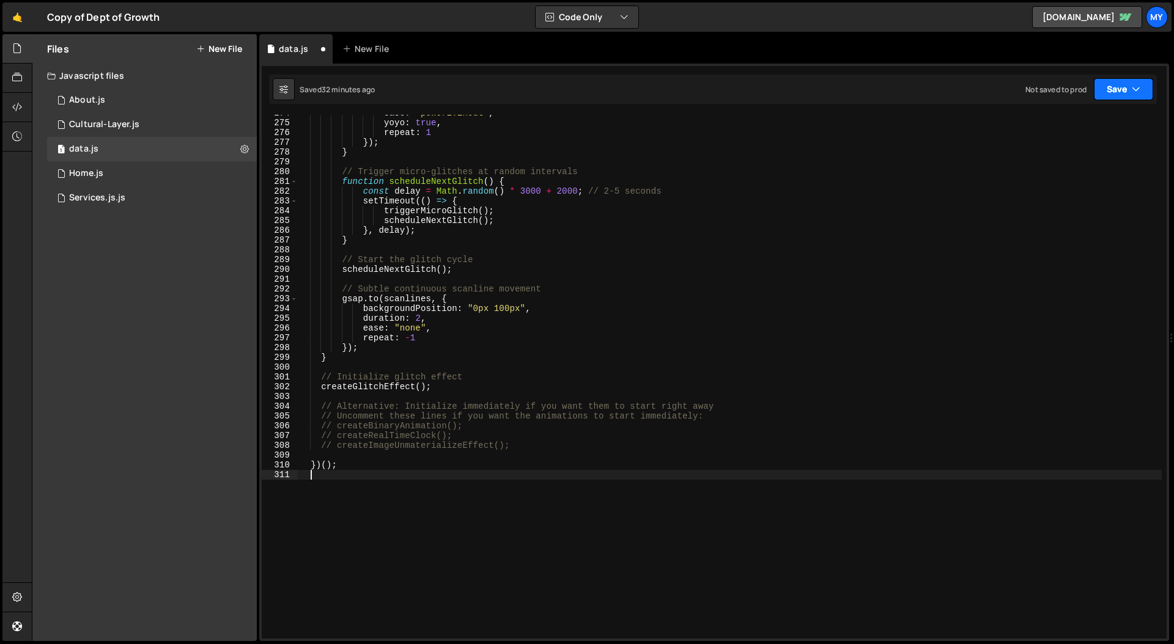
click at [924, 97] on button "Save" at bounding box center [1123, 89] width 59 height 22
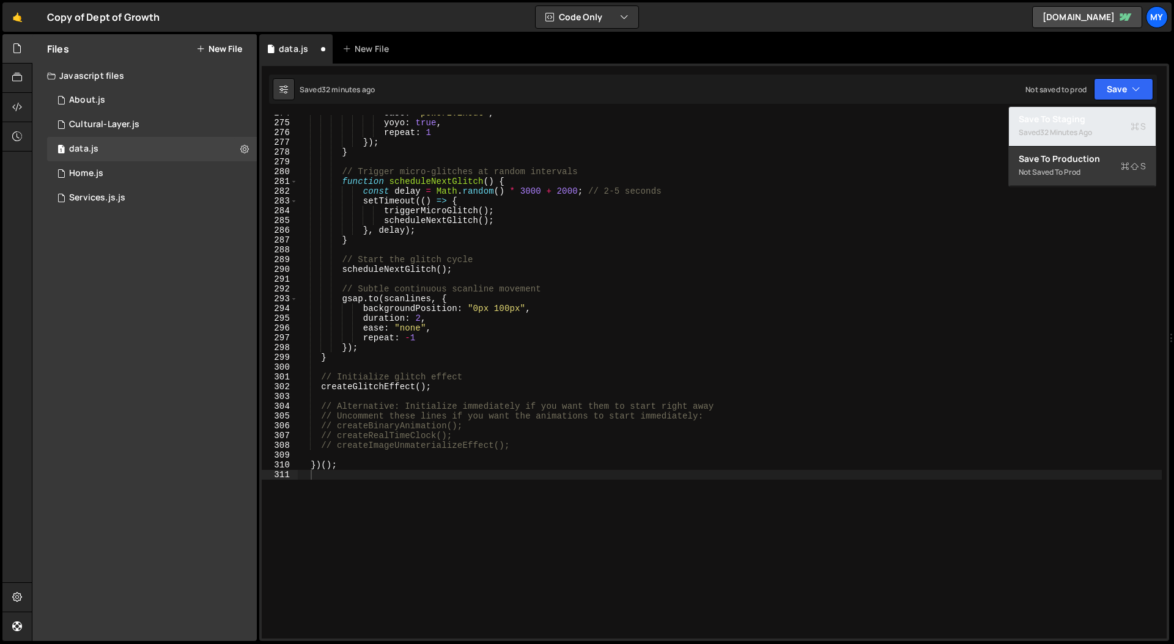
click at [924, 127] on div "32 minutes ago" at bounding box center [1066, 132] width 52 height 10
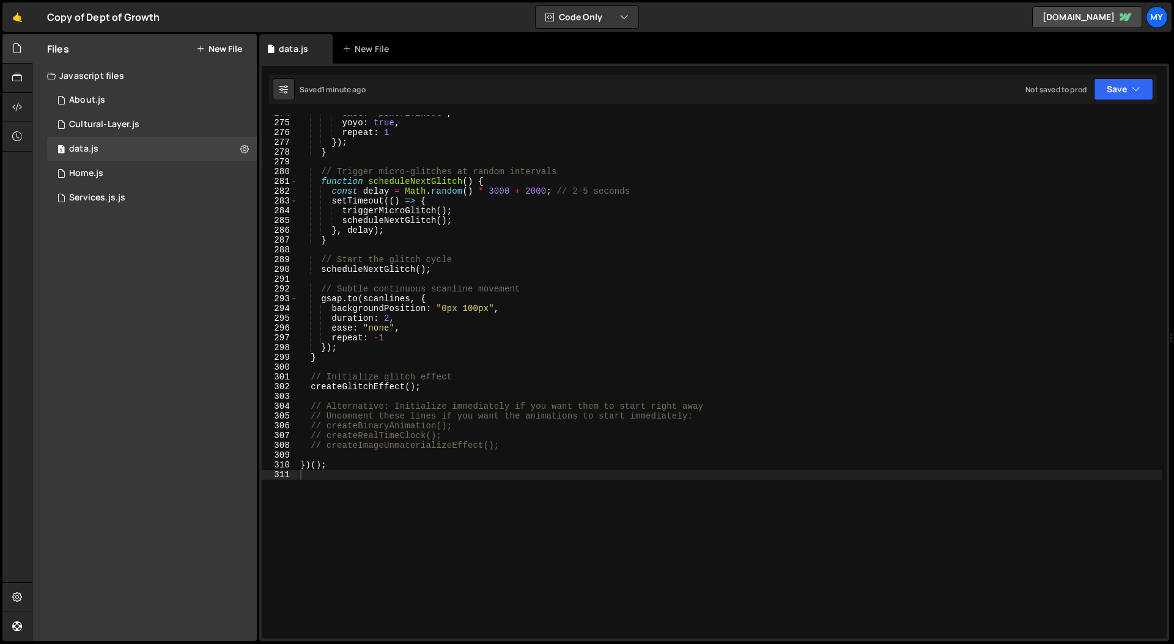
click at [502, 301] on div "ease : "power2.inOut" , yoyo : true , repeat : 1 }) ; } // Trigger micro-glitch…" at bounding box center [730, 379] width 864 height 543
type textarea "})();"
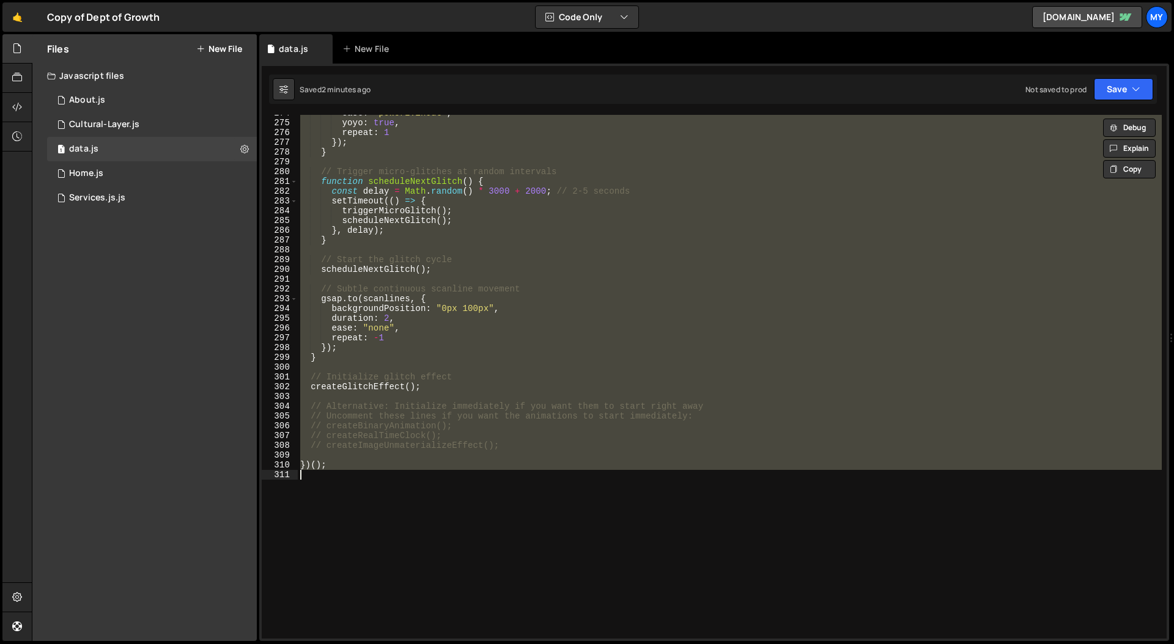
paste textarea
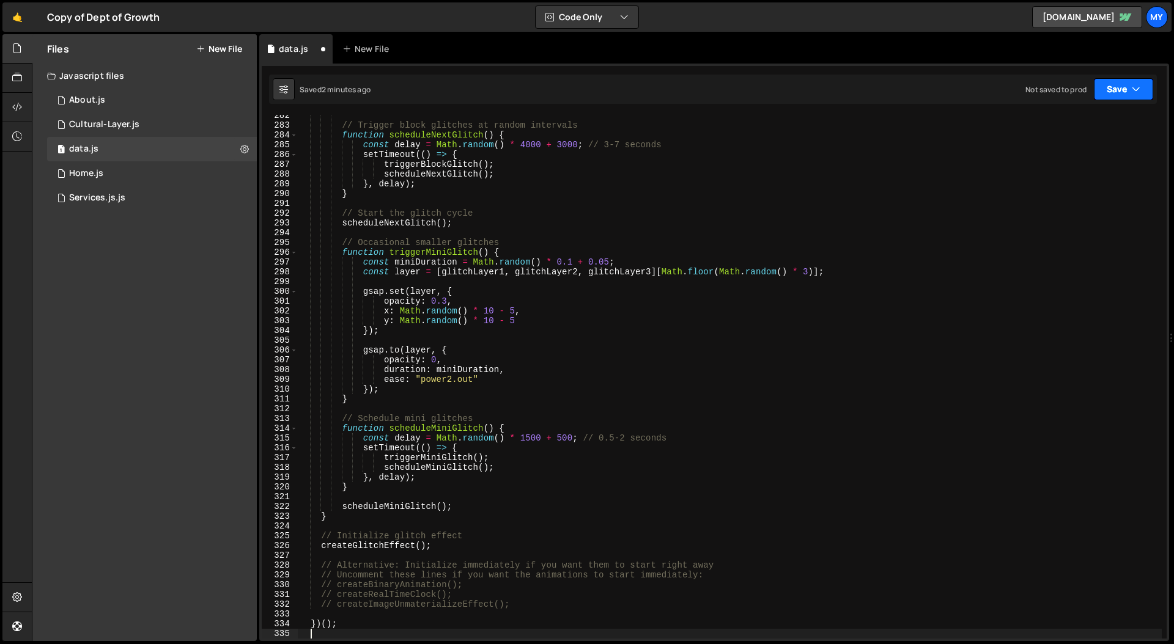
click at [924, 92] on icon "button" at bounding box center [1136, 89] width 9 height 12
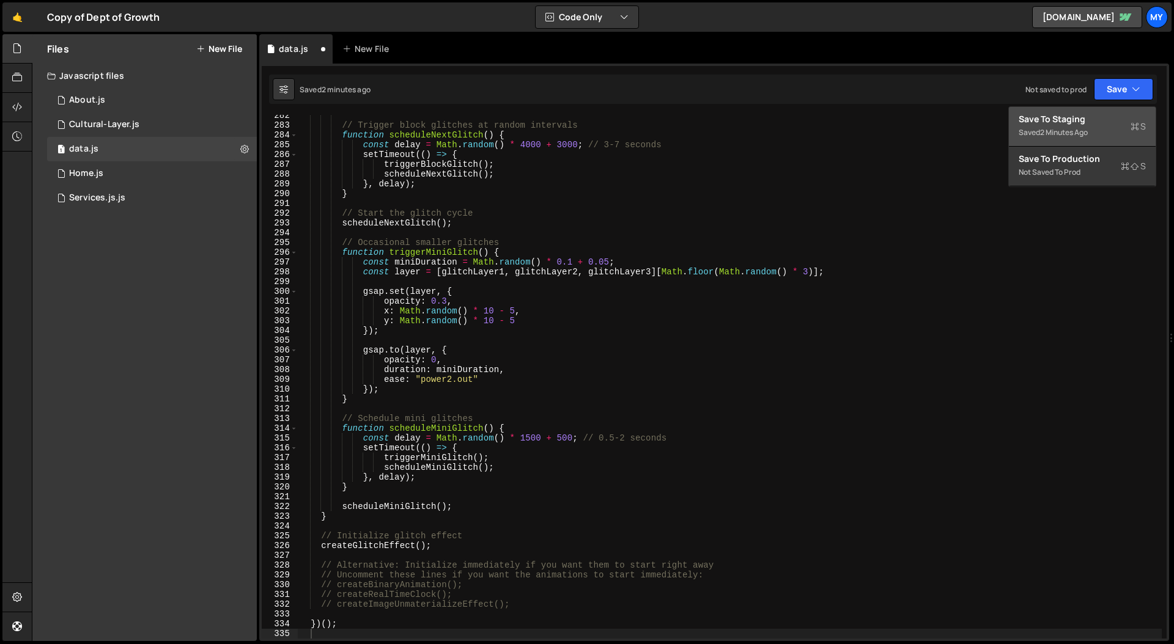
click at [924, 120] on div "Save to Staging S" at bounding box center [1081, 119] width 127 height 12
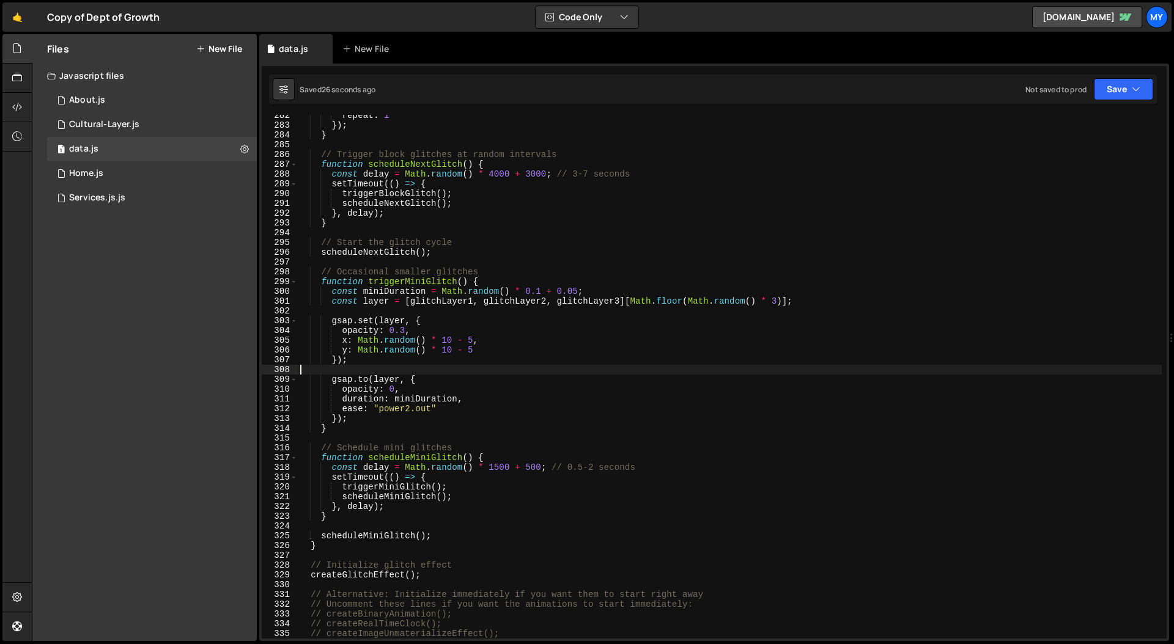
click at [591, 370] on div "repeat : 1 }) ; } // Trigger block glitches at random intervals function schedu…" at bounding box center [730, 382] width 864 height 543
type textarea "})();"
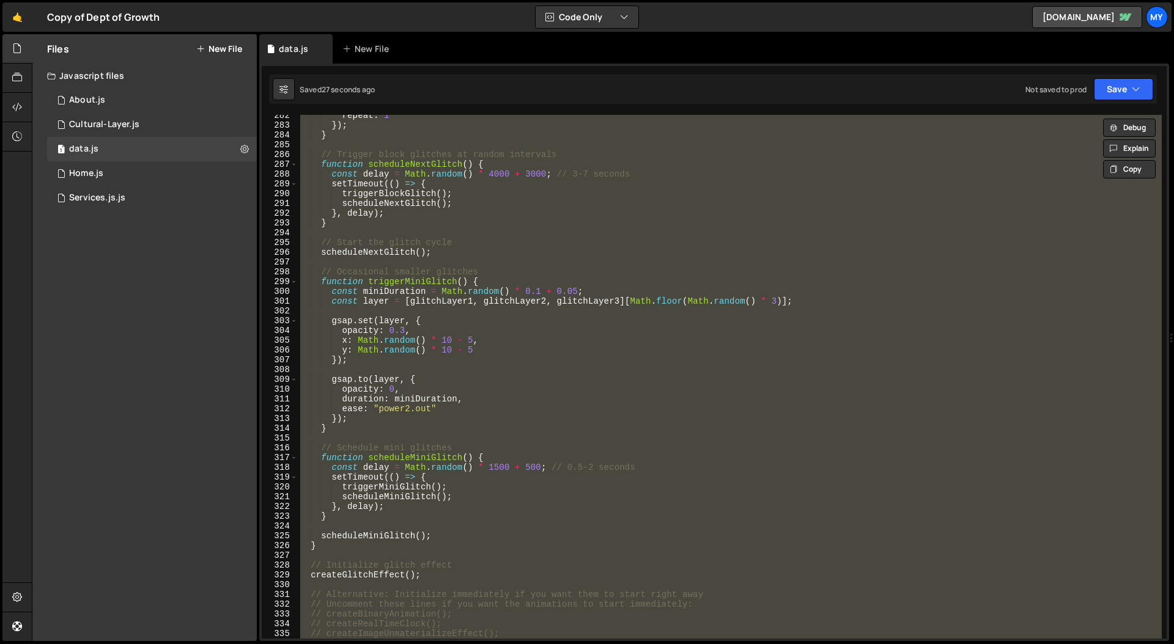
paste textarea
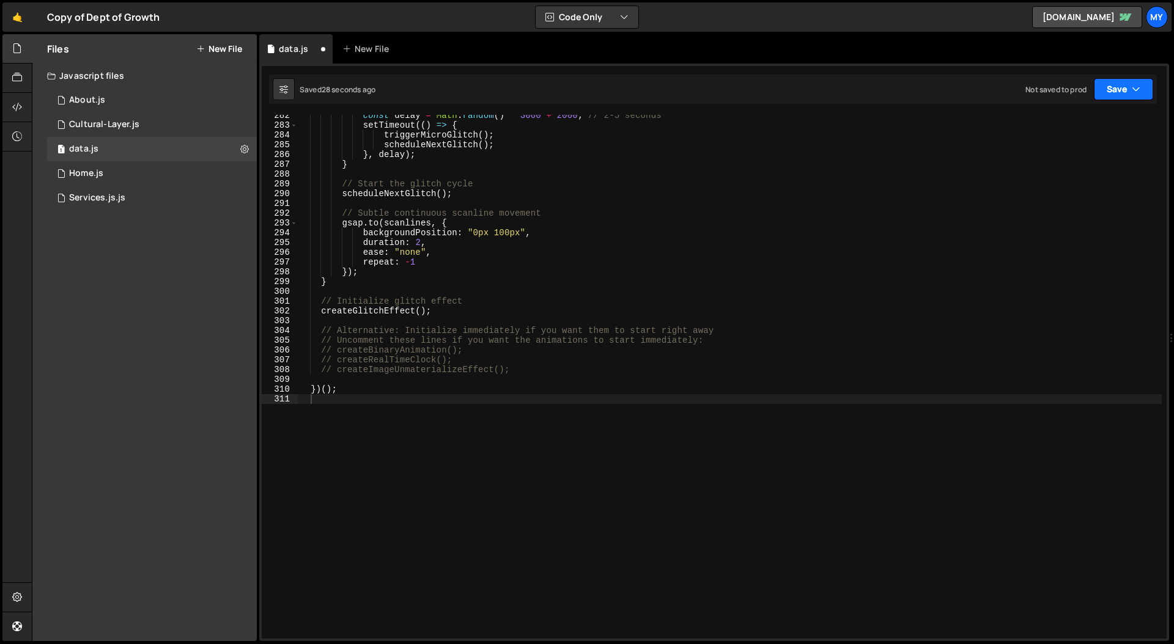
drag, startPoint x: 1133, startPoint y: 88, endPoint x: 1086, endPoint y: 113, distance: 53.3
click at [924, 88] on icon "button" at bounding box center [1136, 89] width 9 height 12
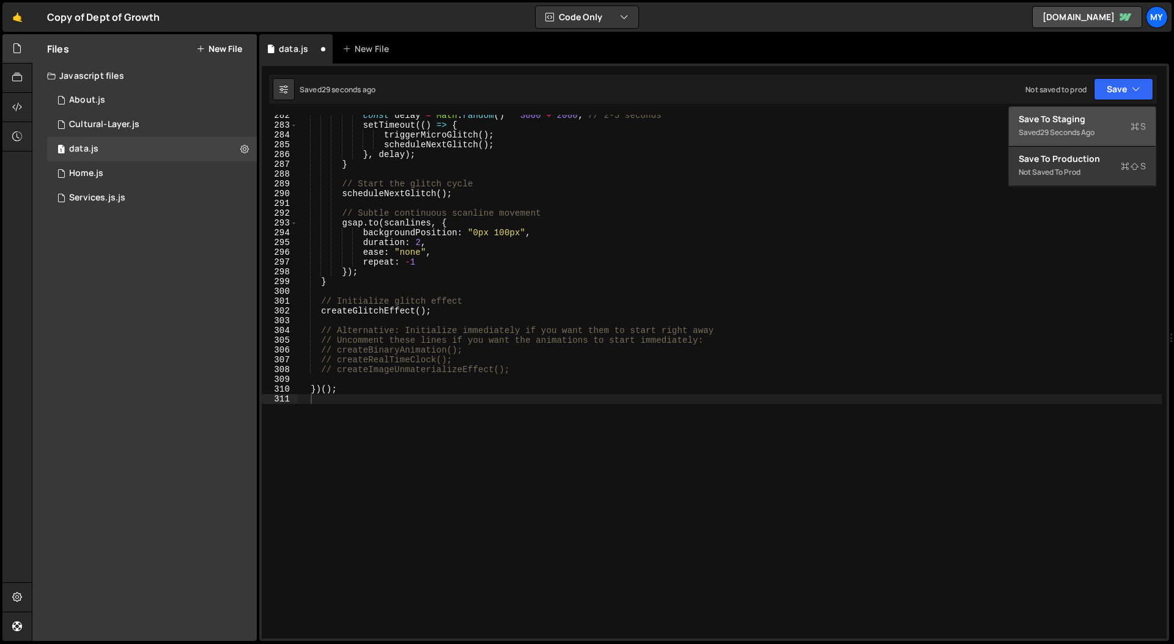
click at [924, 123] on div "Save to Staging S" at bounding box center [1081, 119] width 127 height 12
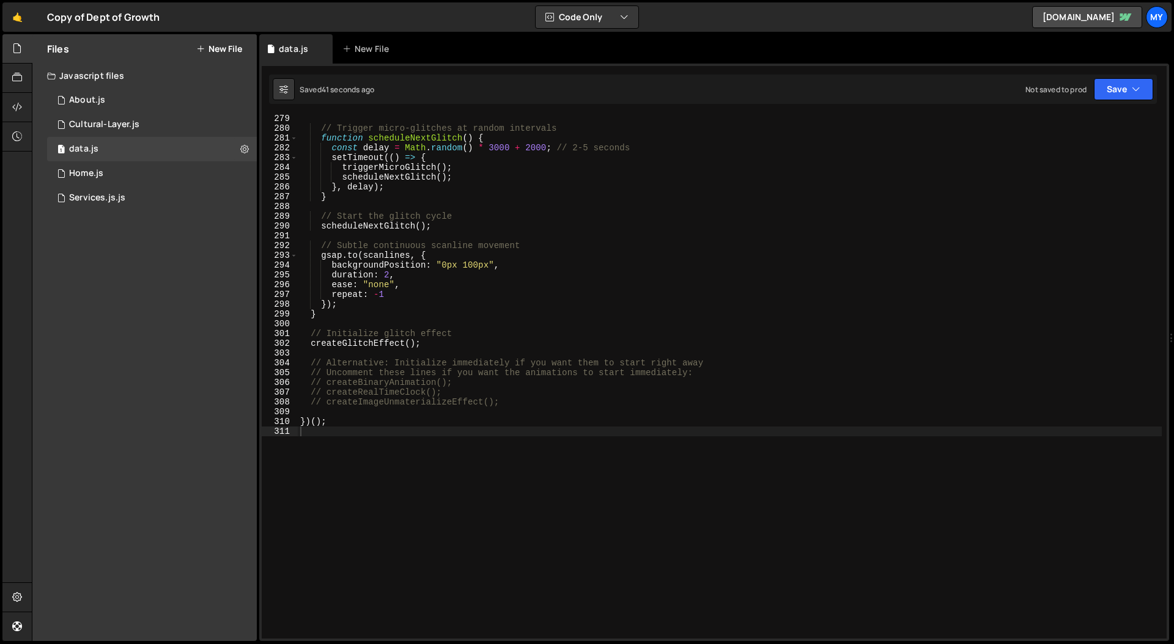
scroll to position [2719, 0]
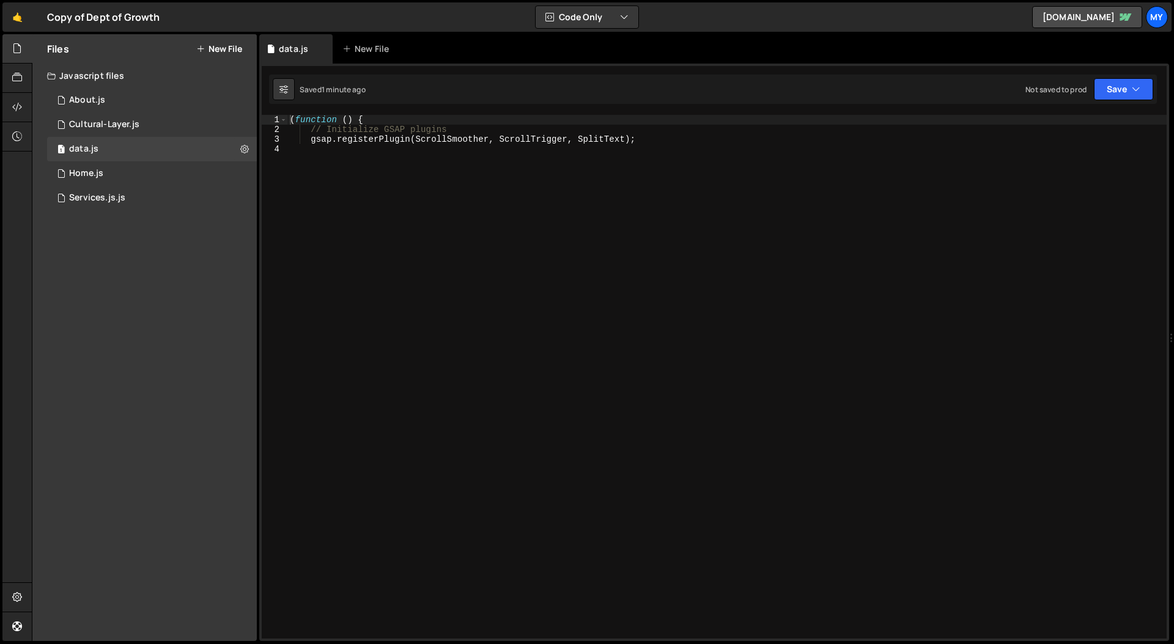
click at [474, 209] on div "( function ( ) { // Initialize GSAP plugins gsap . registerPlugin ( ScrollSmoot…" at bounding box center [726, 386] width 879 height 543
click at [117, 152] on div "1 data.js 0" at bounding box center [152, 149] width 210 height 24
click at [120, 119] on div "Cultural-Layer.js" at bounding box center [104, 124] width 70 height 11
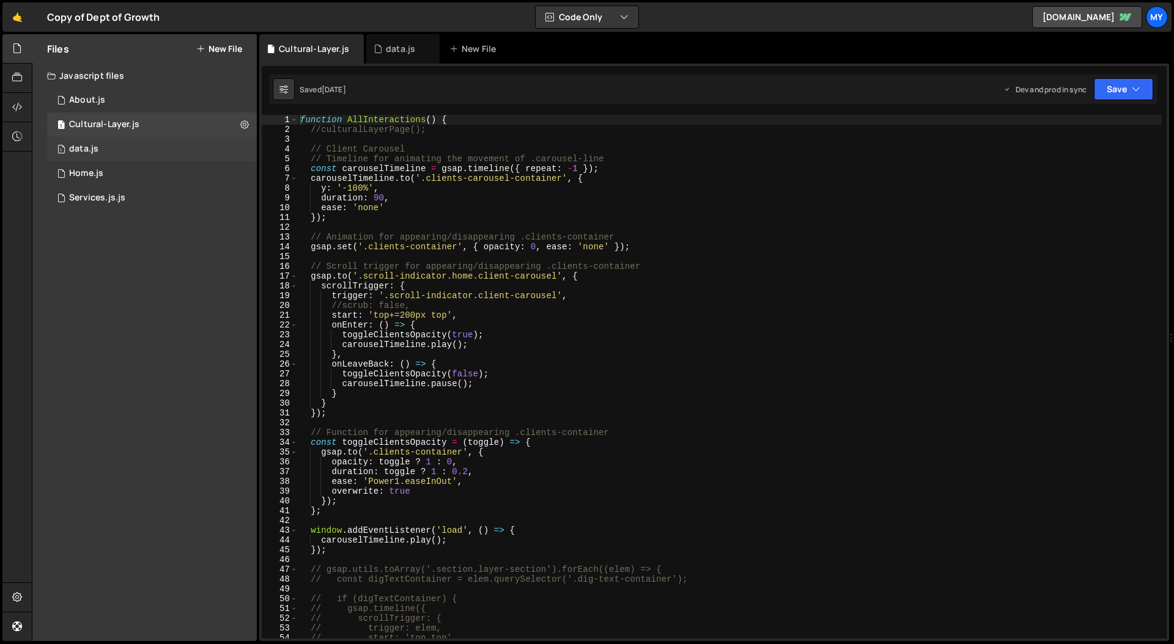
scroll to position [2448, 0]
click at [119, 147] on div "1 data.js 0" at bounding box center [152, 149] width 210 height 24
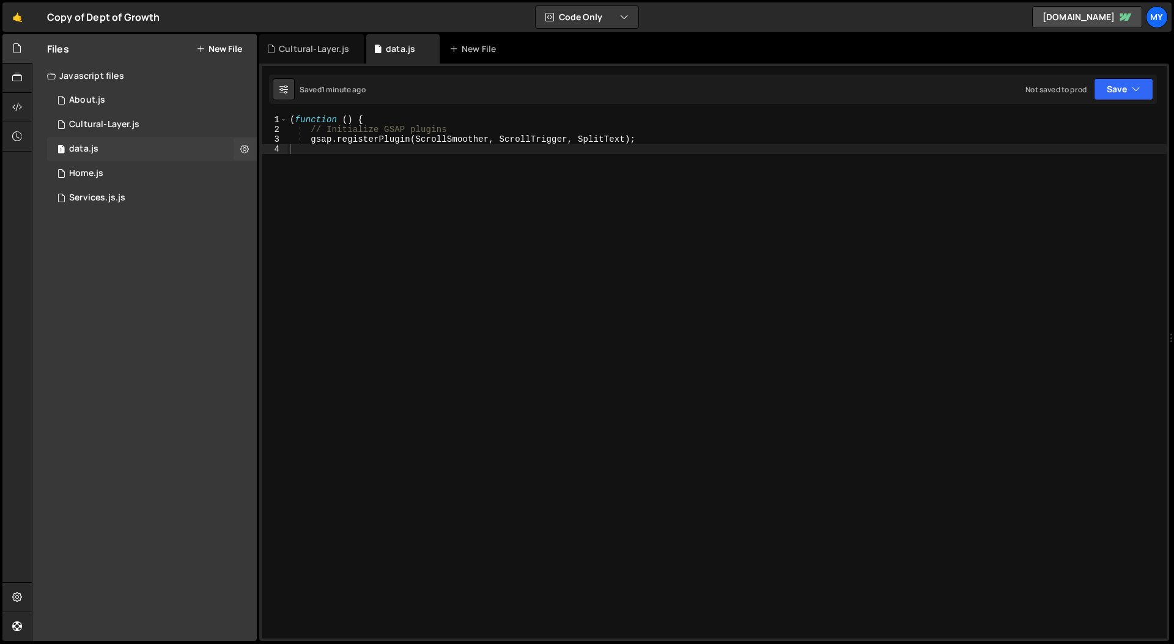
scroll to position [0, 0]
click at [619, 158] on div "( function ( ) { // Initialize GSAP plugins gsap . registerPlugin ( ScrollSmoot…" at bounding box center [726, 386] width 879 height 543
click at [14, 46] on icon at bounding box center [17, 48] width 10 height 13
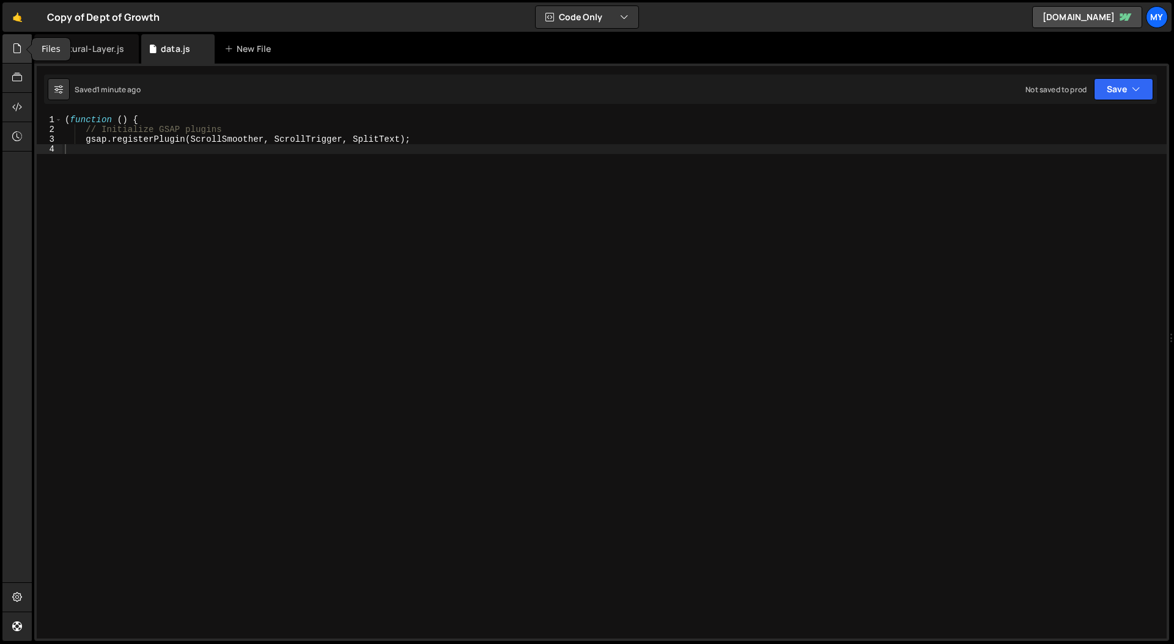
click at [15, 46] on icon at bounding box center [17, 48] width 10 height 13
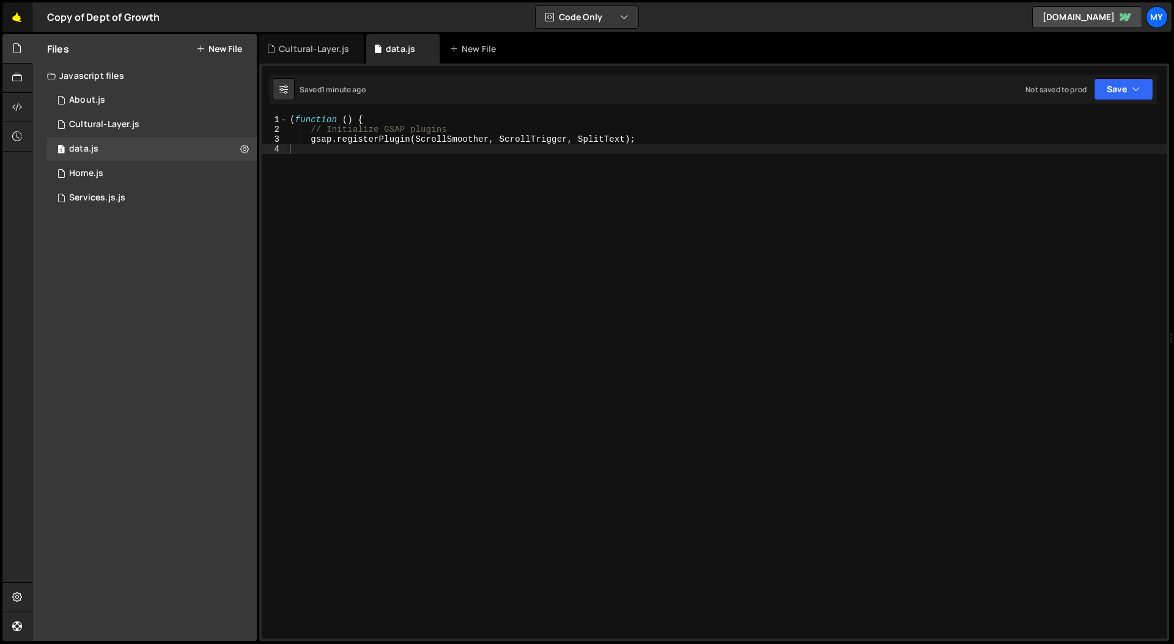
click at [21, 18] on link "🤙" at bounding box center [17, 16] width 30 height 29
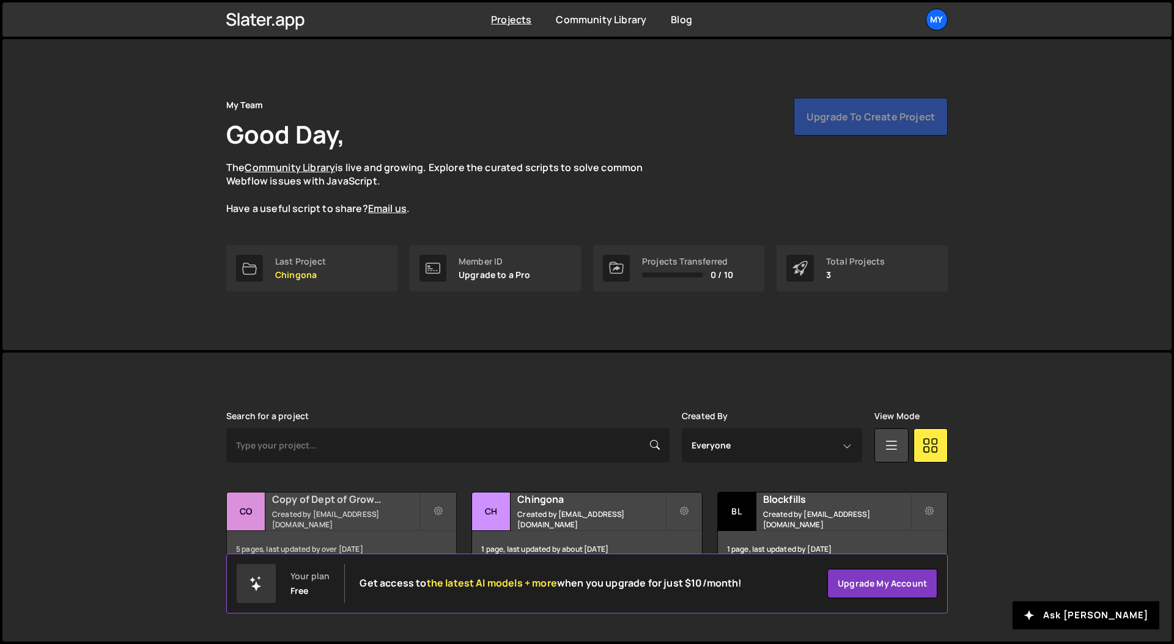
click at [335, 512] on div "Copy of Dept of Growth Created by aadubya@gmail.com" at bounding box center [341, 512] width 229 height 38
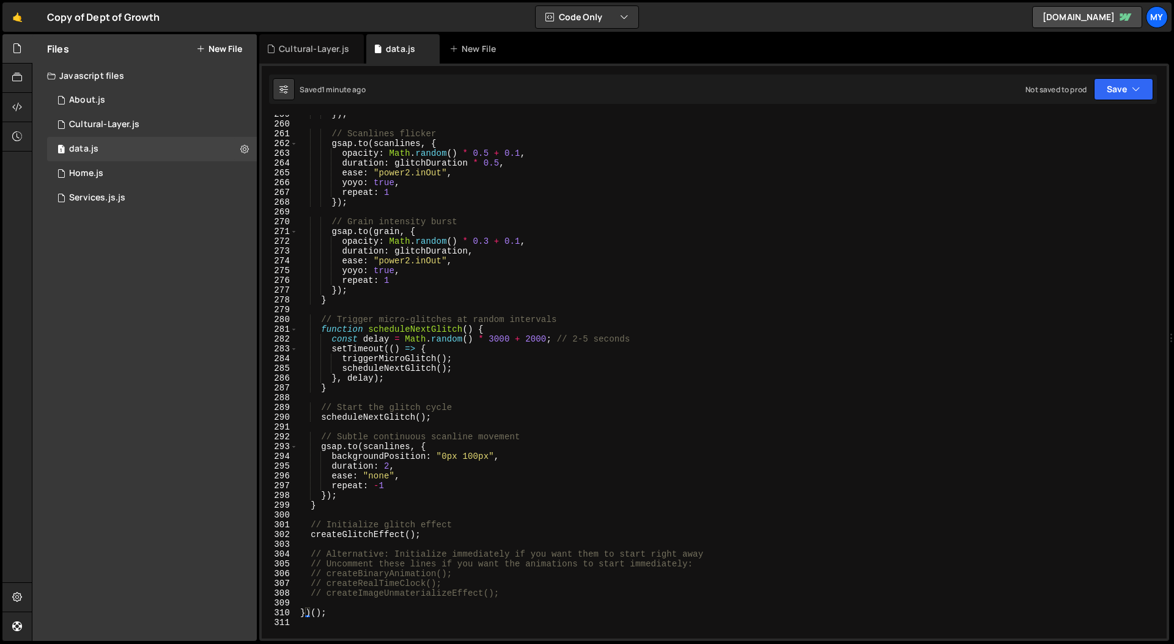
scroll to position [2415, 0]
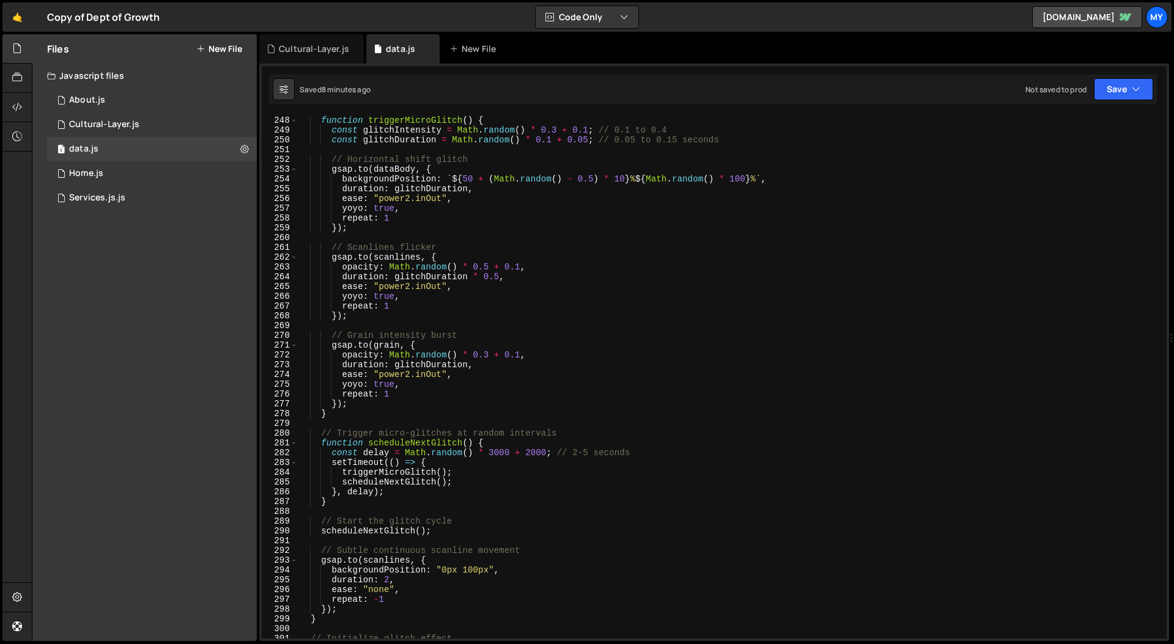
click at [442, 224] on div "// Micro-glitch function function triggerMicroGlitch ( ) { const glitchIntensit…" at bounding box center [730, 377] width 864 height 543
type textarea "})();"
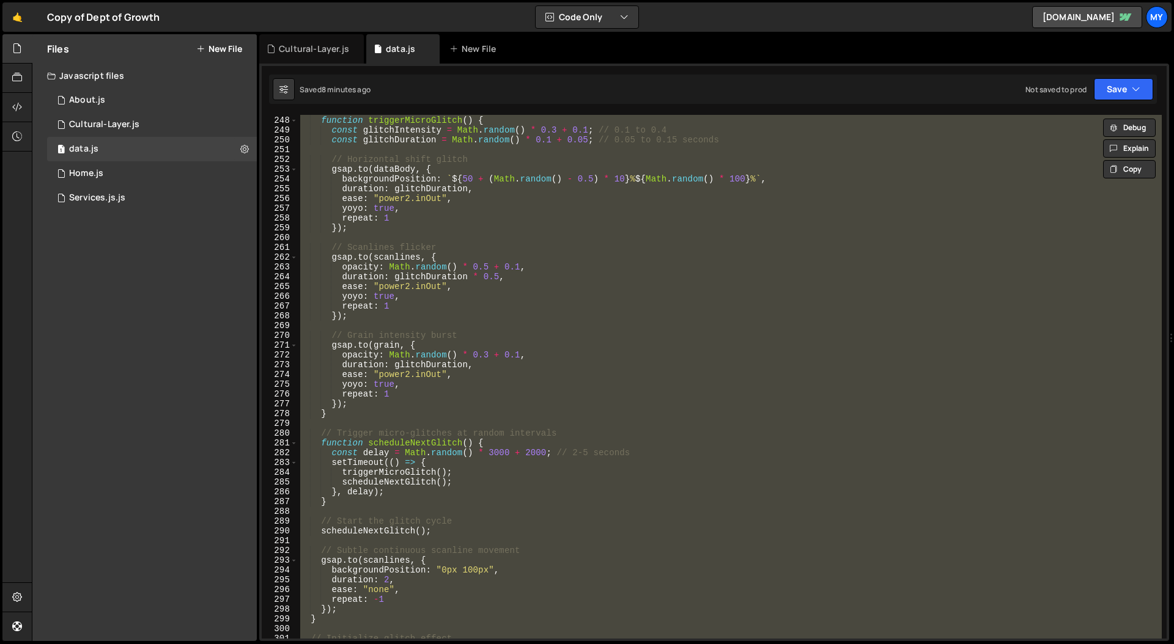
paste textarea
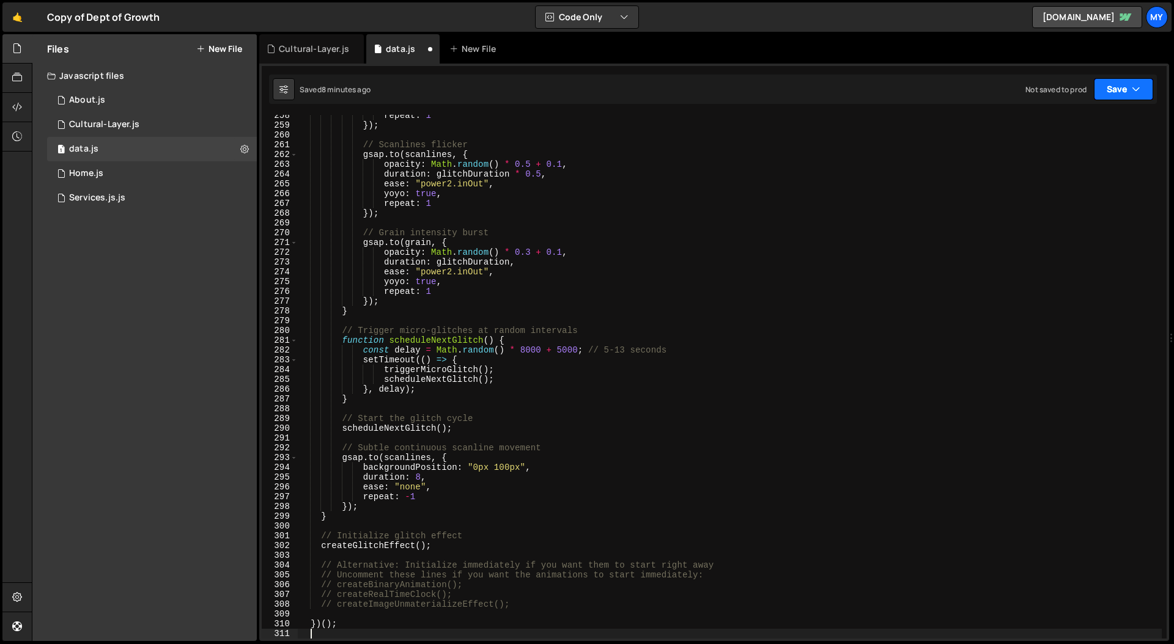
click at [1127, 90] on button "Save" at bounding box center [1123, 89] width 59 height 22
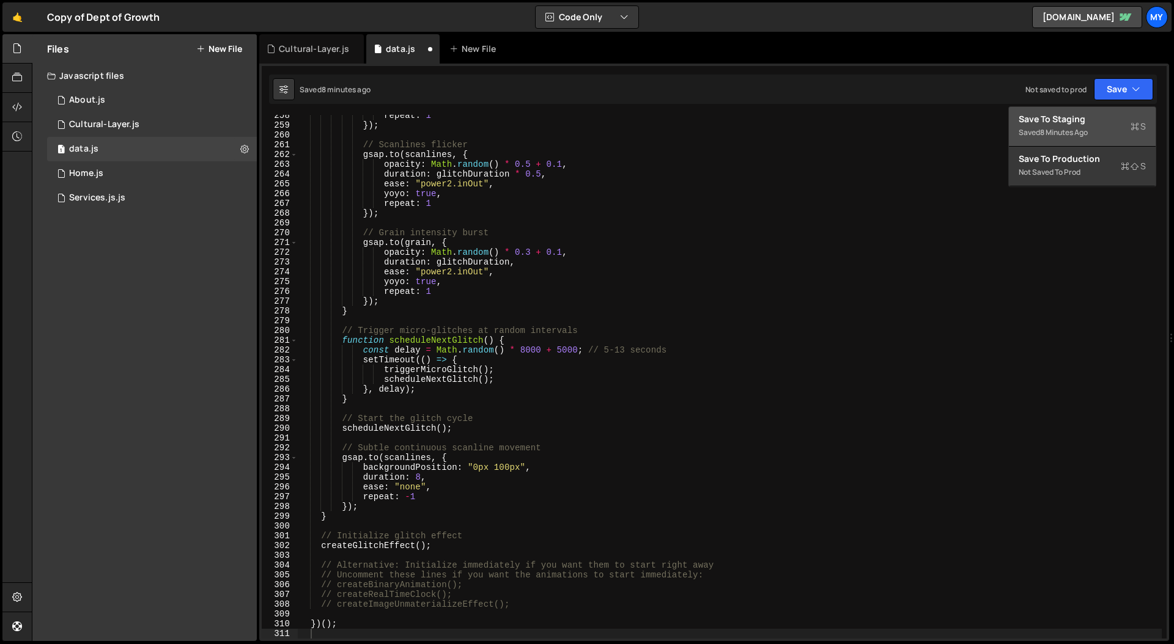
click at [1074, 117] on div "Save to Staging S" at bounding box center [1081, 119] width 127 height 12
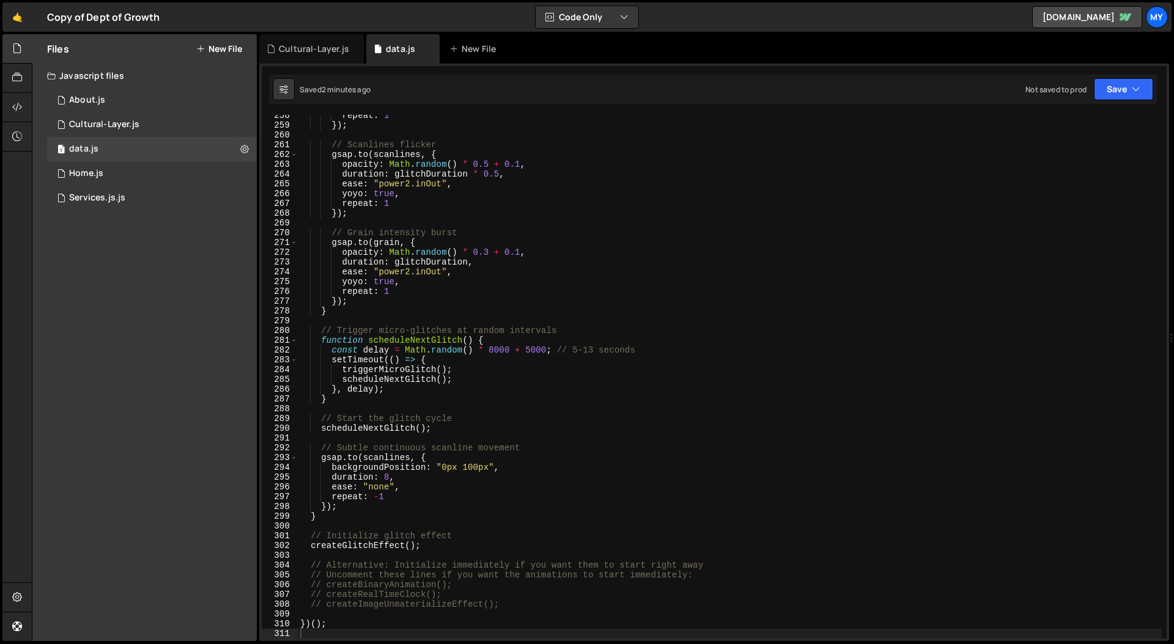
click at [614, 216] on div "repeat : 1 }) ; // Scanlines flicker gsap . to ( scanlines , { opacity : Math .…" at bounding box center [730, 382] width 864 height 543
type textarea "})();"
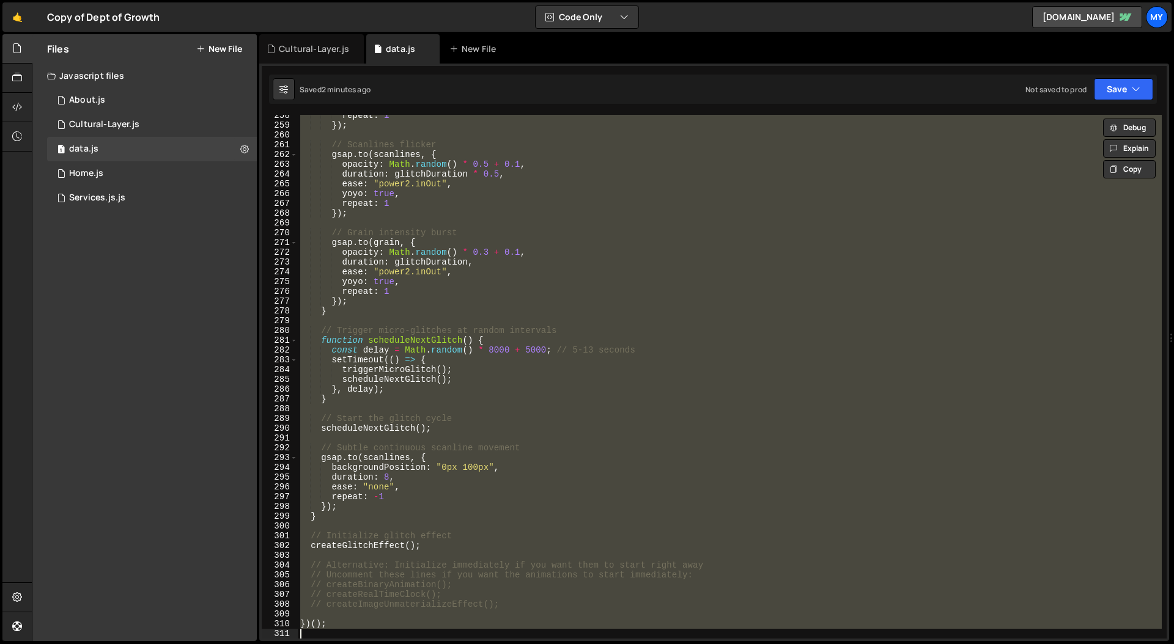
paste textarea
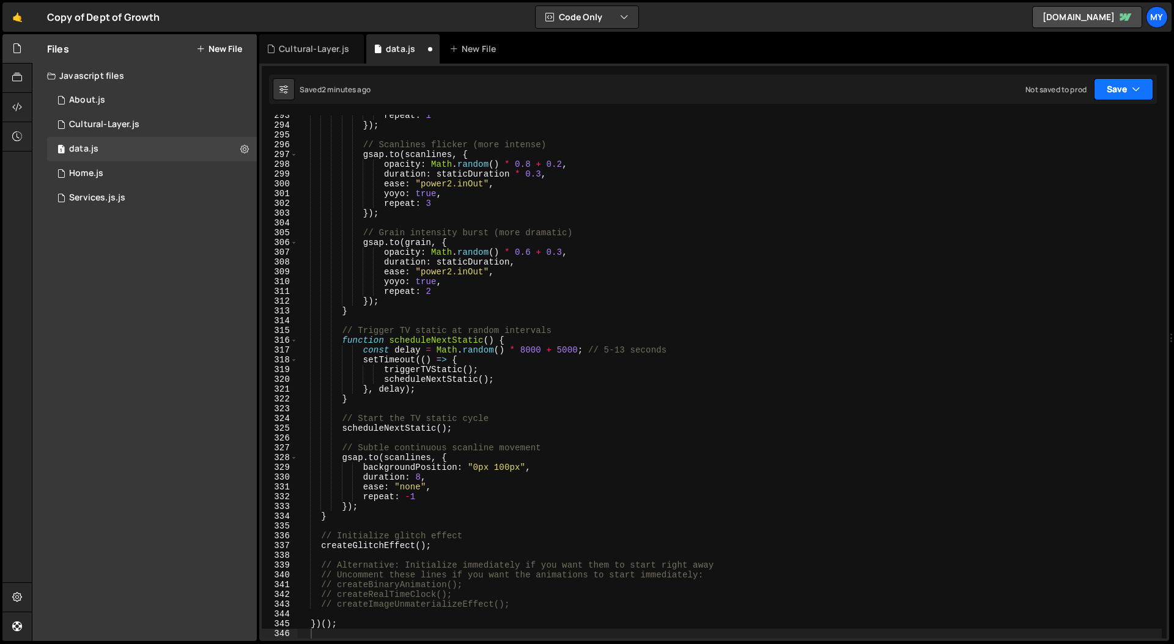
click at [1132, 87] on icon "button" at bounding box center [1136, 89] width 9 height 12
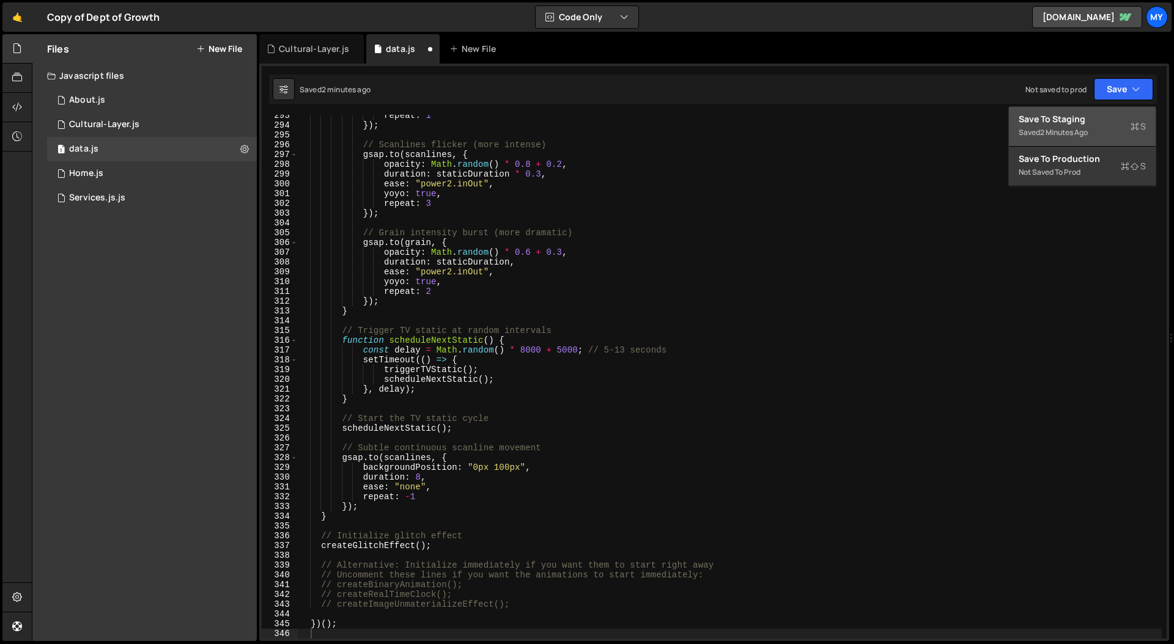
click at [1102, 117] on div "Save to Staging S" at bounding box center [1081, 119] width 127 height 12
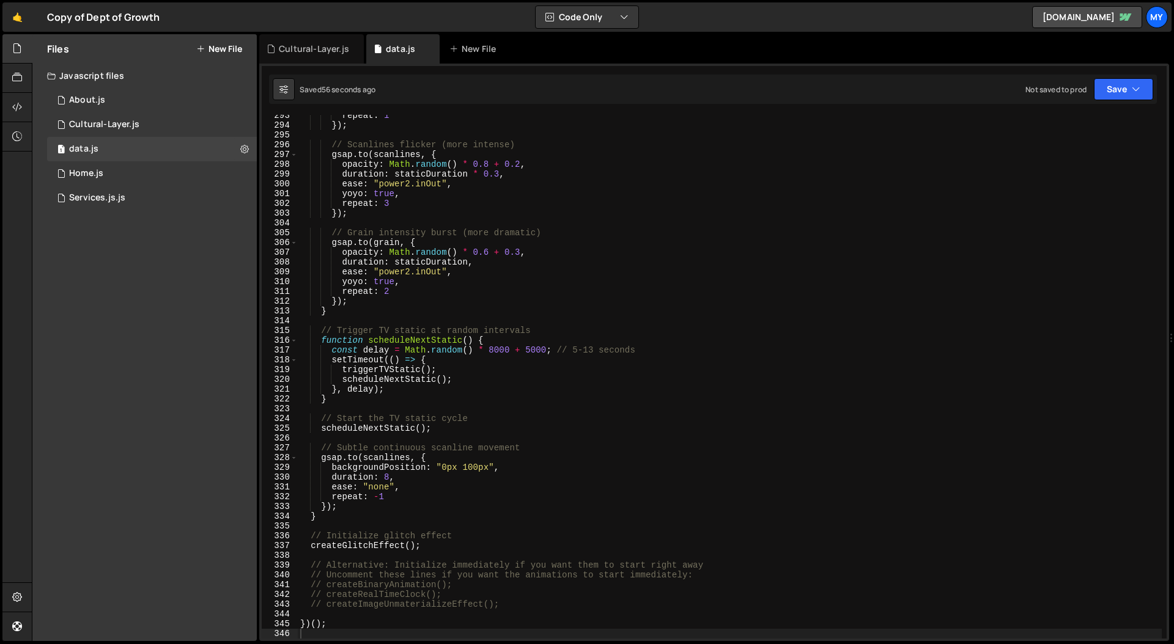
type textarea "duration: 8,"
click at [521, 475] on div "repeat : 1 }) ; // Scanlines flicker (more intense) gsap . to ( scanlines , { o…" at bounding box center [730, 382] width 864 height 543
click at [492, 317] on div "repeat : 1 }) ; // Scanlines flicker (more intense) gsap . to ( scanlines , { o…" at bounding box center [730, 382] width 864 height 543
type textarea "})();"
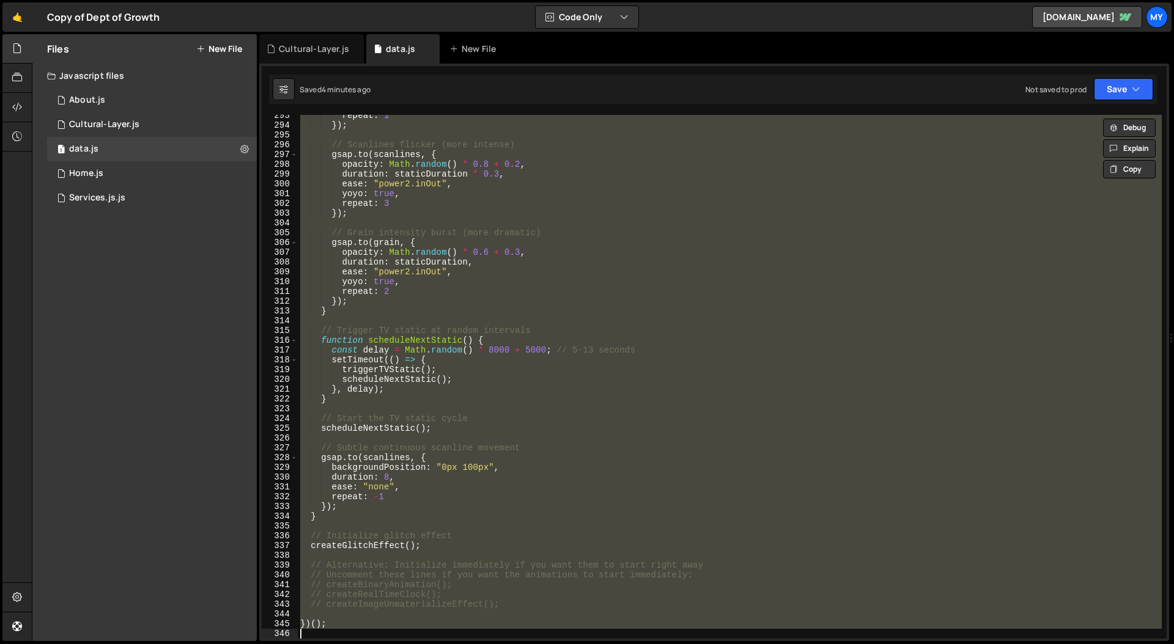
paste textarea
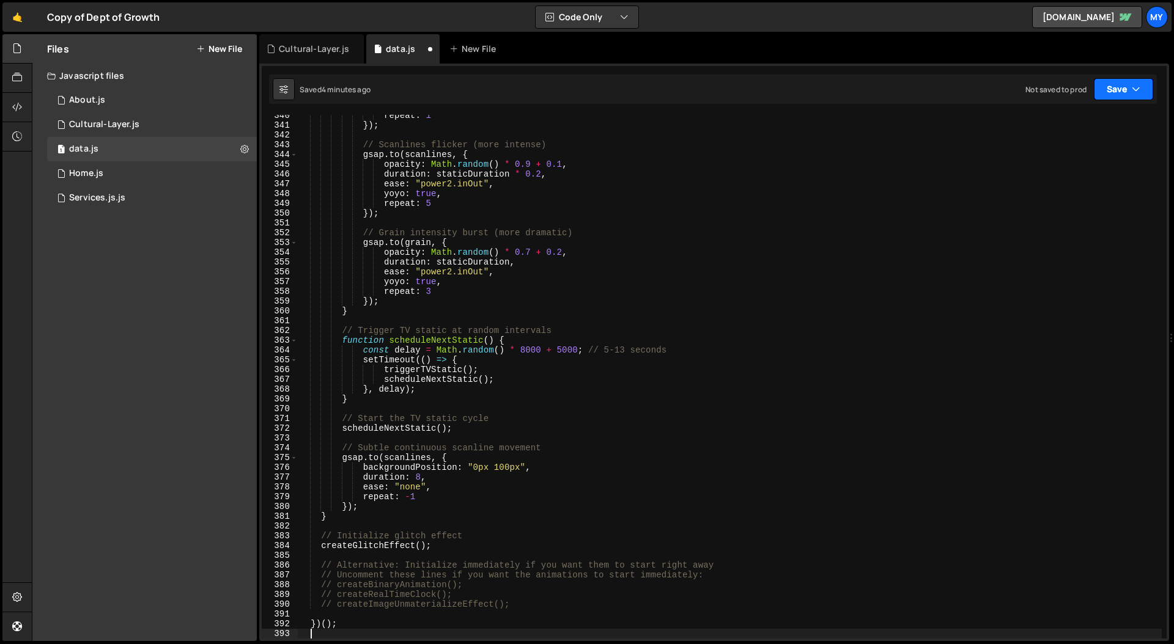
click at [1125, 91] on button "Save" at bounding box center [1123, 89] width 59 height 22
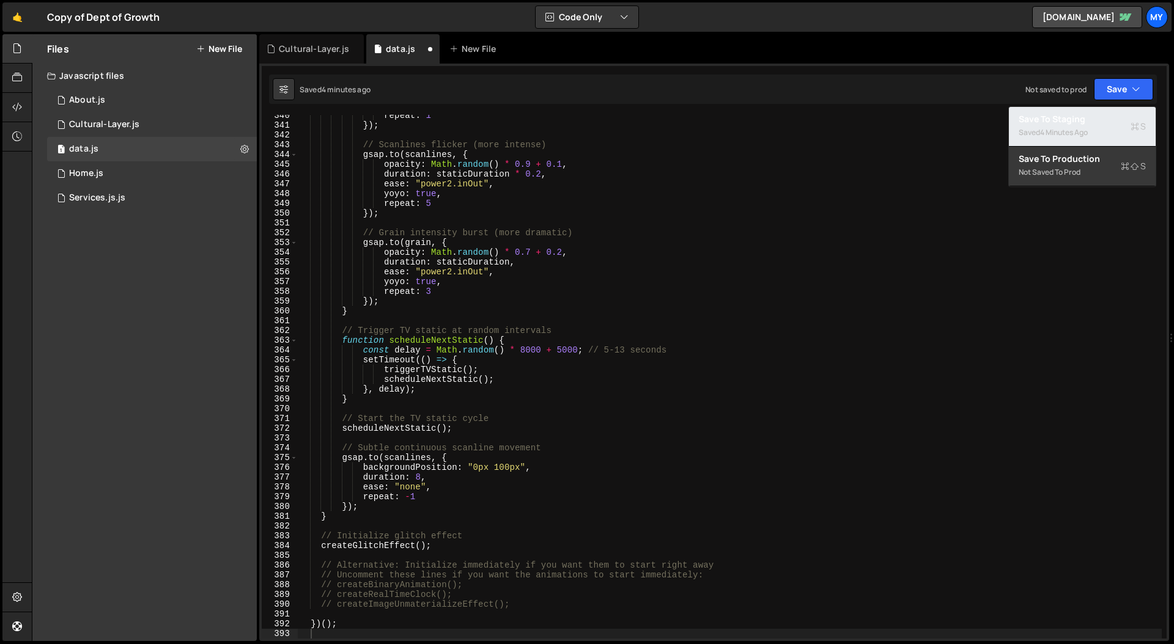
click at [1040, 119] on div "Save to Staging S" at bounding box center [1081, 119] width 127 height 12
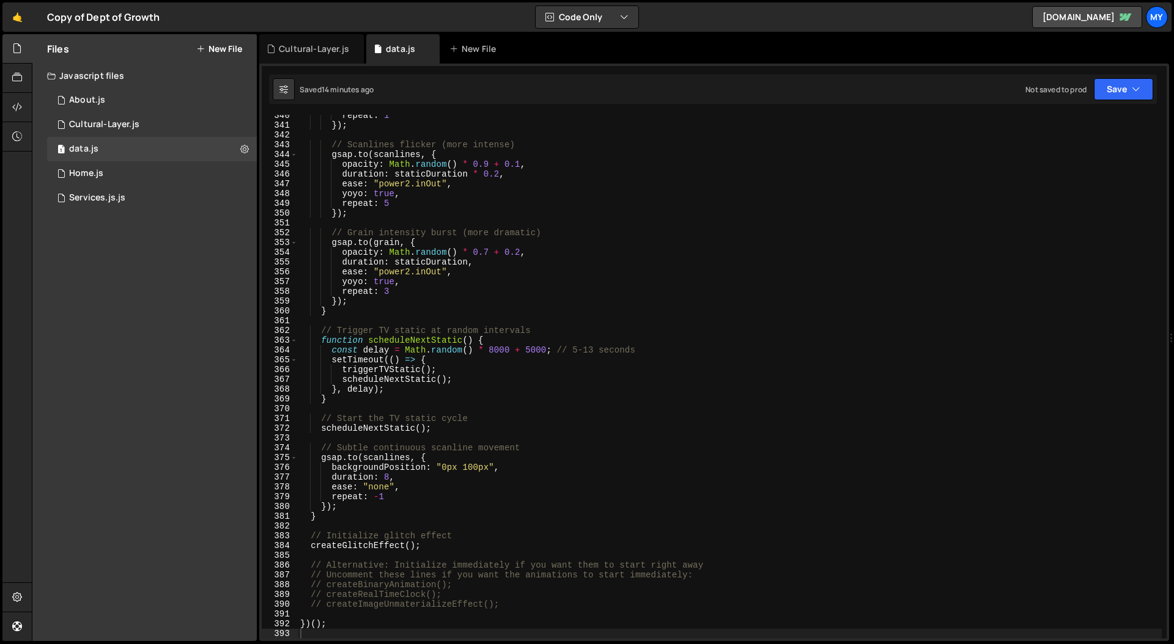
click at [573, 191] on div "repeat : 1 }) ; // Scanlines flicker (more intense) gsap . to ( scanlines , { o…" at bounding box center [730, 382] width 864 height 543
type textarea "})();"
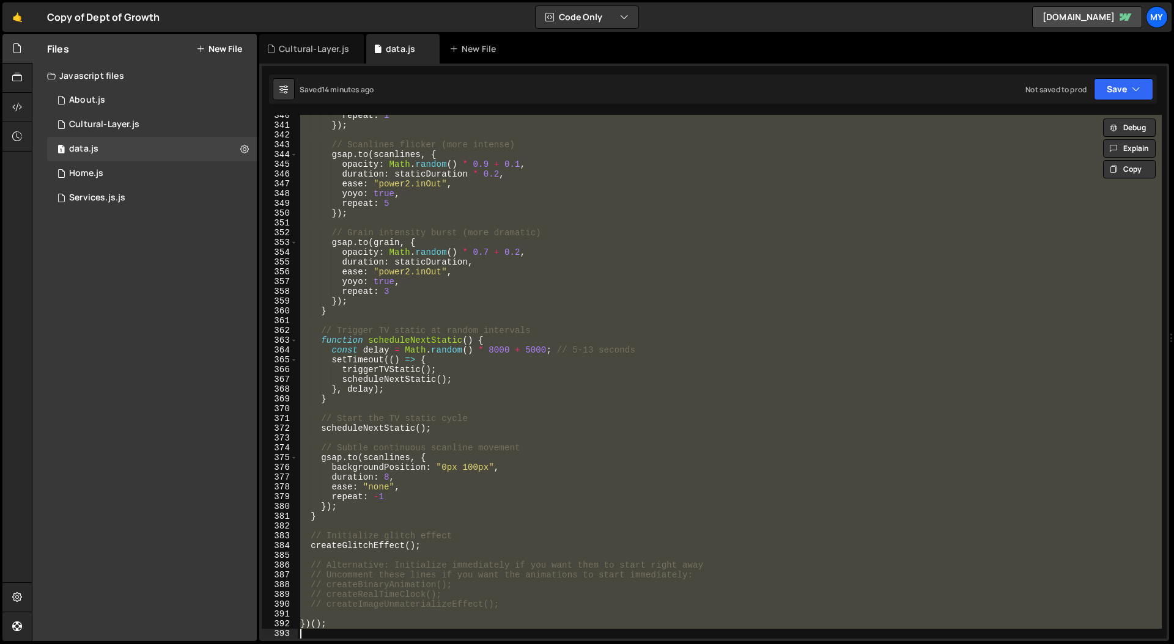
paste textarea
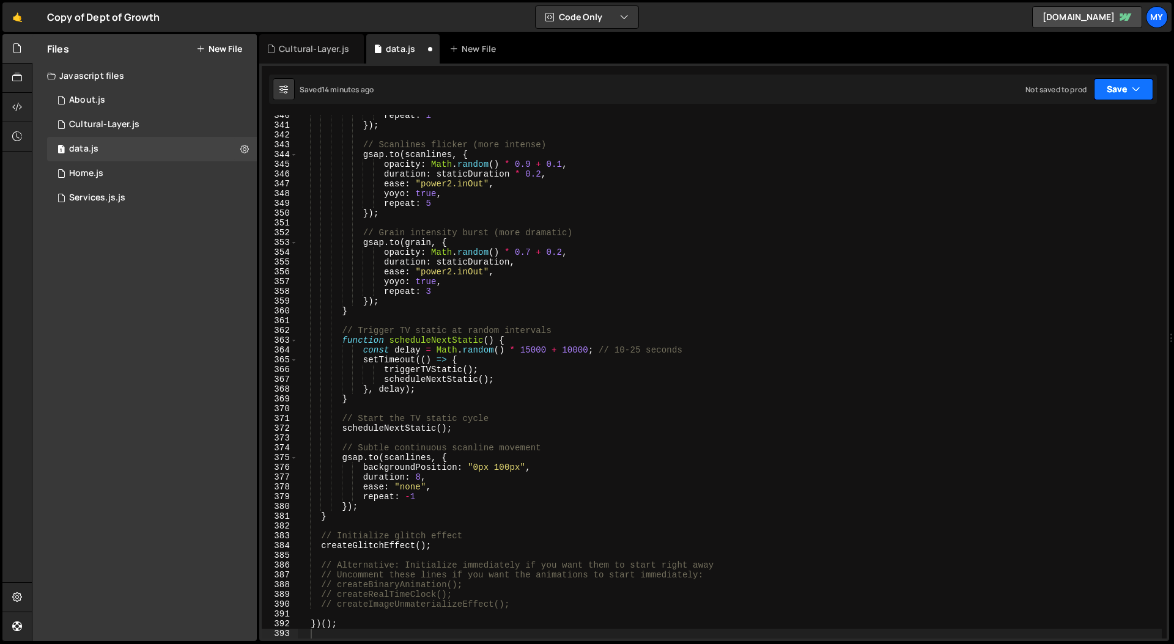
click at [1117, 89] on button "Save" at bounding box center [1123, 89] width 59 height 22
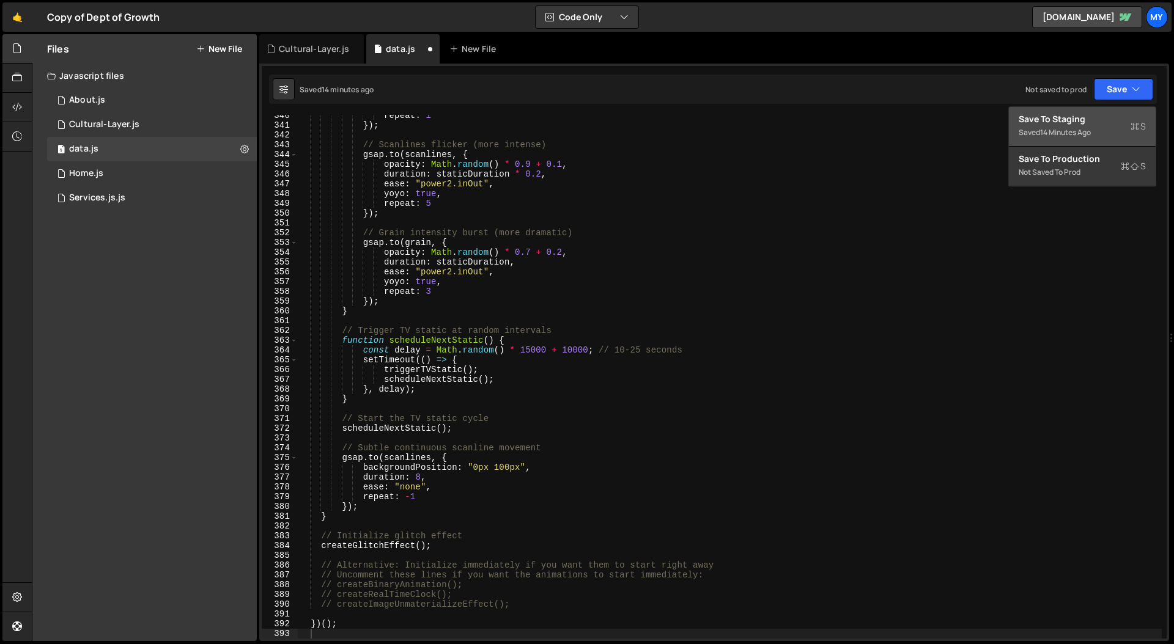
click at [1076, 120] on div "Save to Staging S" at bounding box center [1081, 119] width 127 height 12
